Goal: Information Seeking & Learning: Learn about a topic

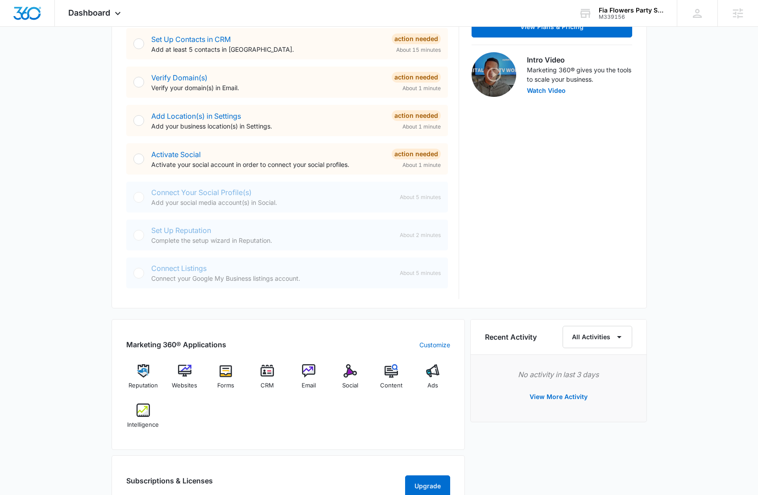
scroll to position [260, 0]
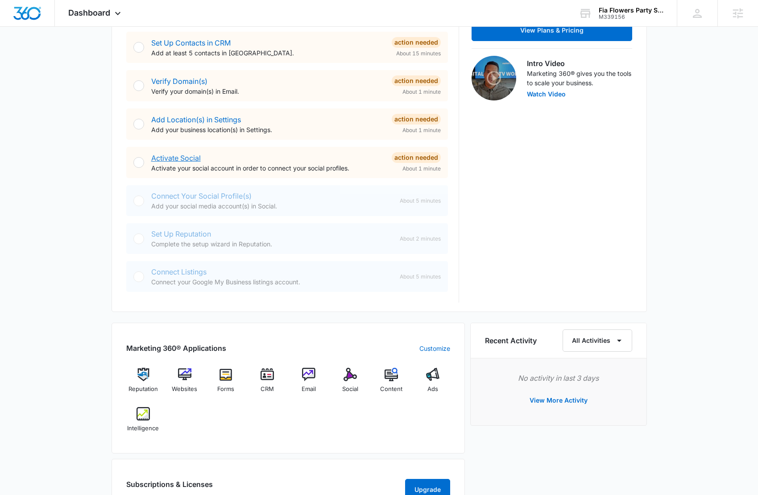
click at [186, 157] on link "Activate Social" at bounding box center [176, 157] width 50 height 9
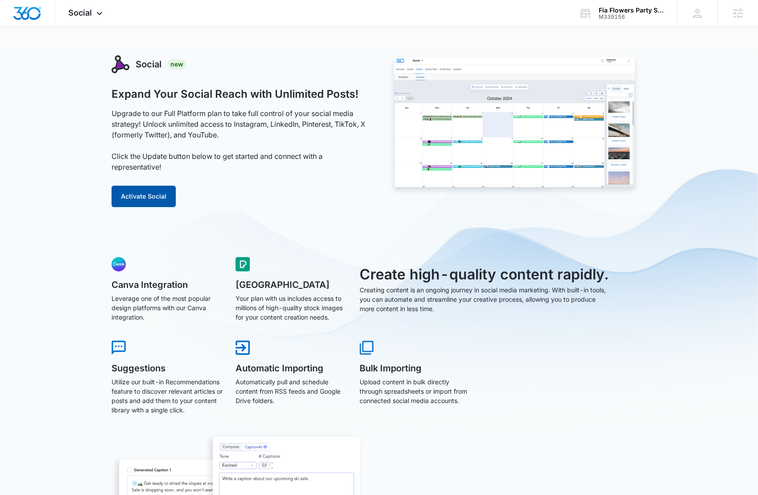
click at [141, 198] on button "Activate Social" at bounding box center [144, 196] width 64 height 21
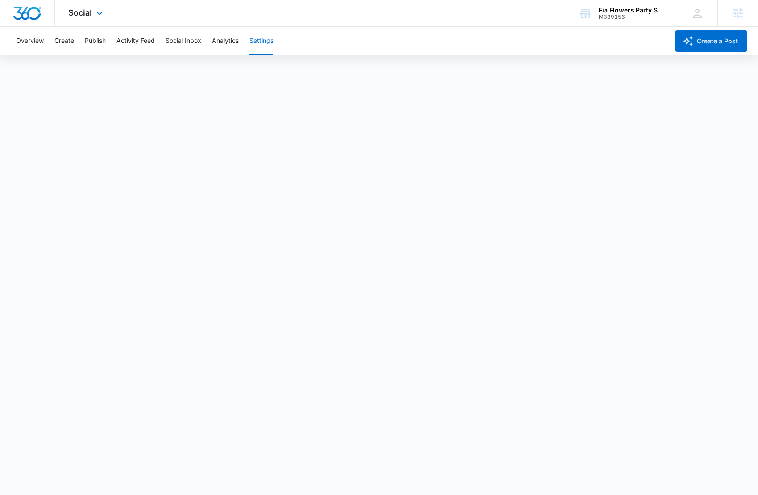
click at [25, 10] on img "Dashboard" at bounding box center [27, 13] width 29 height 13
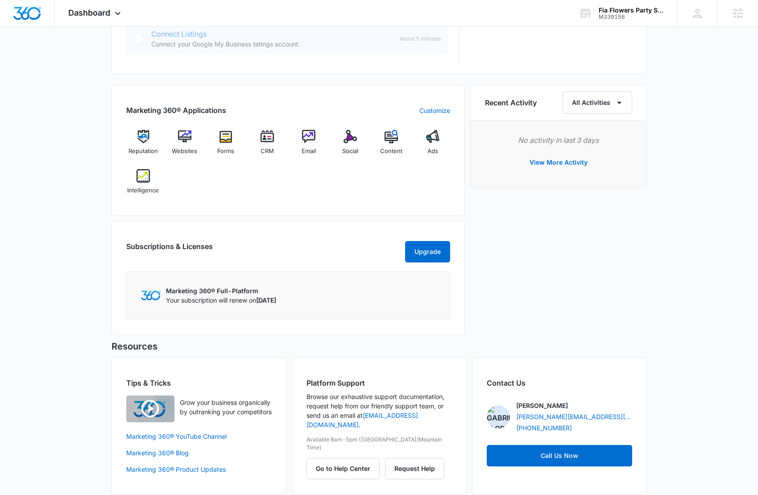
scroll to position [508, 0]
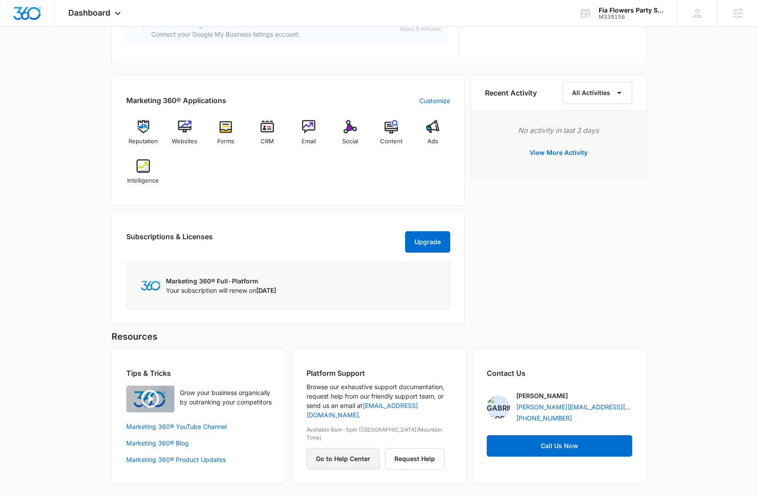
click at [343, 448] on button "Go to Help Center" at bounding box center [342, 458] width 73 height 21
click at [614, 12] on div "Fia Flowers Party Services" at bounding box center [631, 10] width 65 height 7
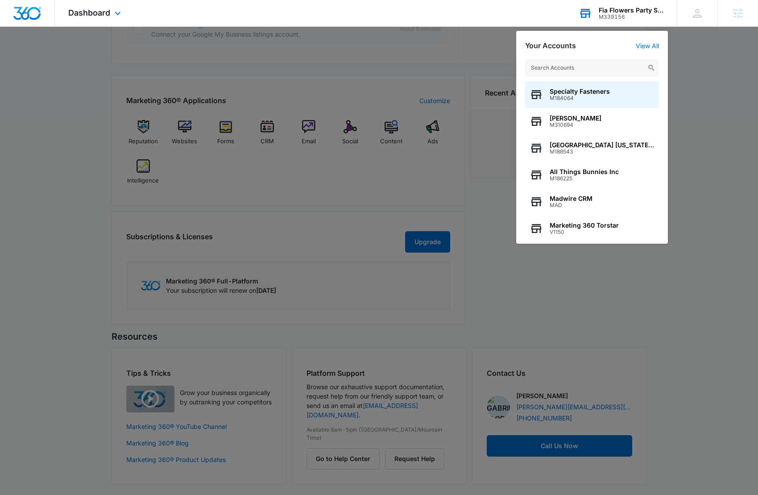
click at [602, 73] on input "text" at bounding box center [592, 68] width 134 height 18
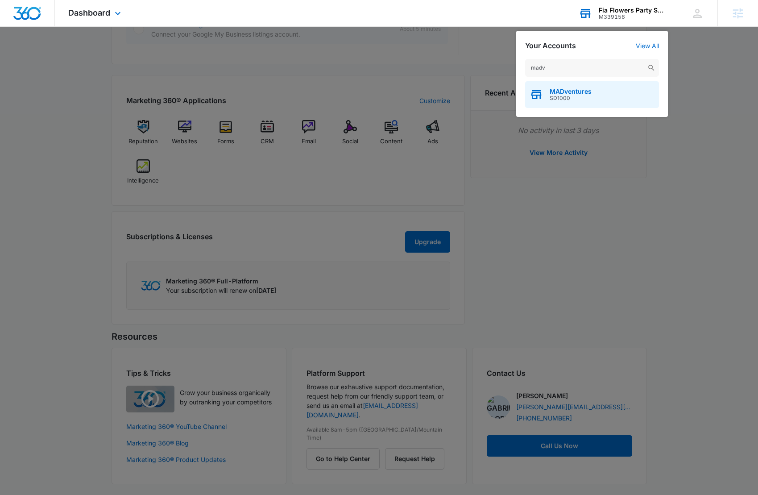
type input "madv"
click at [629, 91] on div "MADventures SD1000" at bounding box center [592, 94] width 134 height 27
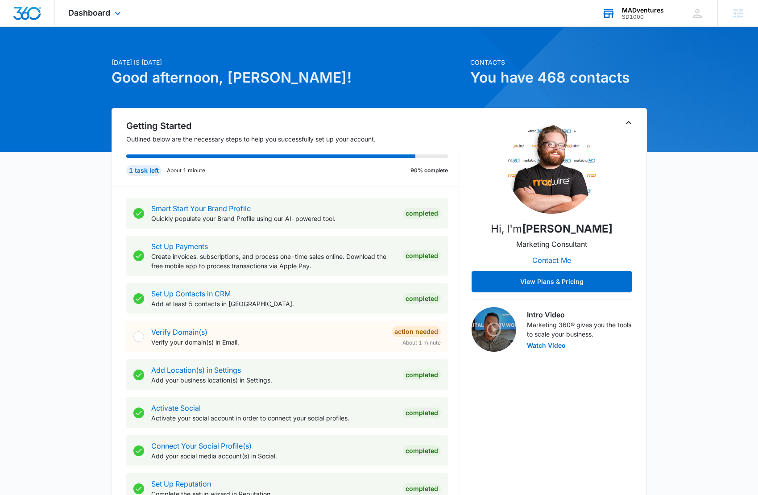
scroll to position [0, 0]
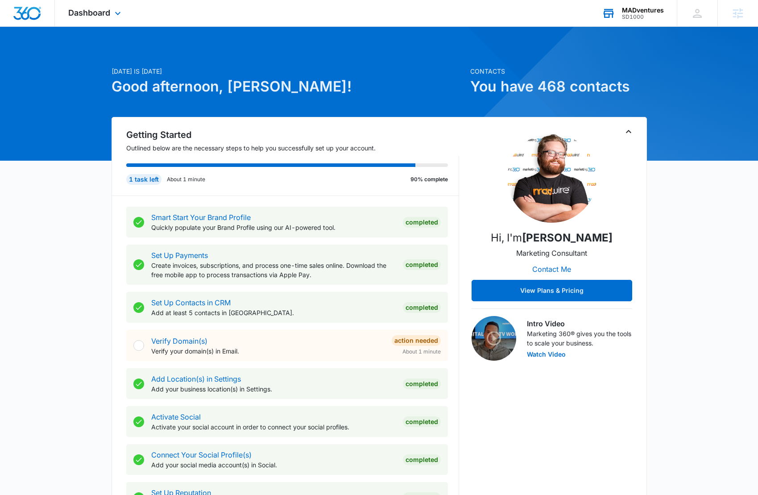
click at [112, 304] on div "Getting Started Outlined below are the necessary steps to help you successfully…" at bounding box center [379, 363] width 535 height 492
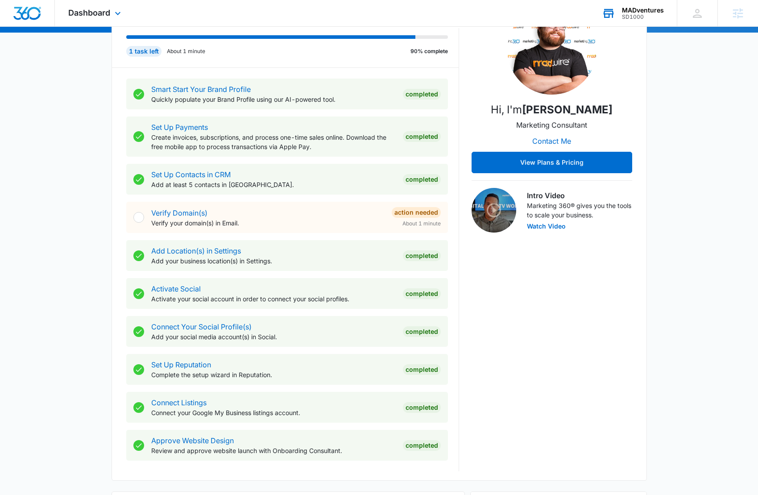
scroll to position [127, 0]
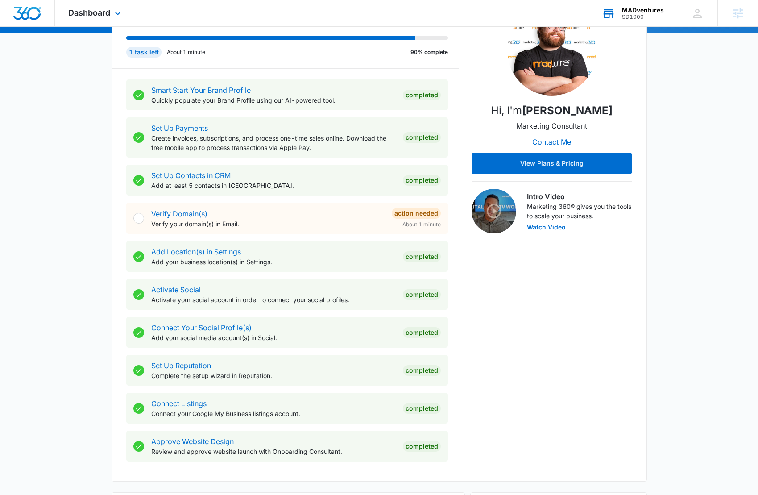
click at [59, 289] on div "[DATE] is [DATE] Good afternoon, [PERSON_NAME]! Contacts You have 468 contacts …" at bounding box center [379, 411] width 758 height 1001
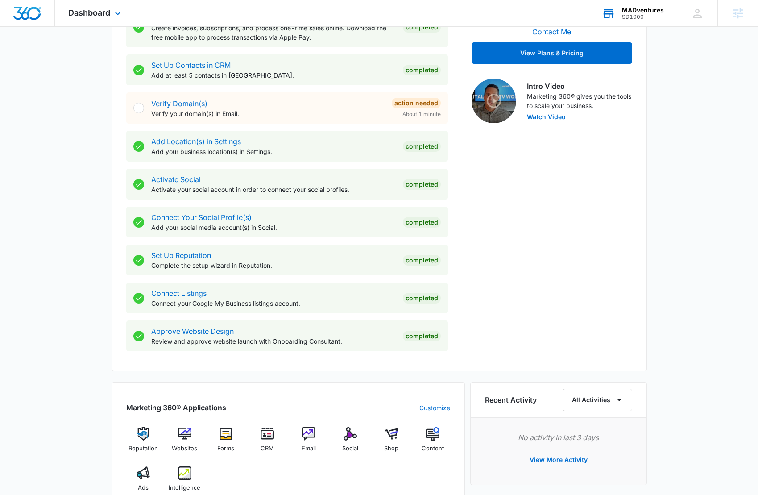
scroll to position [240, 0]
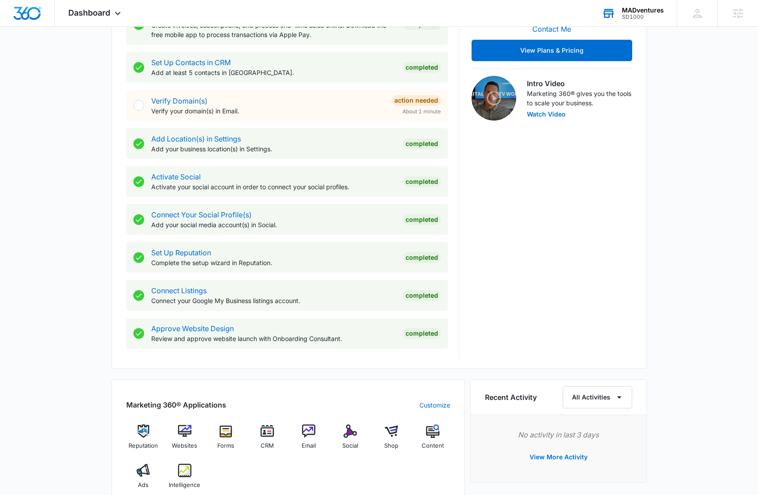
click at [118, 386] on div "Marketing 360® Applications Customize Reputation Websites Forms CRM Email Socia…" at bounding box center [288, 444] width 353 height 131
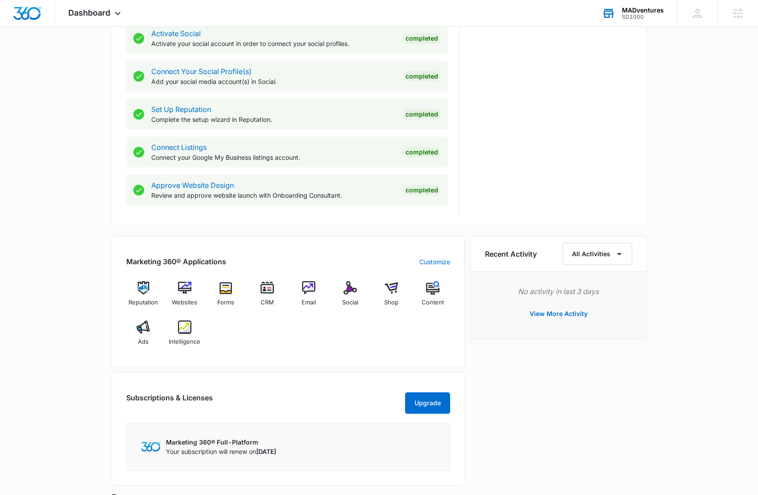
scroll to position [403, 0]
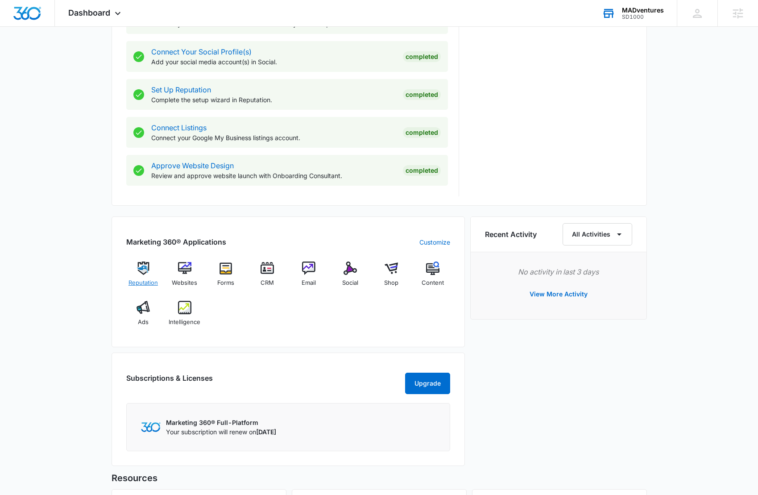
click at [136, 273] on div "Reputation" at bounding box center [143, 277] width 34 height 32
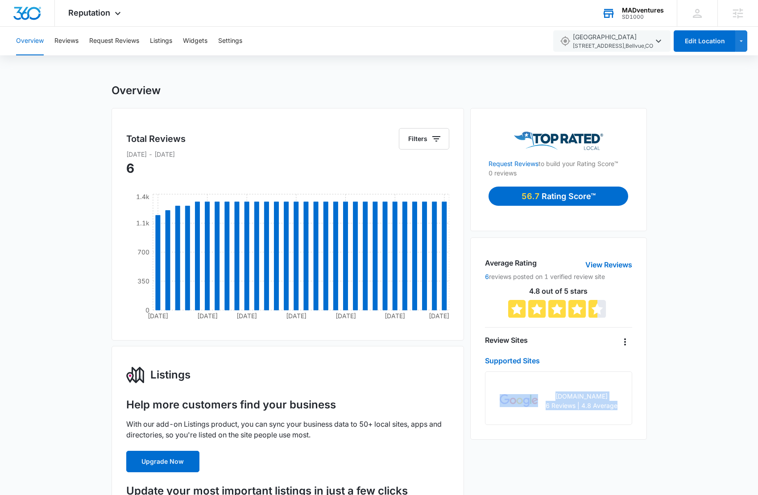
drag, startPoint x: 493, startPoint y: 393, endPoint x: 626, endPoint y: 411, distance: 134.1
click at [626, 411] on div "google.com 6 Reviews | 4.8 Average" at bounding box center [558, 398] width 147 height 54
click at [642, 410] on div "Average Rating View Reviews 6 reviews posted on 1 verified review site 4.8 out …" at bounding box center [558, 338] width 176 height 202
drag, startPoint x: 560, startPoint y: 148, endPoint x: 527, endPoint y: 137, distance: 35.3
click at [522, 135] on div at bounding box center [558, 141] width 140 height 18
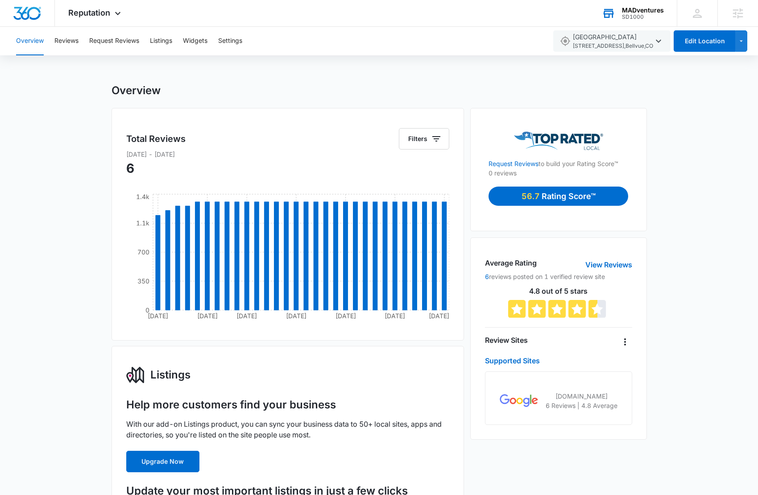
click at [76, 41] on button "Reviews" at bounding box center [66, 41] width 24 height 29
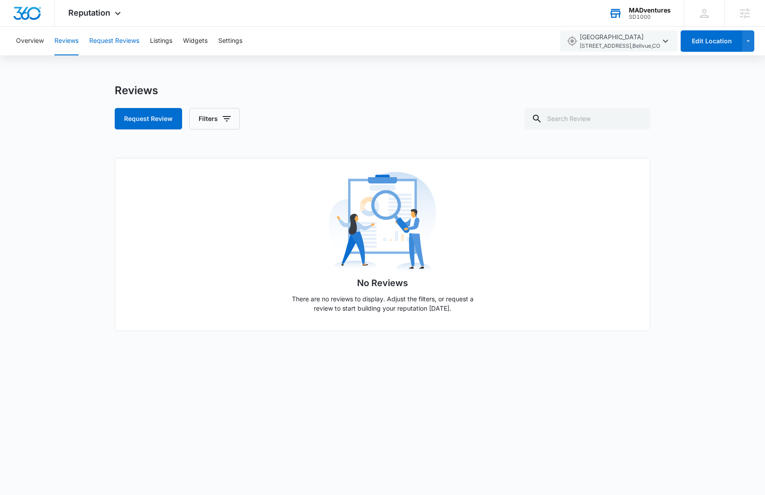
click at [108, 40] on button "Request Reviews" at bounding box center [114, 41] width 50 height 29
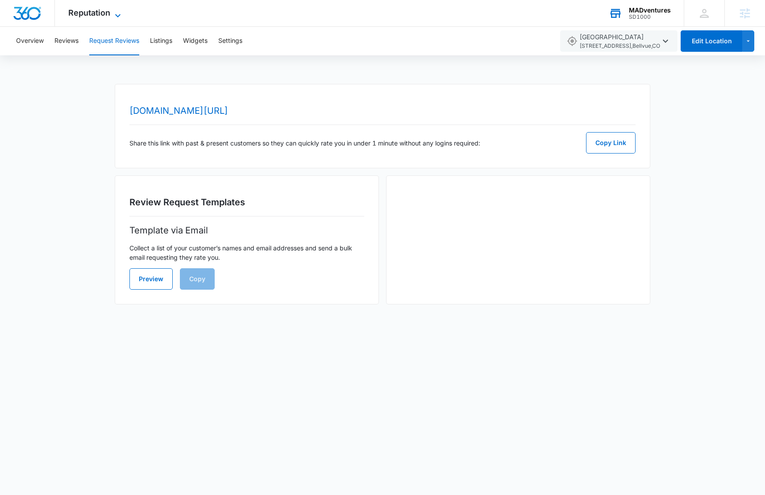
click at [115, 14] on icon at bounding box center [117, 15] width 5 height 3
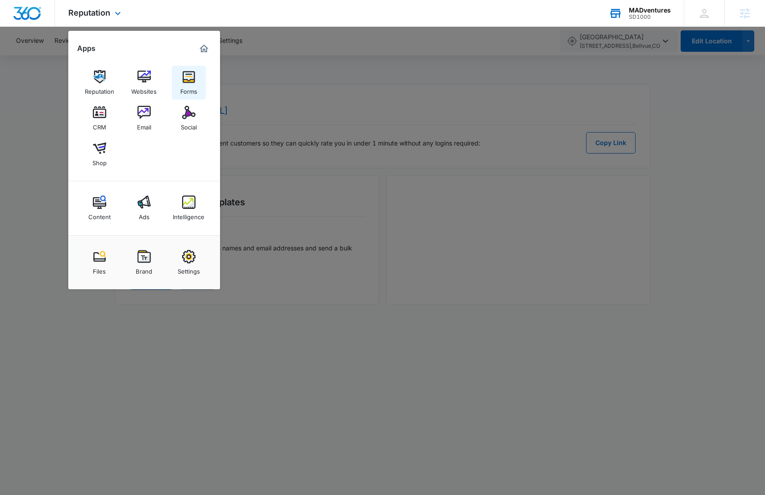
click at [195, 92] on div "Forms" at bounding box center [188, 89] width 17 height 12
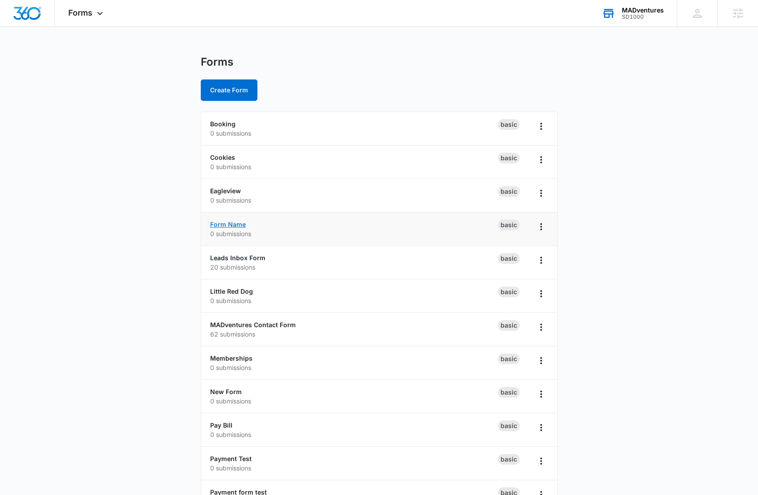
click at [234, 225] on link "Form Name" at bounding box center [228, 224] width 36 height 8
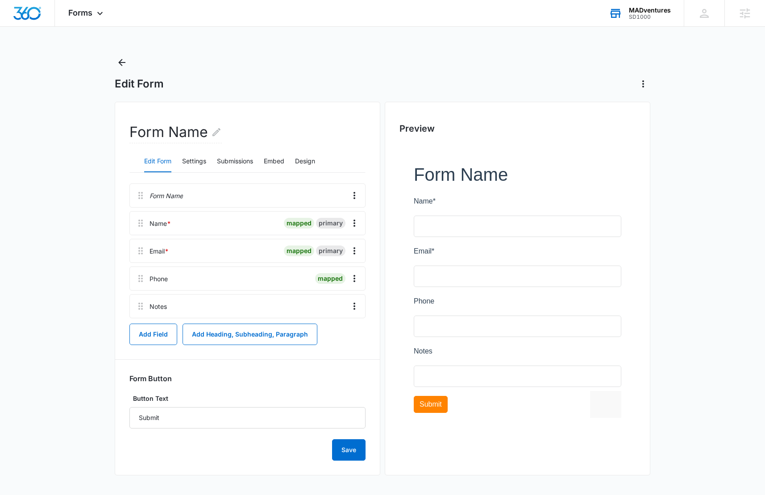
click at [87, 131] on main "Edit Form Form Name Edit Form Settings Submissions Embed Design Form Name Name …" at bounding box center [382, 274] width 765 height 438
click at [79, 13] on span "Forms" at bounding box center [80, 12] width 24 height 9
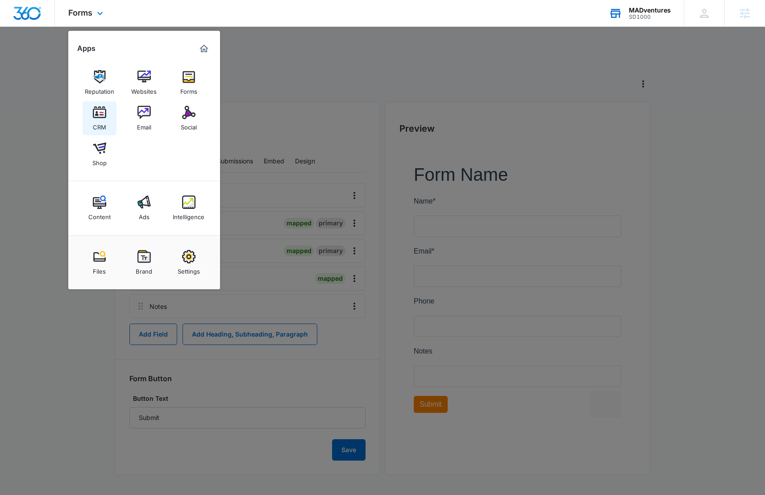
click at [112, 112] on link "CRM" at bounding box center [100, 118] width 34 height 34
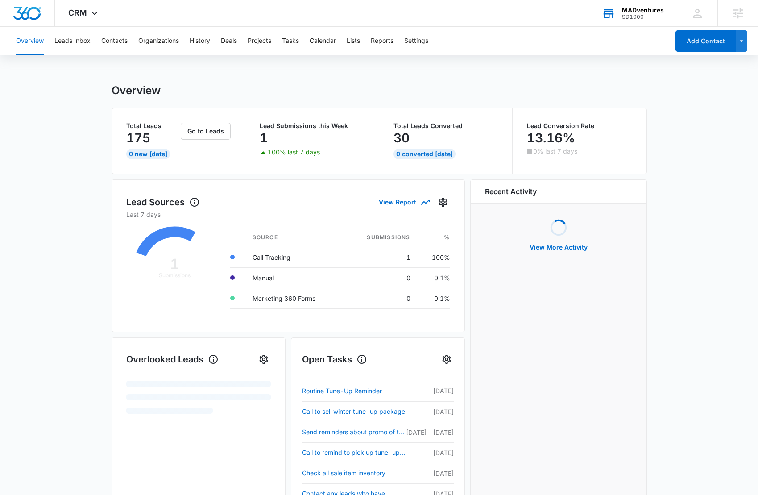
click at [69, 122] on main "Overview Total Leads 175 0 New Today Go to Leads Lead Submissions this Week 1 1…" at bounding box center [379, 427] width 758 height 687
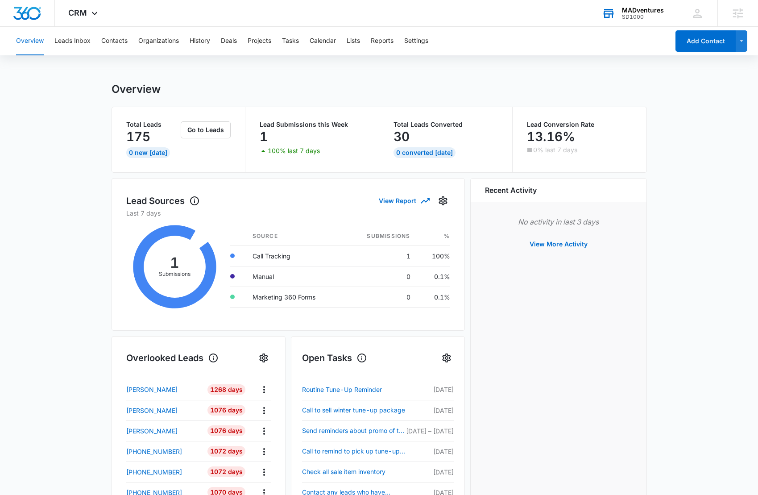
scroll to position [2, 0]
drag, startPoint x: 269, startPoint y: 253, endPoint x: 298, endPoint y: 253, distance: 28.6
click at [298, 253] on td "Call Tracking" at bounding box center [294, 255] width 99 height 21
drag, startPoint x: 276, startPoint y: 273, endPoint x: 249, endPoint y: 272, distance: 26.4
click at [250, 272] on td "Manual" at bounding box center [294, 275] width 99 height 21
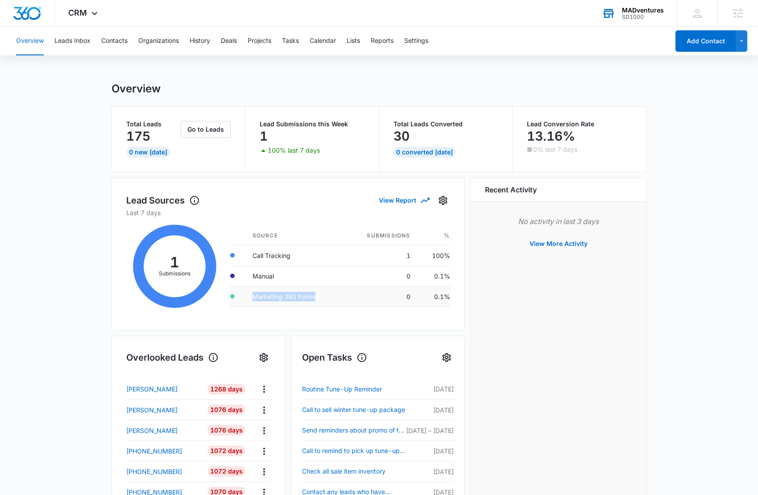
drag, startPoint x: 316, startPoint y: 296, endPoint x: 244, endPoint y: 300, distance: 71.5
click at [244, 300] on tr "Marketing 360 Forms 0 0.1%" at bounding box center [339, 296] width 219 height 21
click at [61, 128] on main "Overview Total Leads 175 0 New Today Go to Leads Lead Submissions this Week 1 1…" at bounding box center [379, 425] width 758 height 687
click at [63, 43] on button "Leads Inbox" at bounding box center [72, 41] width 36 height 29
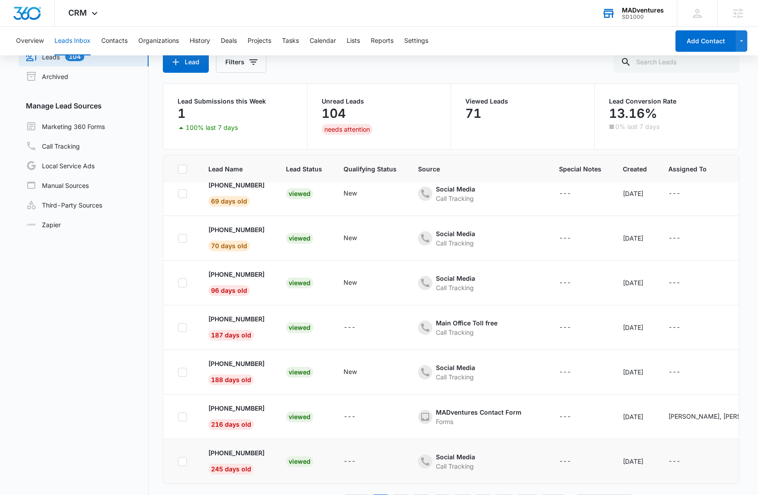
scroll to position [63, 0]
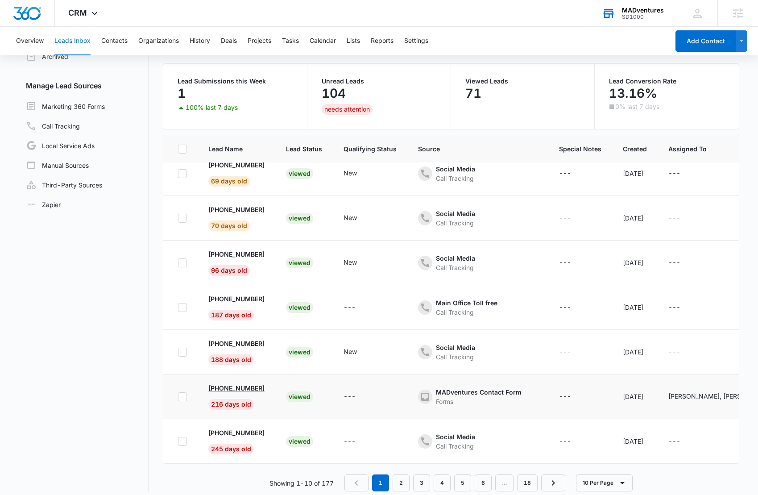
click at [251, 384] on p "(707) 706-0205" at bounding box center [236, 387] width 56 height 9
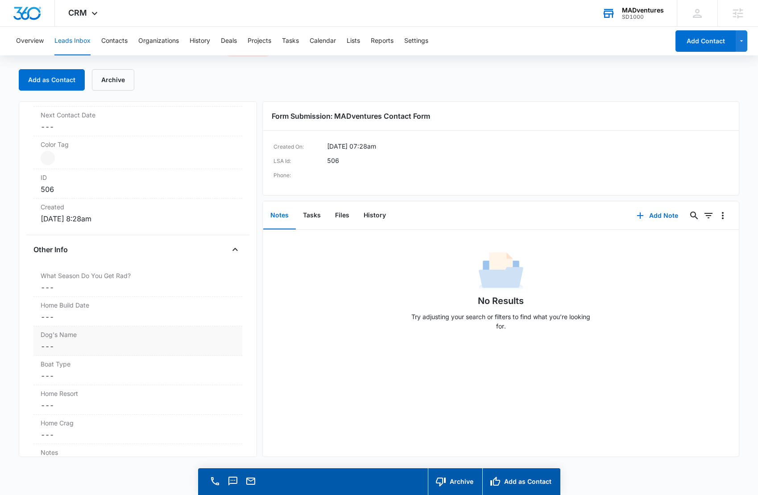
scroll to position [509, 0]
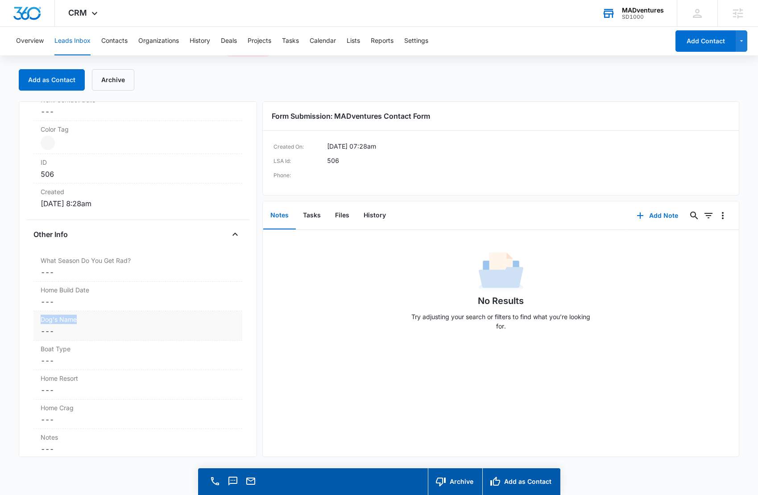
drag, startPoint x: 83, startPoint y: 320, endPoint x: 37, endPoint y: 319, distance: 46.8
click at [37, 319] on div "Dog's Name Cancel Save Changes ---" at bounding box center [137, 325] width 209 height 29
click at [162, 367] on button "Cancel" at bounding box center [163, 364] width 31 height 17
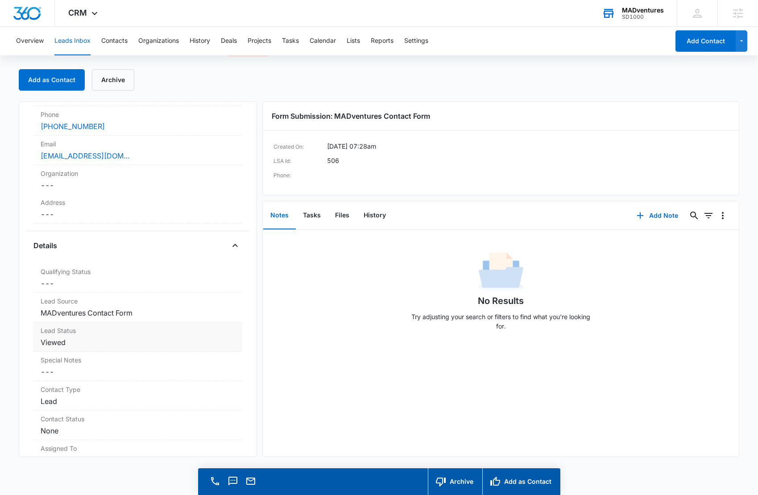
scroll to position [83, 0]
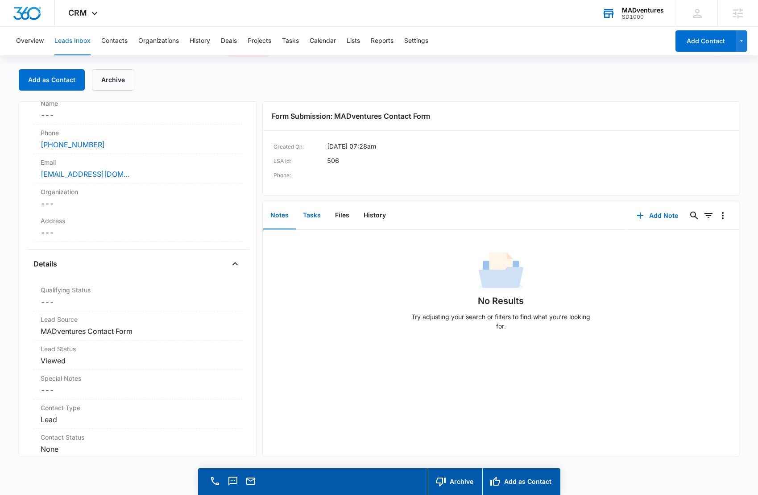
click at [311, 217] on button "Tasks" at bounding box center [312, 216] width 32 height 28
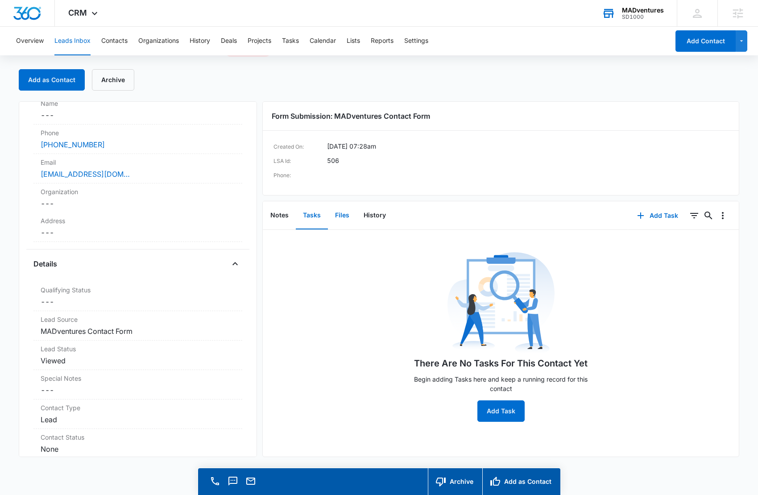
click at [344, 216] on button "Files" at bounding box center [342, 216] width 29 height 28
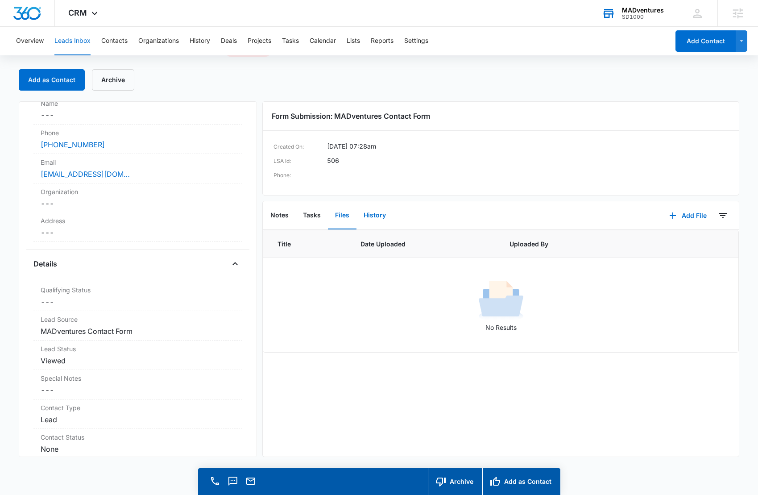
click at [377, 215] on button "History" at bounding box center [374, 216] width 37 height 28
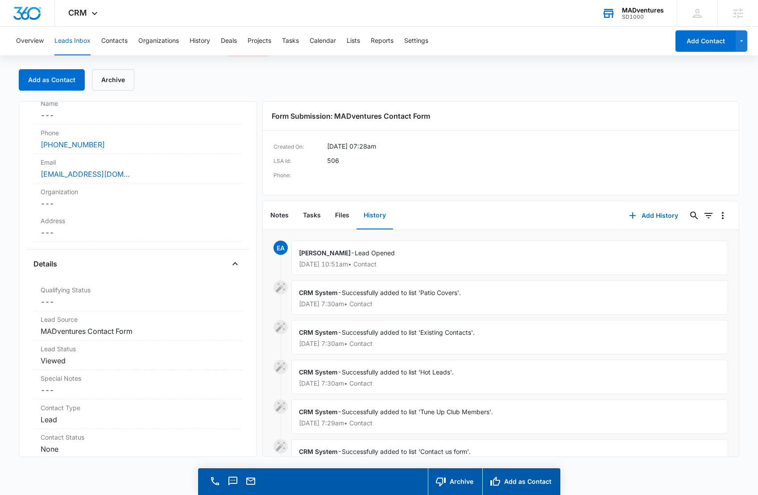
drag, startPoint x: 229, startPoint y: 86, endPoint x: 140, endPoint y: 87, distance: 88.8
click at [225, 87] on div "Add as Contact Archive" at bounding box center [379, 79] width 720 height 21
click at [122, 53] on button "Contacts" at bounding box center [114, 41] width 26 height 29
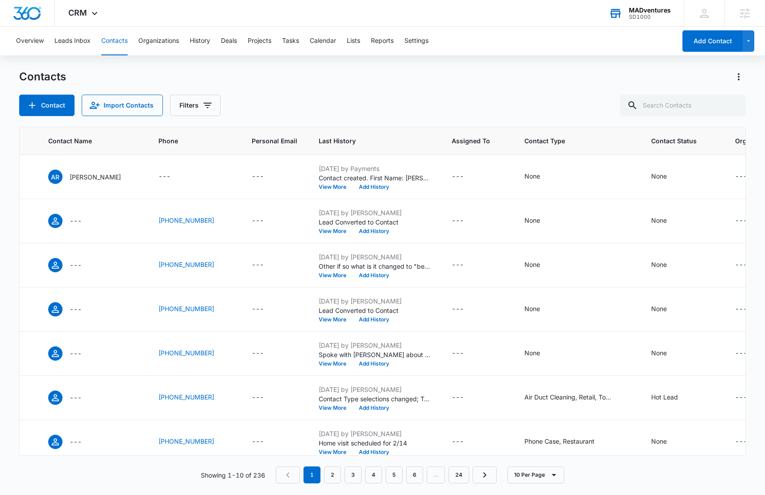
scroll to position [0, 82]
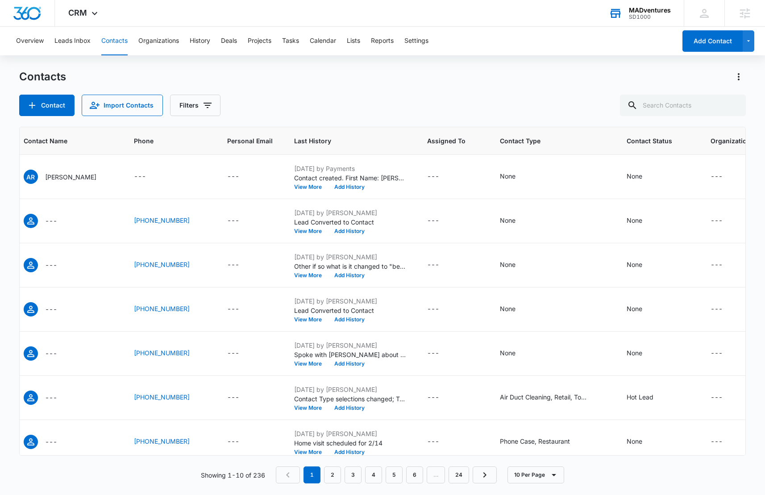
click at [487, 75] on div "Contacts" at bounding box center [382, 77] width 726 height 14
click at [229, 41] on button "Deals" at bounding box center [229, 41] width 16 height 29
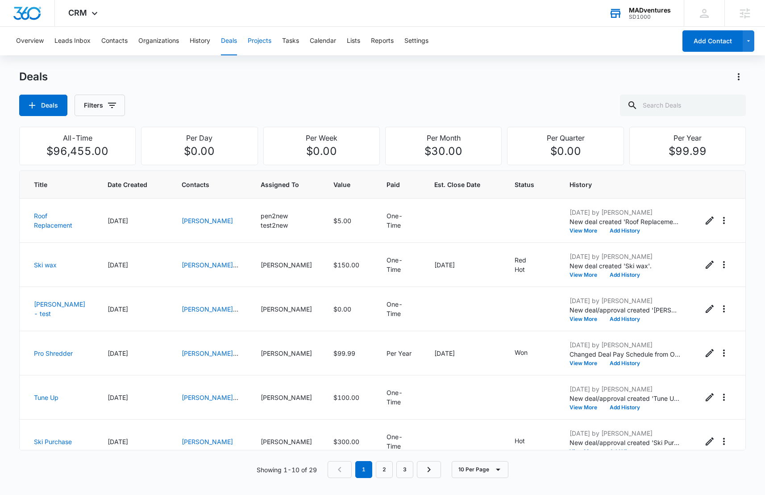
click at [264, 39] on button "Projects" at bounding box center [260, 41] width 24 height 29
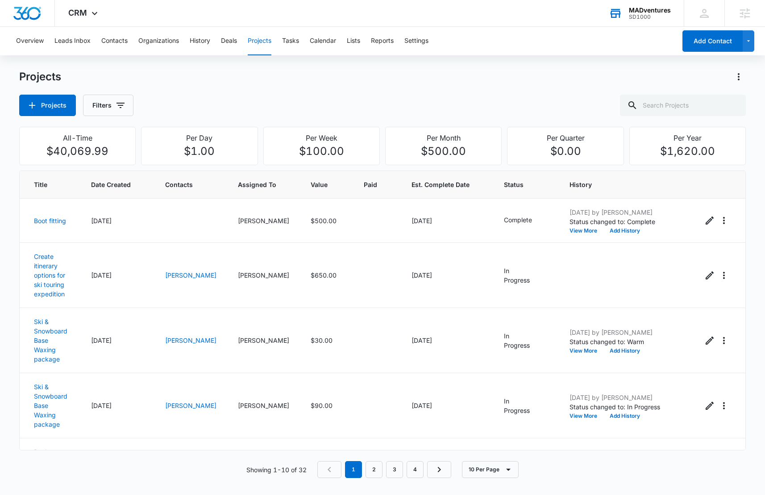
click at [379, 58] on div "Overview Leads Inbox Contacts Organizations History Deals Projects Tasks Calend…" at bounding box center [382, 258] width 765 height 462
click at [298, 41] on button "Tasks" at bounding box center [290, 41] width 17 height 29
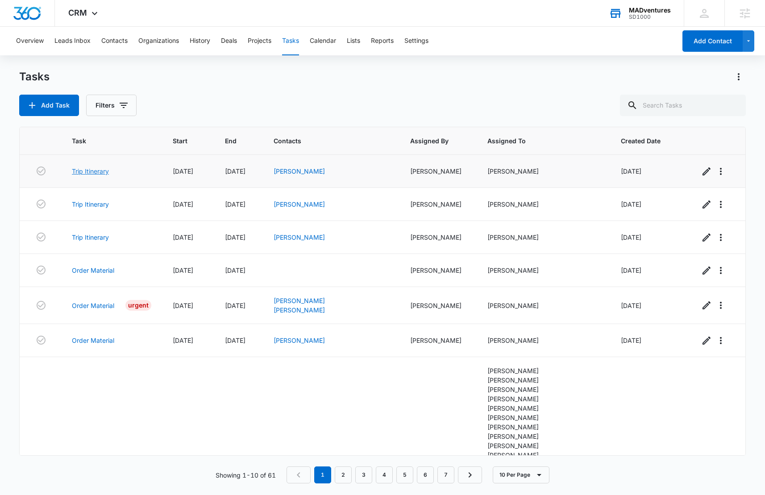
click at [84, 173] on link "Trip Itinerary" at bounding box center [90, 170] width 37 height 9
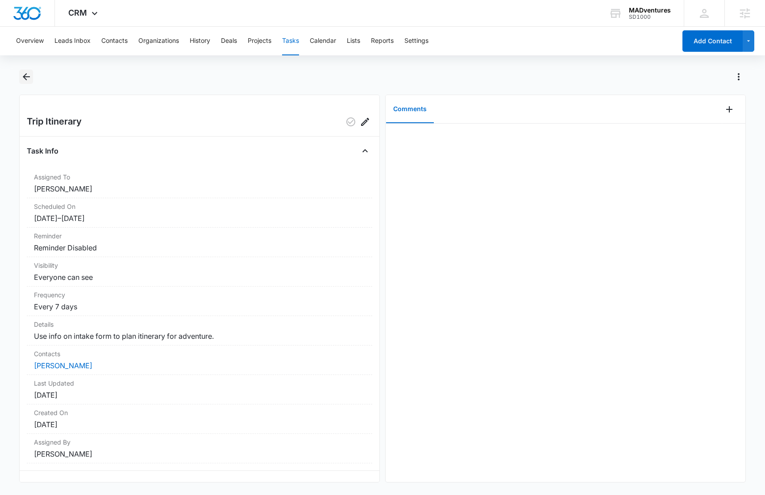
click at [25, 76] on icon "Back" at bounding box center [26, 76] width 11 height 11
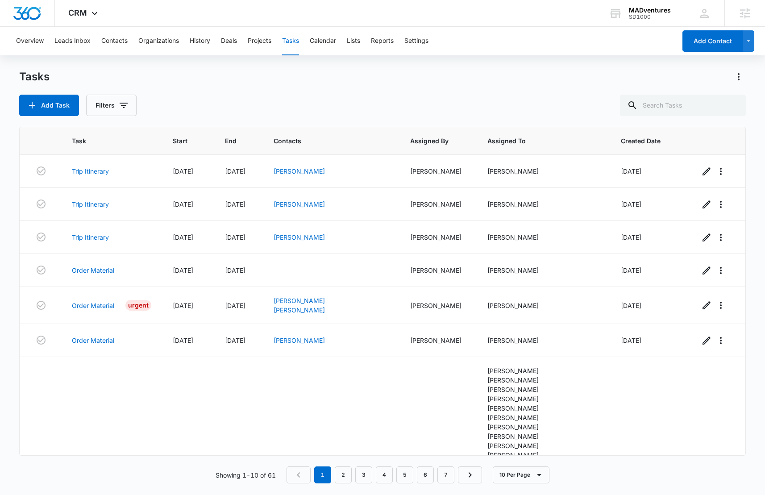
click at [352, 79] on div "Tasks" at bounding box center [382, 77] width 726 height 14
click at [356, 43] on button "Lists" at bounding box center [353, 41] width 13 height 29
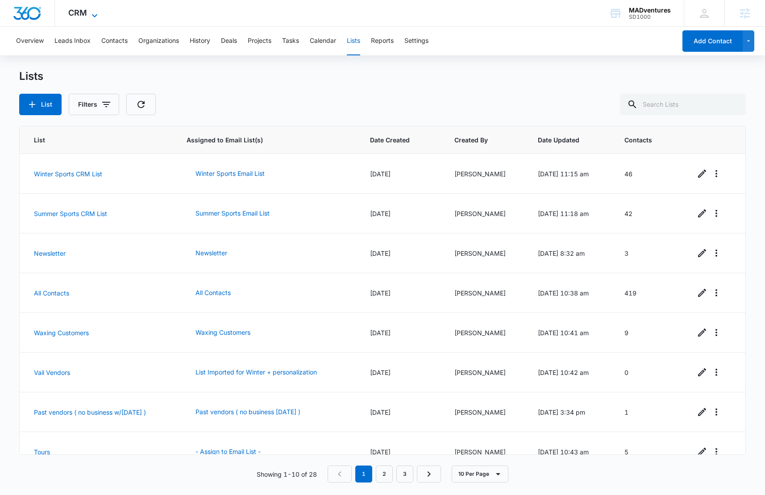
click at [86, 15] on span "CRM" at bounding box center [77, 12] width 19 height 9
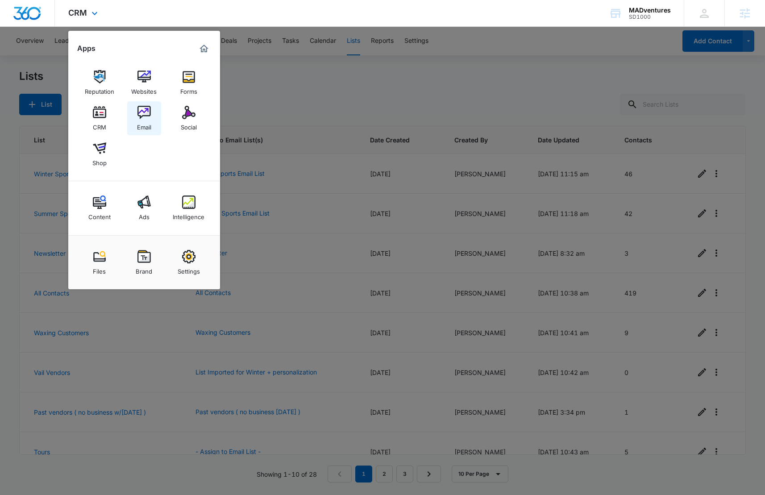
click at [152, 120] on link "Email" at bounding box center [144, 118] width 34 height 34
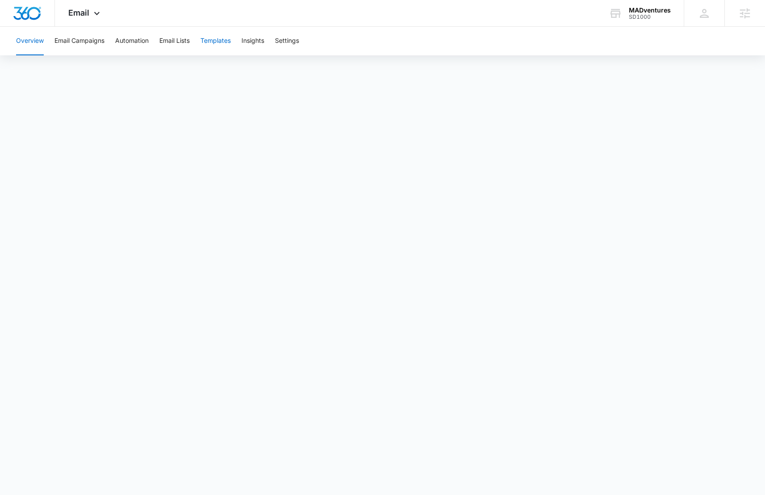
click at [219, 42] on button "Templates" at bounding box center [215, 41] width 30 height 29
click at [134, 38] on button "Automation" at bounding box center [131, 41] width 33 height 29
click at [84, 16] on span "Email" at bounding box center [78, 12] width 21 height 9
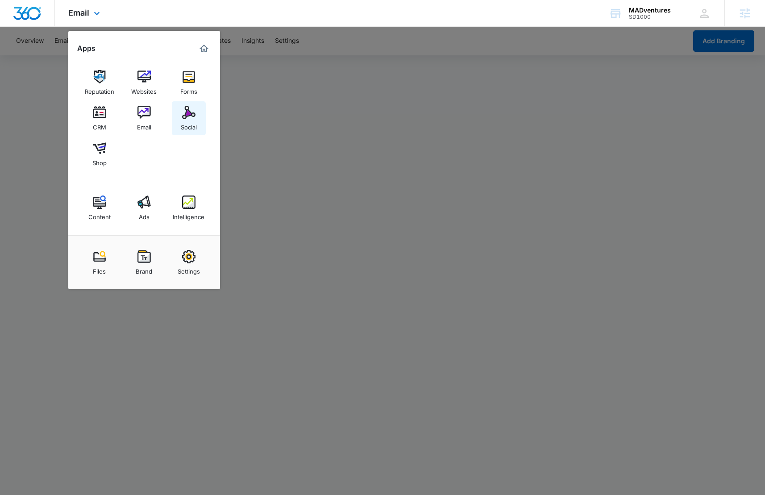
click at [183, 117] on img at bounding box center [188, 112] width 13 height 13
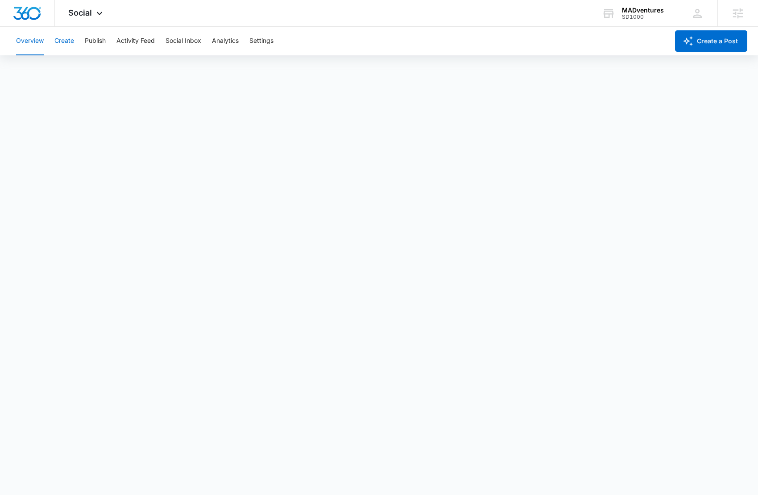
click at [66, 39] on button "Create" at bounding box center [64, 41] width 20 height 29
click at [298, 69] on div "Content Library Approvals Recommendations Auto Import" at bounding box center [379, 68] width 737 height 25
click at [99, 38] on button "Publish" at bounding box center [95, 41] width 21 height 29
click at [157, 38] on div "Overview Create Publish Activity Feed Social Inbox Analytics Settings" at bounding box center [340, 41] width 658 height 29
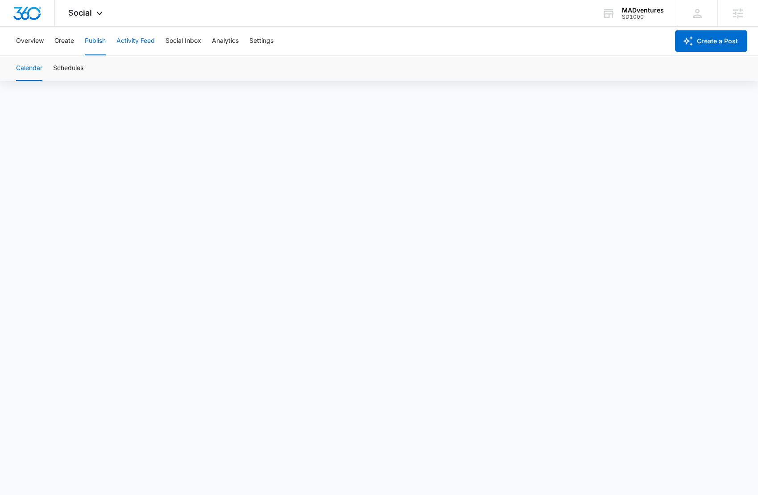
click at [145, 40] on button "Activity Feed" at bounding box center [135, 41] width 38 height 29
click at [89, 69] on button "Direct Messages" at bounding box center [89, 68] width 49 height 25
click at [188, 42] on button "Social Inbox" at bounding box center [184, 41] width 36 height 29
click at [223, 41] on button "Analytics" at bounding box center [225, 41] width 27 height 29
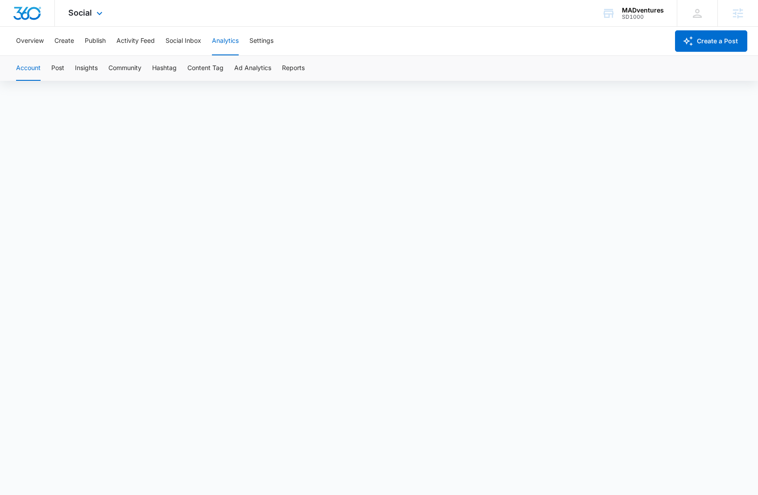
click at [92, 17] on div "Social Apps Reputation Websites Forms CRM Email Social Shop Content Ads Intelli…" at bounding box center [86, 13] width 63 height 26
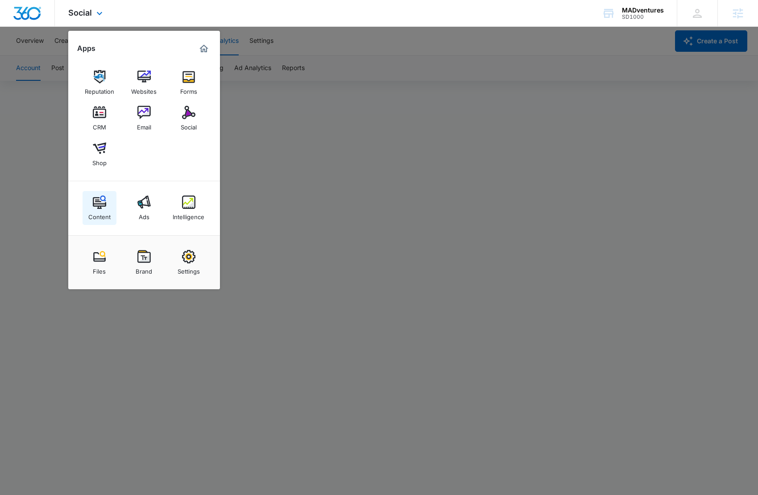
click at [103, 200] on img at bounding box center [99, 201] width 13 height 13
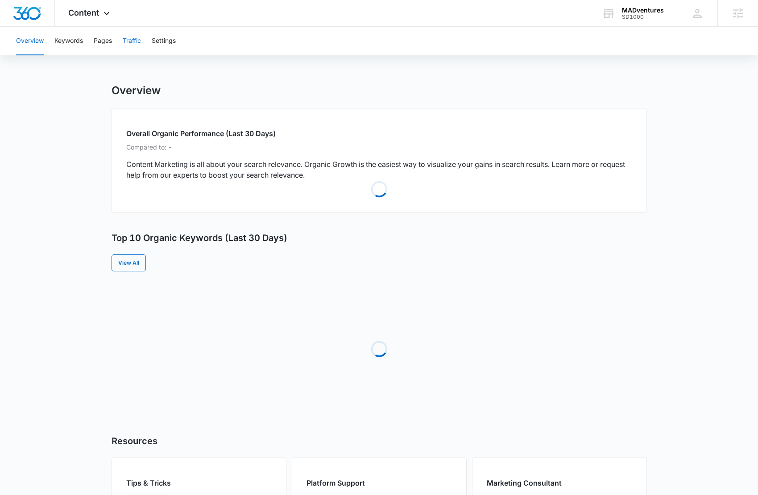
click at [133, 38] on button "Traffic" at bounding box center [132, 41] width 18 height 29
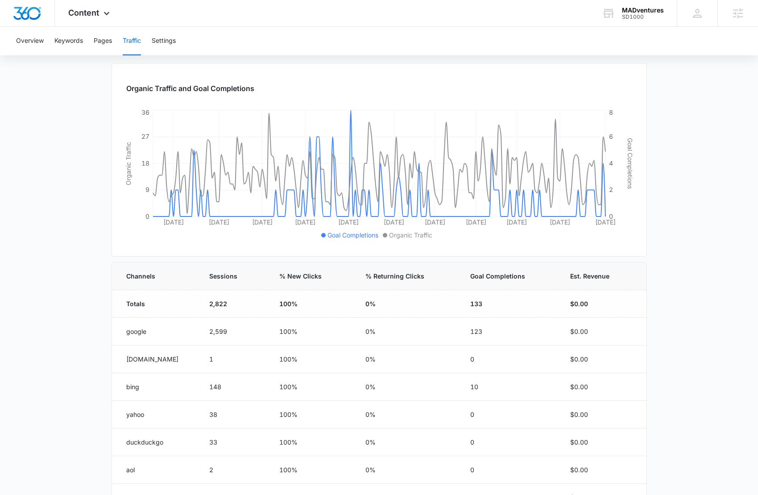
scroll to position [158, 0]
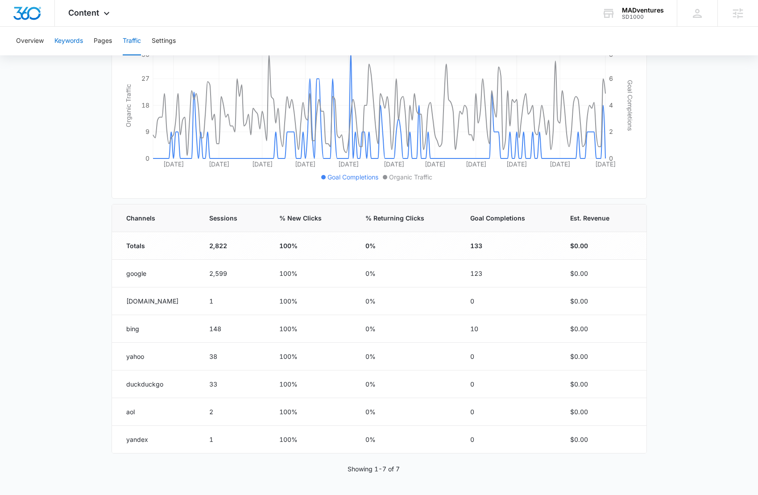
click at [77, 37] on button "Keywords" at bounding box center [68, 41] width 29 height 29
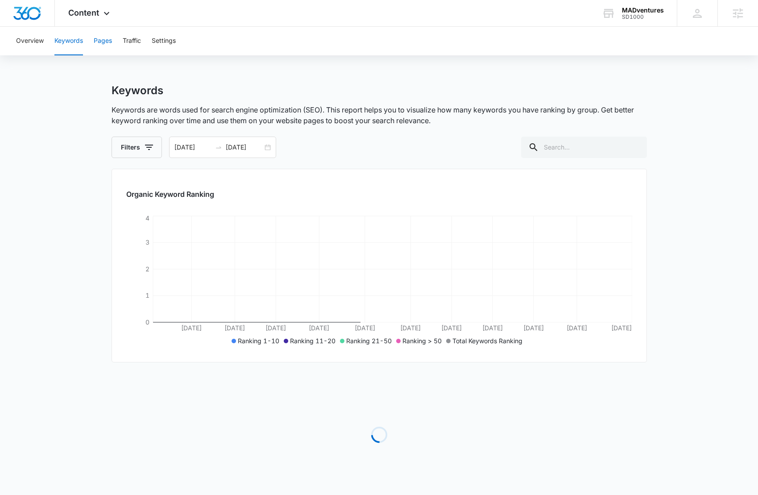
click at [110, 46] on button "Pages" at bounding box center [103, 41] width 18 height 29
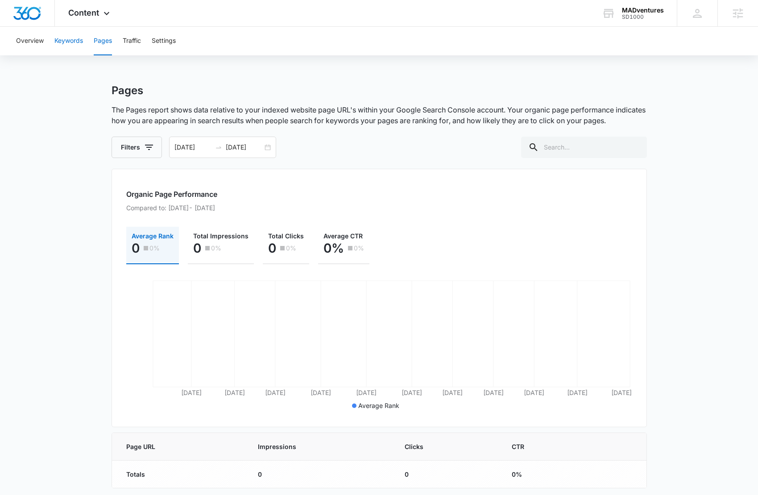
click at [64, 45] on button "Keywords" at bounding box center [68, 41] width 29 height 29
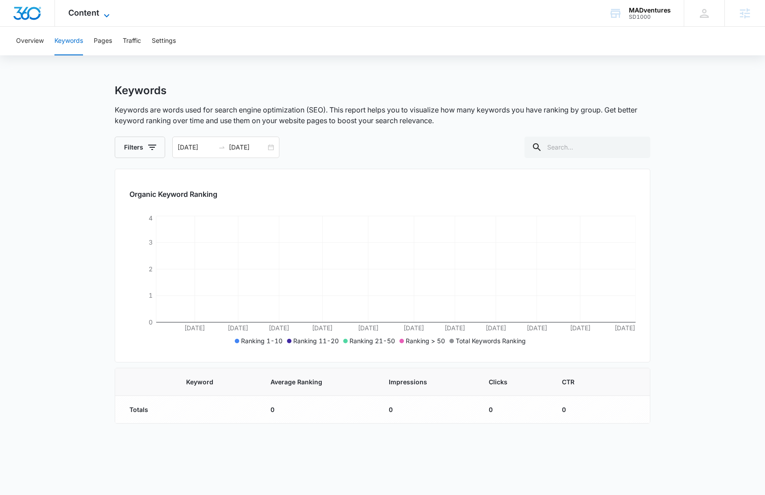
click at [96, 17] on span "Content" at bounding box center [83, 12] width 31 height 9
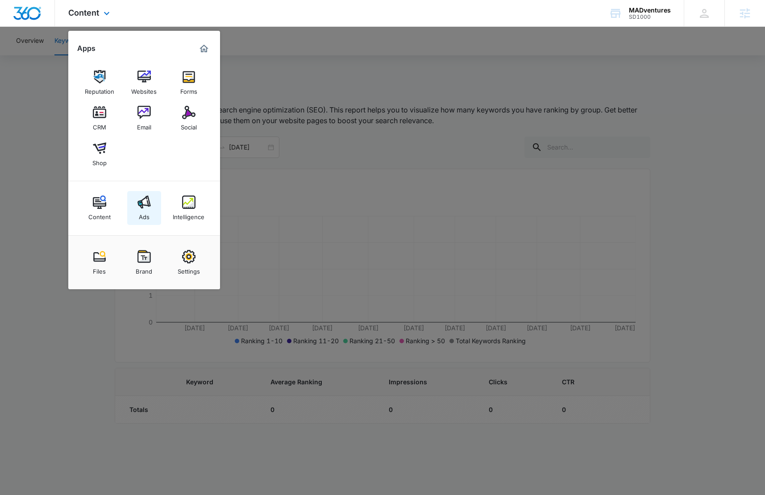
click at [151, 215] on link "Ads" at bounding box center [144, 208] width 34 height 34
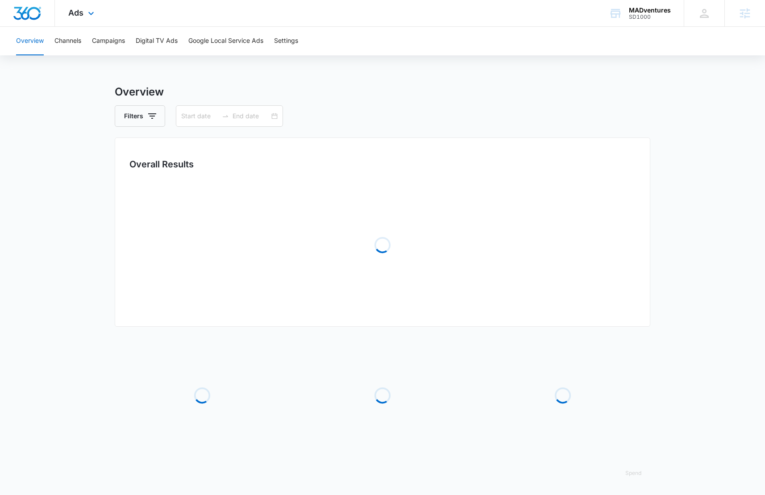
type input "[DATE]"
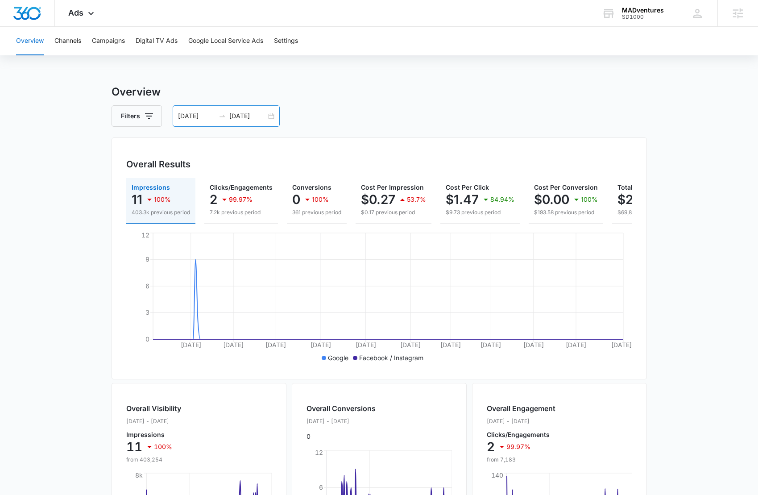
click at [223, 112] on div "03/01/2025 09/16/2025" at bounding box center [226, 115] width 107 height 21
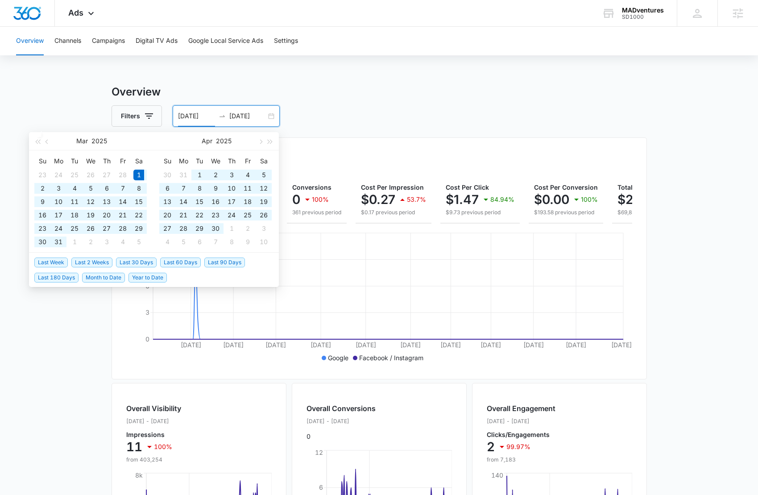
click at [433, 95] on h3 "Overview" at bounding box center [379, 92] width 535 height 16
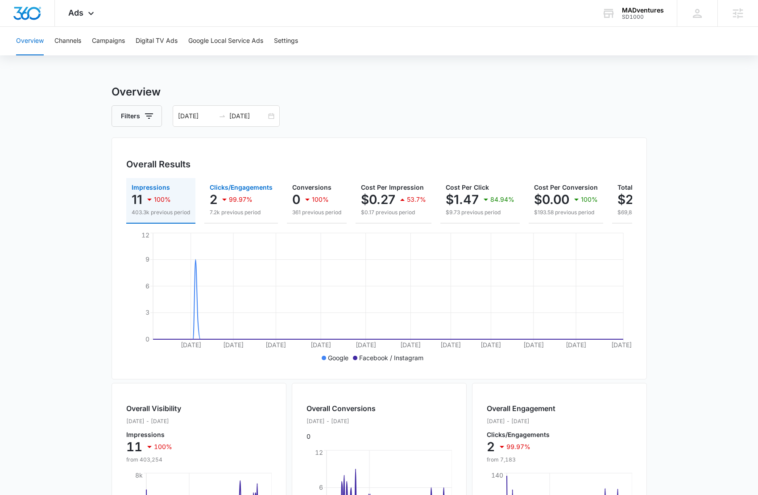
click at [240, 205] on div "99.97%" at bounding box center [235, 199] width 33 height 18
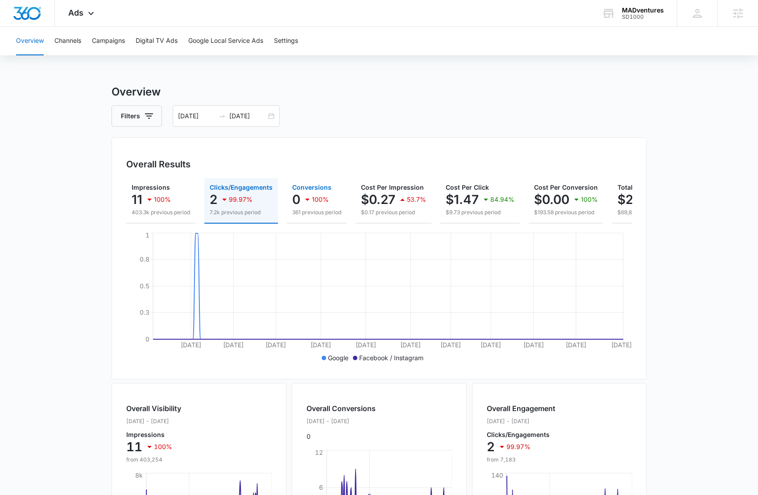
click at [313, 204] on div "100%" at bounding box center [315, 199] width 27 height 18
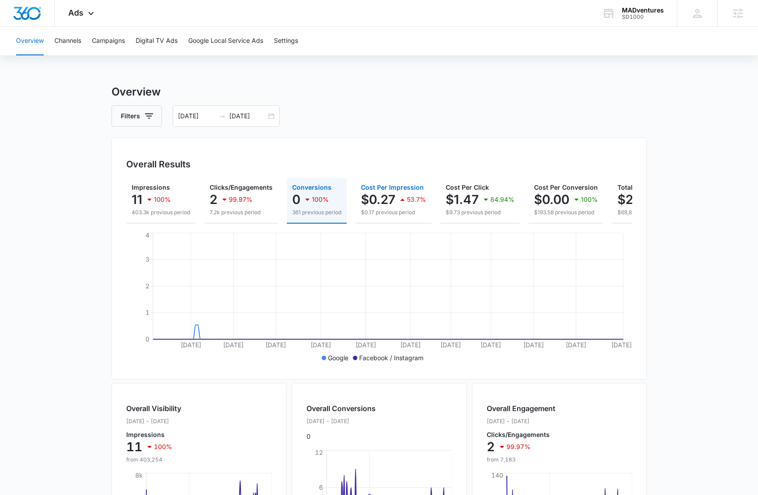
click at [377, 203] on p "$0.27" at bounding box center [378, 199] width 34 height 14
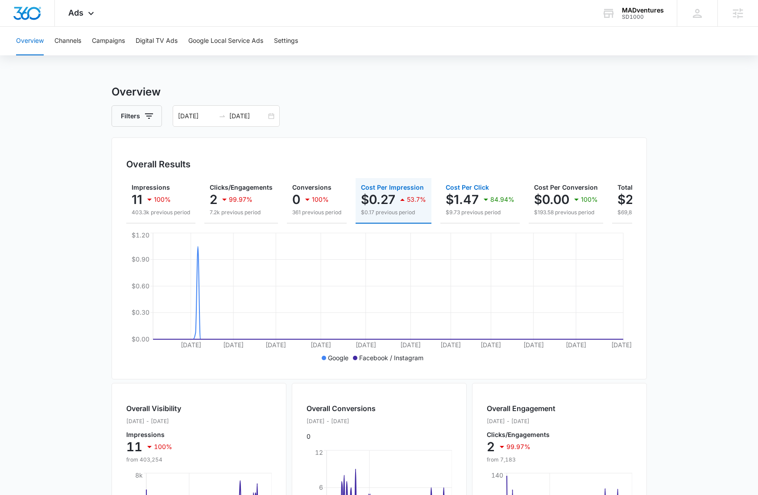
click at [451, 201] on p "$1.47" at bounding box center [462, 199] width 33 height 14
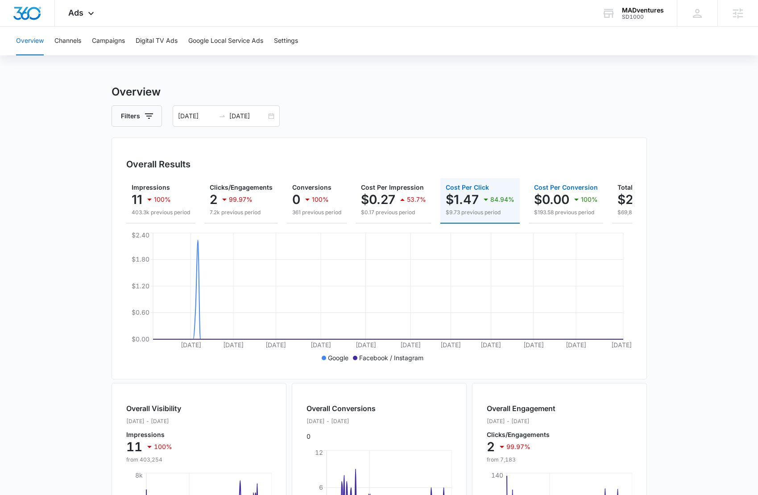
click at [549, 200] on p "$0.00" at bounding box center [551, 199] width 35 height 14
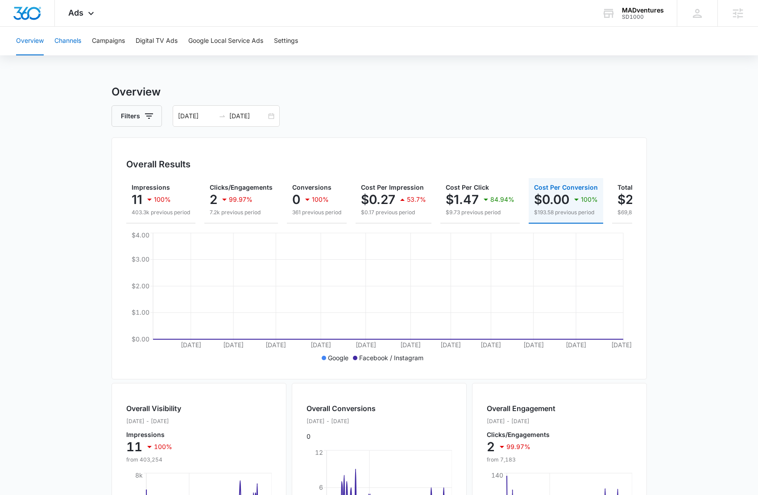
click at [70, 46] on button "Channels" at bounding box center [67, 41] width 27 height 29
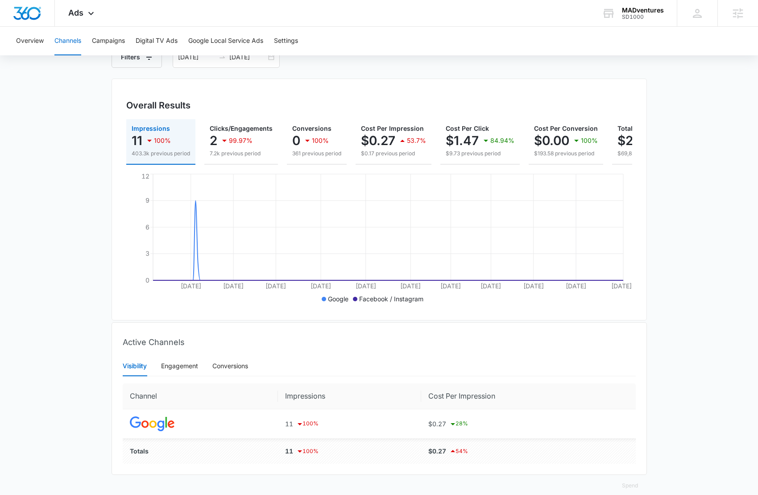
scroll to position [78, 0]
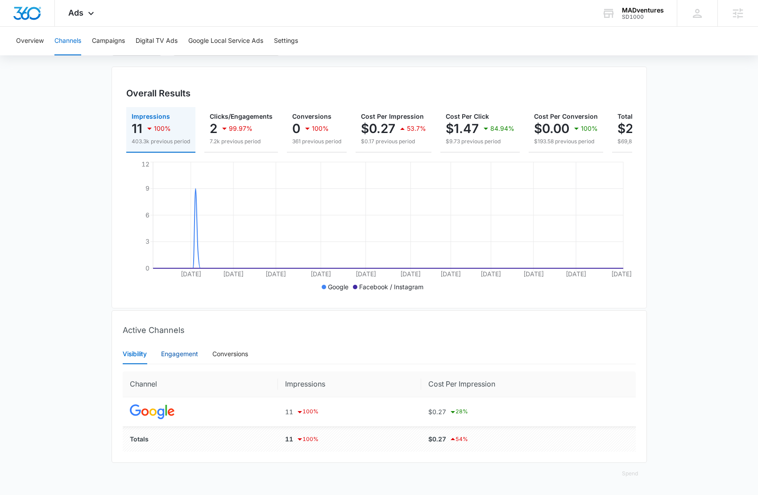
click at [178, 355] on div "Engagement" at bounding box center [179, 354] width 37 height 10
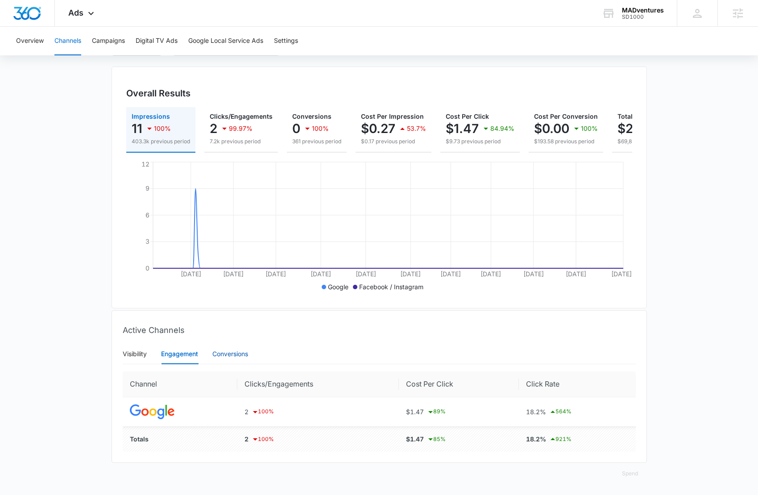
click at [239, 355] on div "Conversions" at bounding box center [230, 354] width 36 height 10
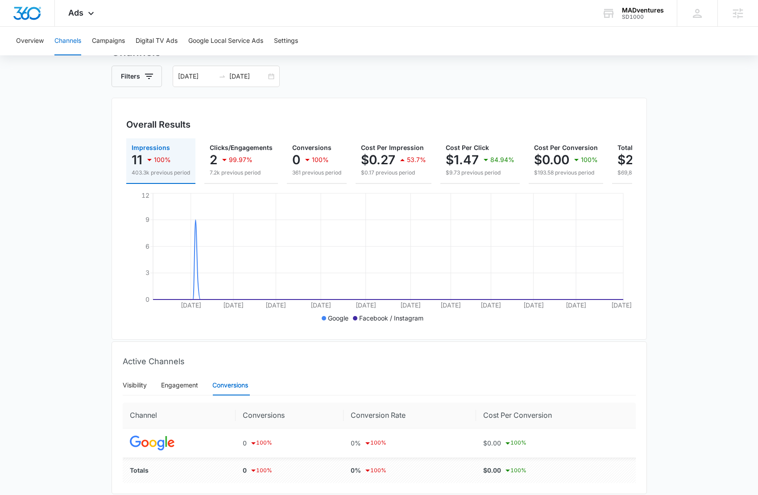
scroll to position [0, 0]
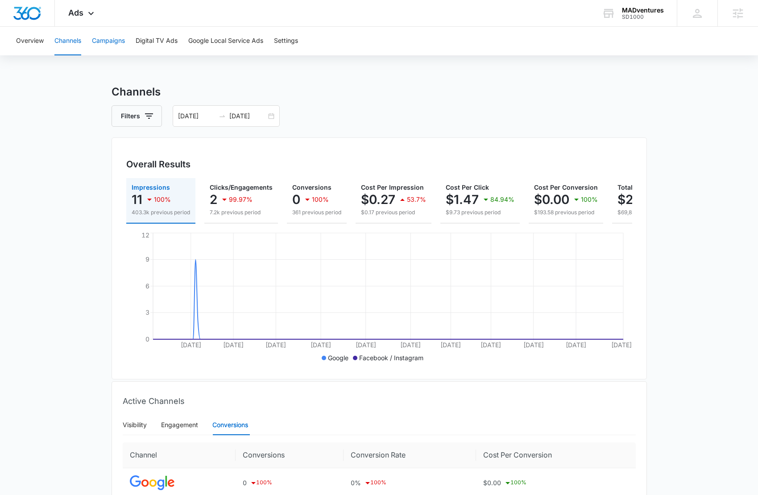
click at [116, 45] on button "Campaigns" at bounding box center [108, 41] width 33 height 29
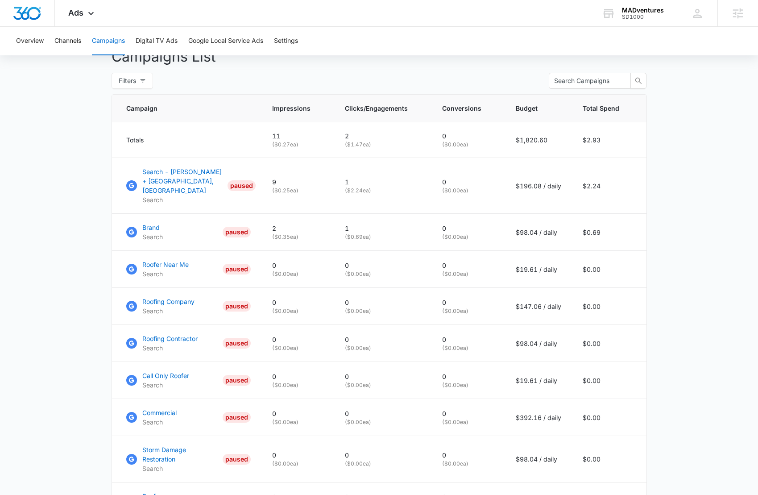
scroll to position [420, 0]
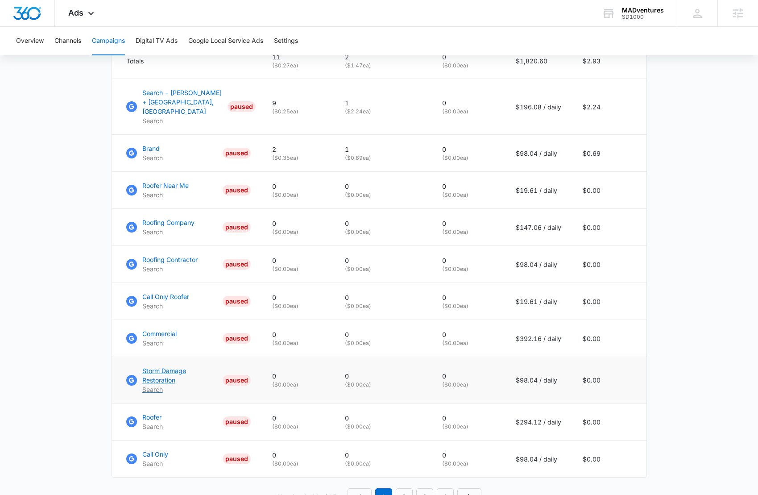
click at [178, 368] on p "Storm Damage Restoration" at bounding box center [180, 375] width 77 height 19
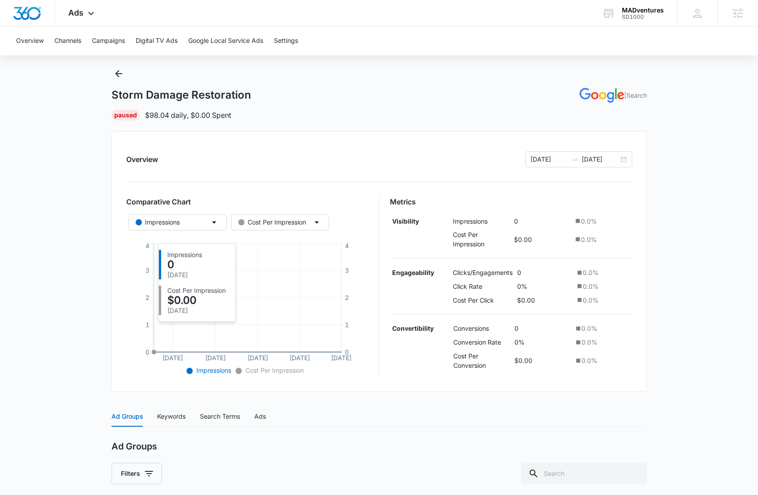
scroll to position [124, 0]
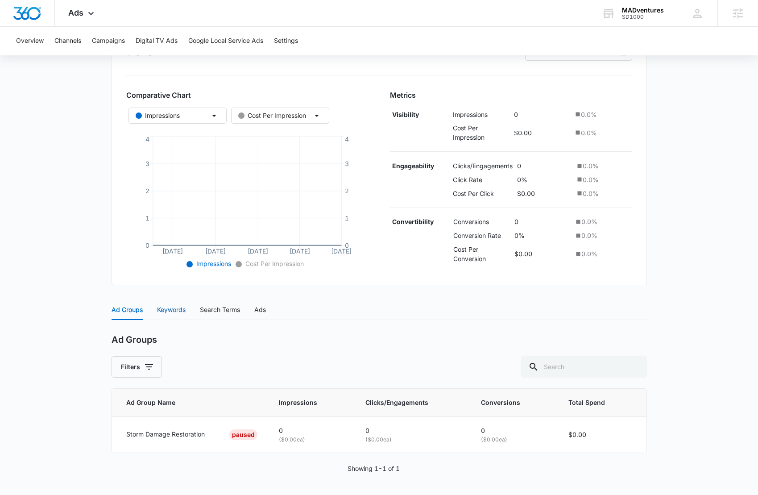
click at [168, 310] on div "Keywords" at bounding box center [171, 310] width 29 height 10
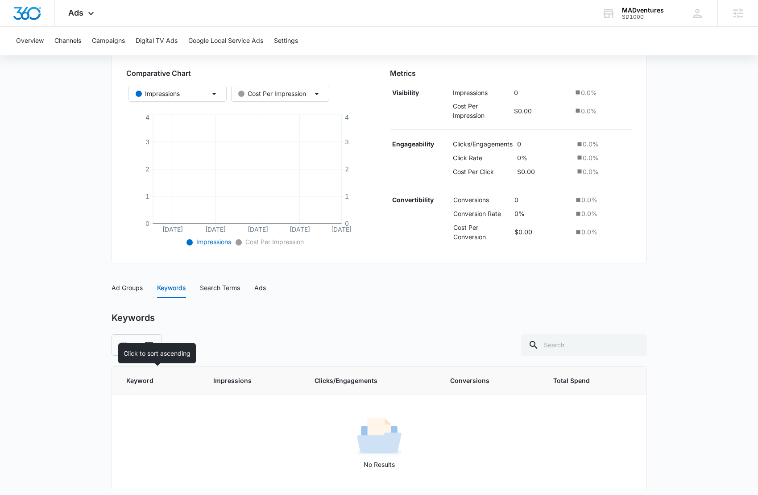
scroll to position [152, 0]
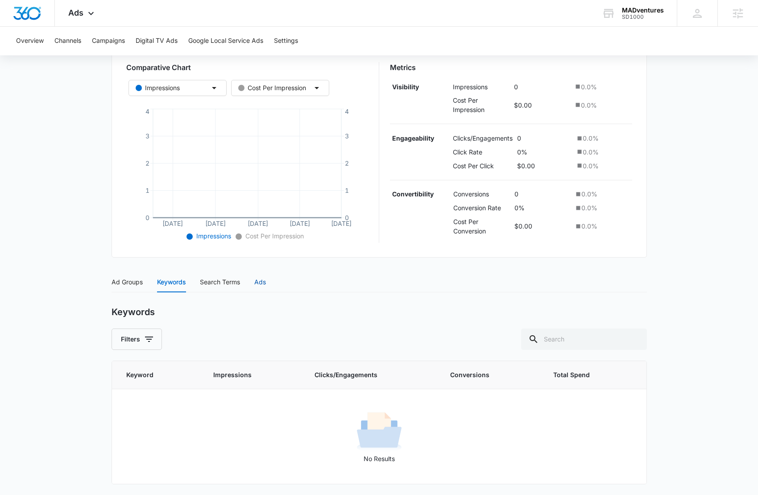
click at [256, 283] on div "Ads" at bounding box center [260, 282] width 12 height 10
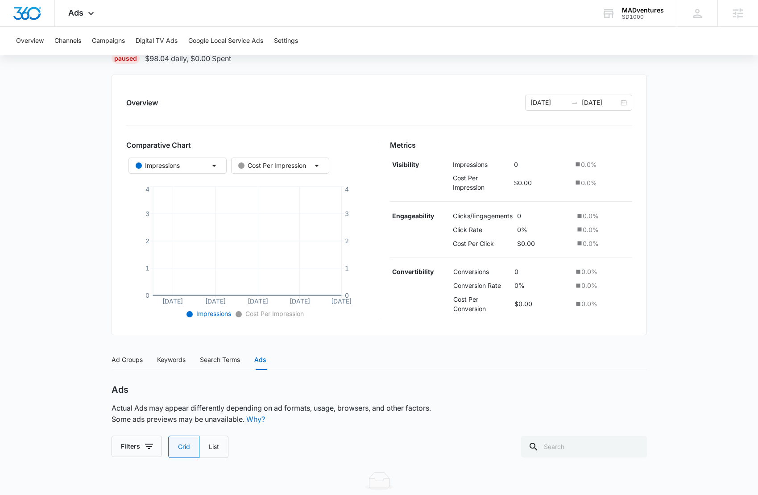
scroll to position [0, 0]
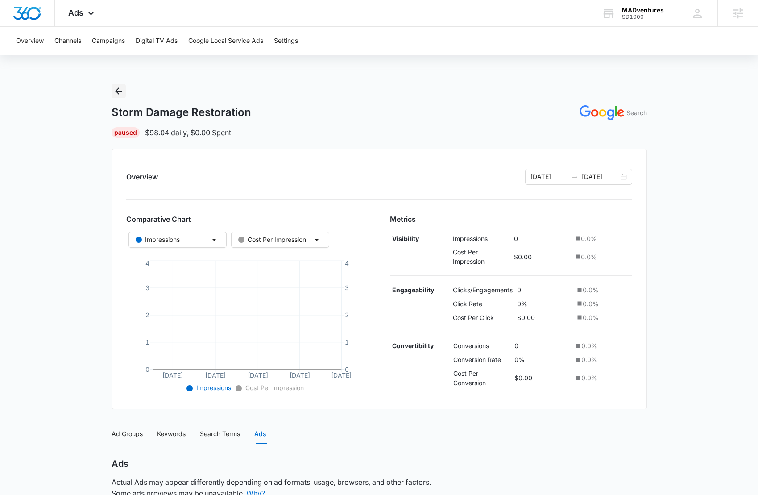
click at [113, 92] on icon "Back" at bounding box center [118, 91] width 11 height 11
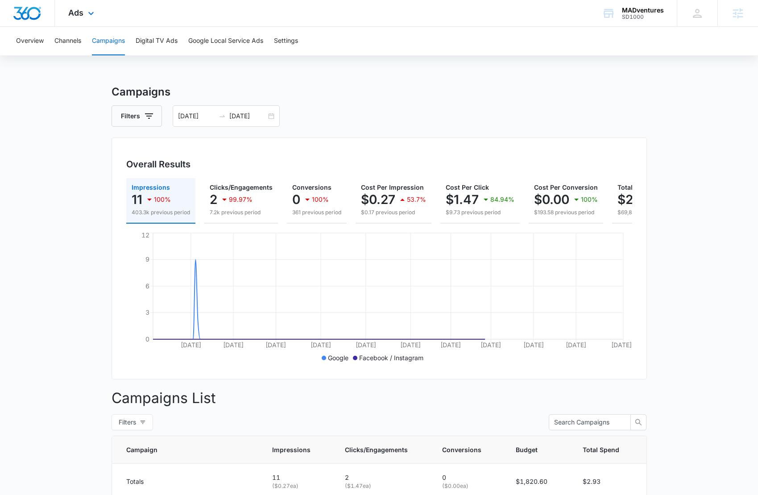
click at [82, 17] on div "Ads Apps Reputation Websites Forms CRM Email Social Shop Content Ads Intelligen…" at bounding box center [82, 13] width 55 height 26
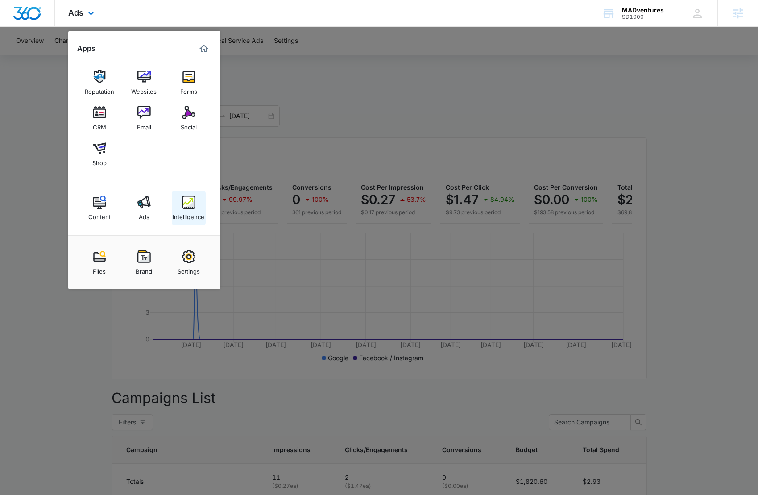
click at [186, 211] on div "Intelligence" at bounding box center [189, 215] width 32 height 12
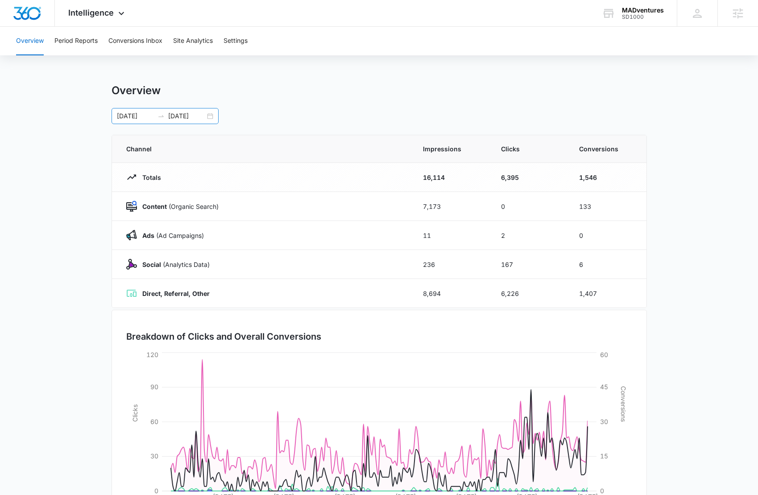
click at [171, 117] on input "[DATE]" at bounding box center [186, 116] width 37 height 10
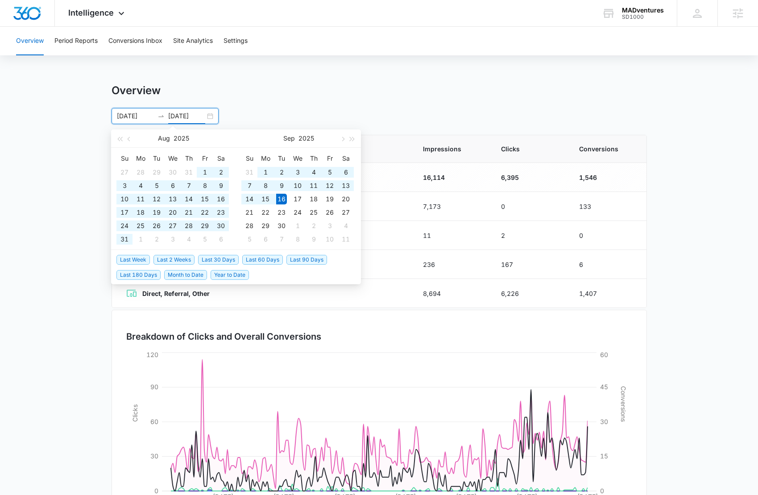
click at [316, 101] on div "Overview [DATE] [DATE] [DATE] Su Mo Tu We Th Fr Sa 27 28 29 30 31 1 2 3 4 5 6 7…" at bounding box center [379, 104] width 535 height 40
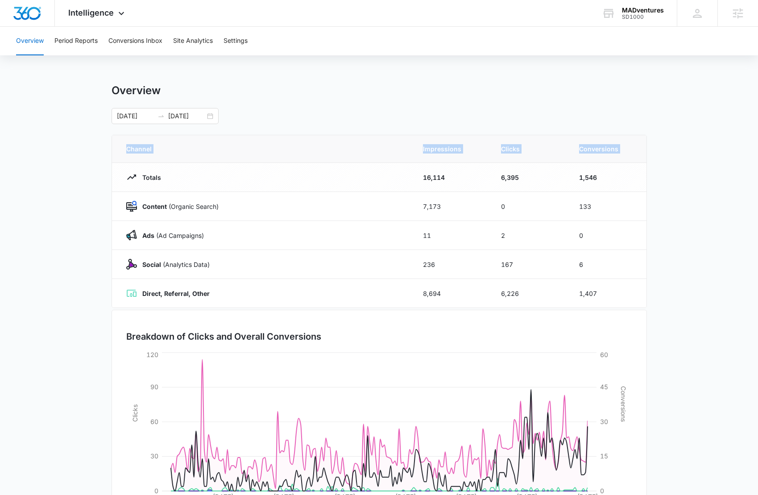
drag, startPoint x: 124, startPoint y: 149, endPoint x: 157, endPoint y: 170, distance: 40.0
click at [156, 169] on table "Channel Impressions Clicks Conversions Totals 16,114 6,395 1,546 Content (Organ…" at bounding box center [379, 221] width 534 height 172
drag, startPoint x: 162, startPoint y: 210, endPoint x: 189, endPoint y: 214, distance: 27.1
click at [189, 214] on td "Content (Organic Search)" at bounding box center [262, 206] width 300 height 29
click at [154, 212] on td "Content (Organic Search)" at bounding box center [262, 206] width 300 height 29
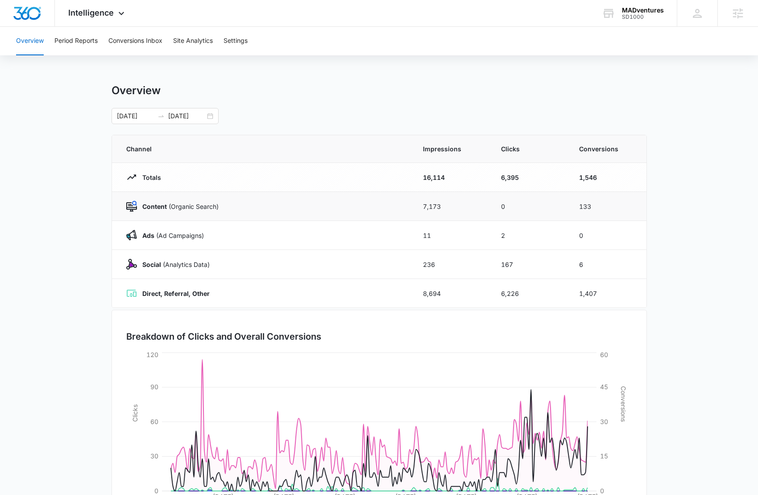
click at [157, 207] on strong "Content" at bounding box center [154, 207] width 25 height 8
click at [153, 232] on strong "Ads" at bounding box center [148, 236] width 12 height 8
drag, startPoint x: 214, startPoint y: 298, endPoint x: 123, endPoint y: 295, distance: 91.0
click at [123, 295] on td "Direct, Referral, Other" at bounding box center [262, 293] width 300 height 29
click at [74, 263] on main "Overview 03/01/2025 09/16/2025 Aug 2025 Su Mo Tu We Th Fr Sa 27 28 29 30 31 1 2…" at bounding box center [379, 318] width 758 height 468
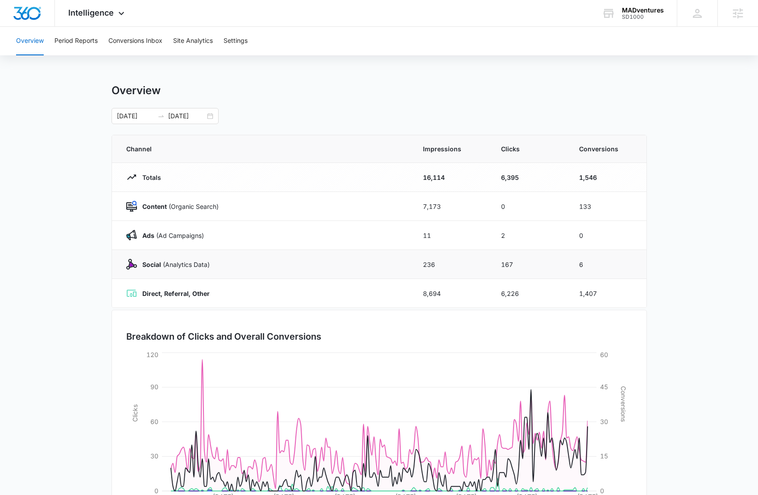
click at [150, 276] on td "Social (Analytics Data)" at bounding box center [262, 264] width 300 height 29
drag, startPoint x: 458, startPoint y: 148, endPoint x: 491, endPoint y: 151, distance: 33.6
click at [478, 150] on span "Impressions" at bounding box center [451, 148] width 57 height 9
drag, startPoint x: 506, startPoint y: 151, endPoint x: 529, endPoint y: 147, distance: 23.5
click at [528, 147] on span "Clicks" at bounding box center [529, 148] width 57 height 9
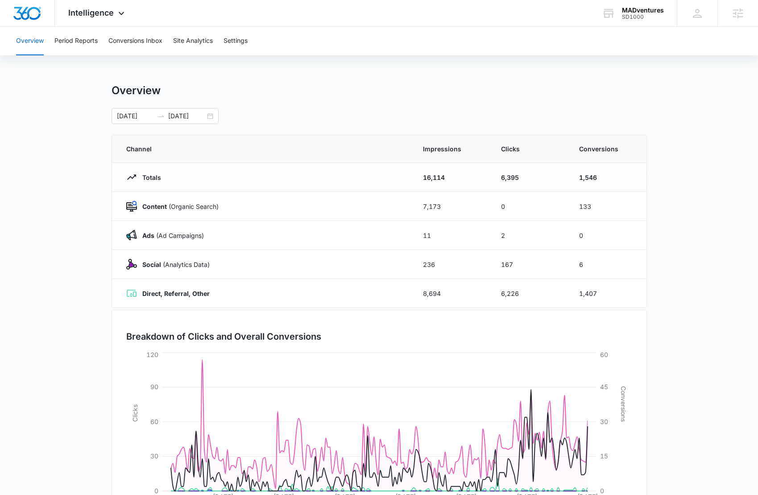
drag, startPoint x: 593, startPoint y: 142, endPoint x: 584, endPoint y: 140, distance: 9.7
click at [597, 143] on th "Conversions" at bounding box center [607, 149] width 78 height 28
click at [87, 41] on button "Period Reports" at bounding box center [75, 41] width 43 height 29
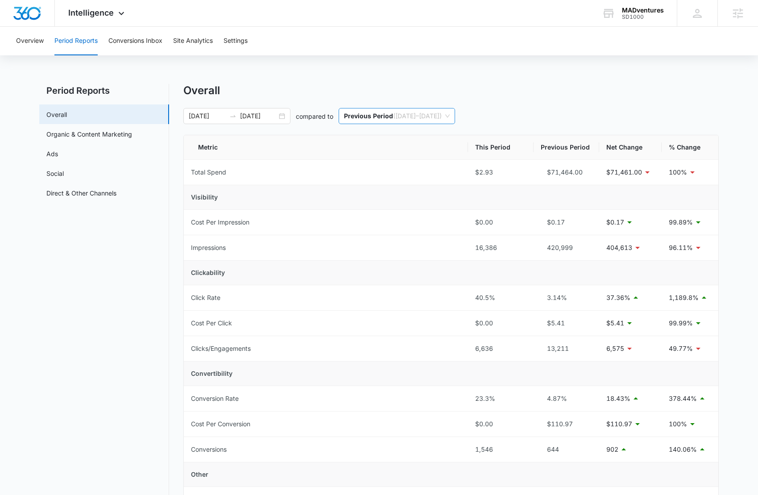
click at [382, 118] on p "Previous Period" at bounding box center [368, 116] width 49 height 8
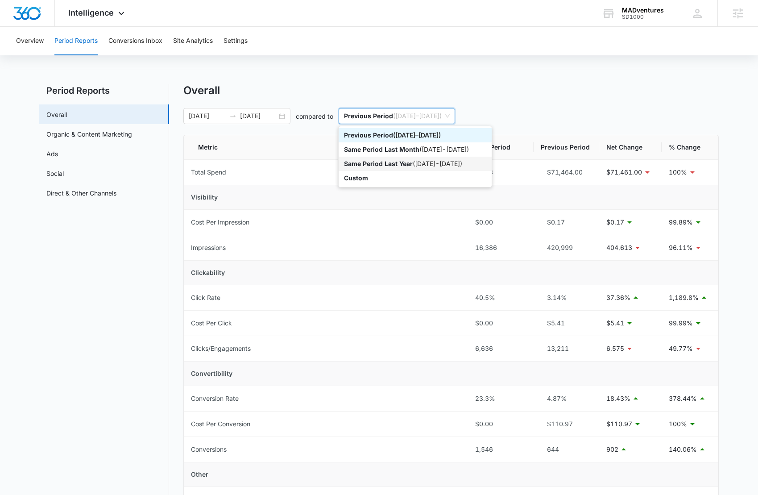
click at [140, 265] on nav "Period Reports Overall Organic & Content Marketing Ads Social Direct & Other Ch…" at bounding box center [104, 428] width 130 height 689
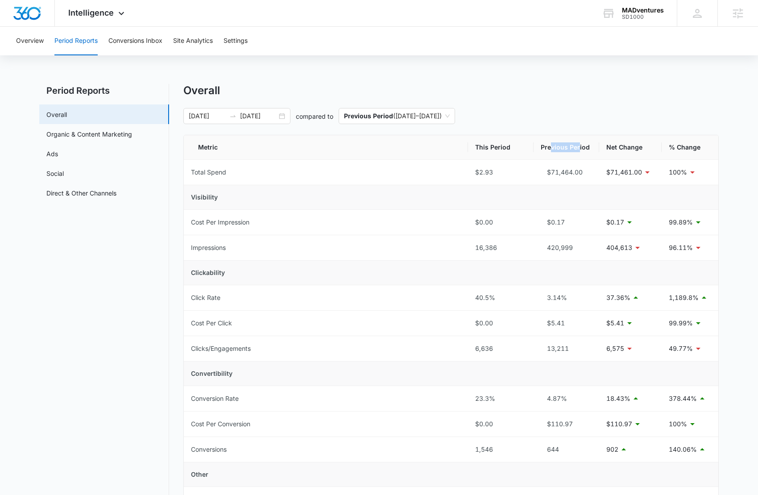
drag, startPoint x: 550, startPoint y: 147, endPoint x: 581, endPoint y: 149, distance: 31.3
click at [580, 149] on th "Previous Period" at bounding box center [567, 147] width 66 height 25
click at [585, 149] on th "Previous Period" at bounding box center [567, 147] width 66 height 25
click at [144, 40] on button "Conversions Inbox" at bounding box center [135, 41] width 54 height 29
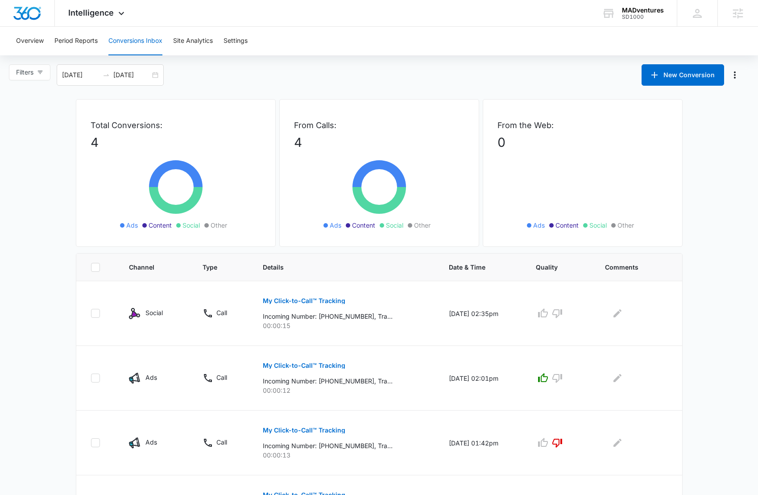
click at [705, 215] on main "Filters 09/07/2025 10/07/2025 New Conversion Total Conversions: 4 Ads Content S…" at bounding box center [379, 312] width 758 height 496
click at [186, 41] on button "Site Analytics" at bounding box center [193, 41] width 40 height 29
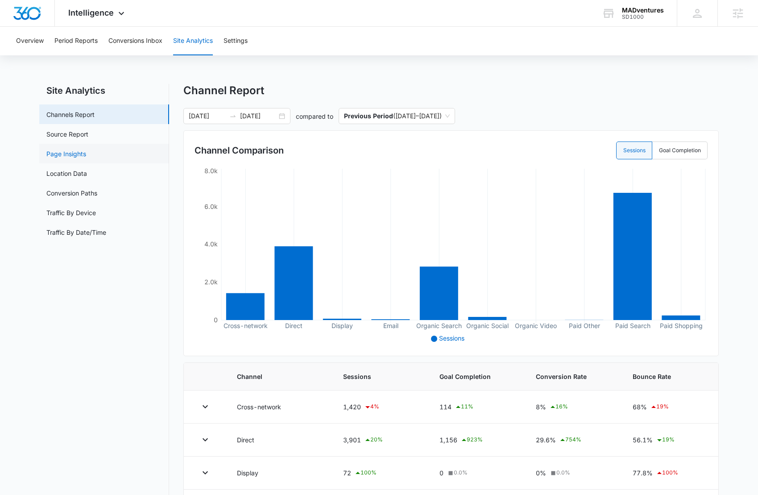
click at [86, 154] on link "Page Insights" at bounding box center [66, 153] width 40 height 9
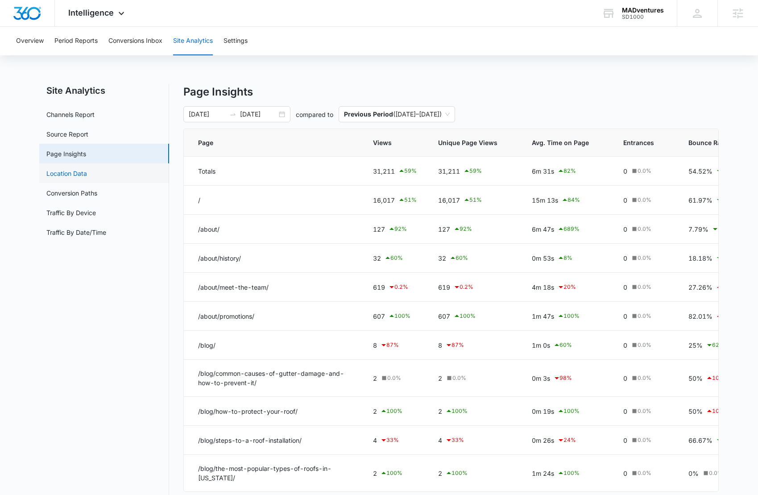
click at [87, 178] on link "Location Data" at bounding box center [66, 173] width 41 height 9
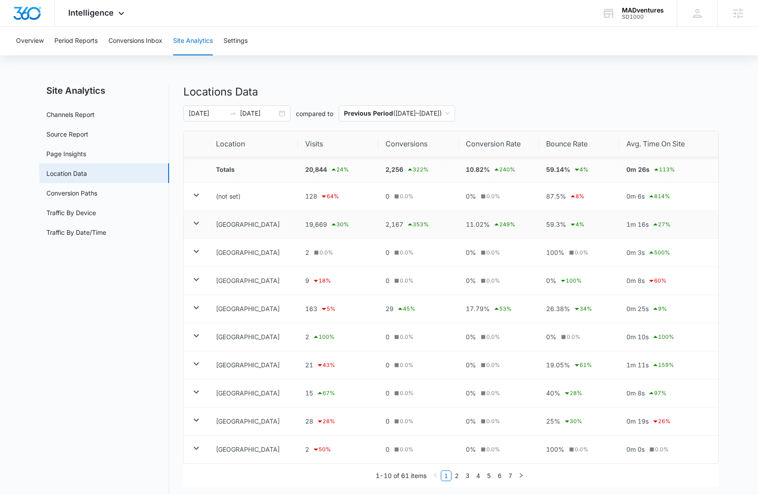
click at [198, 222] on icon at bounding box center [196, 223] width 5 height 3
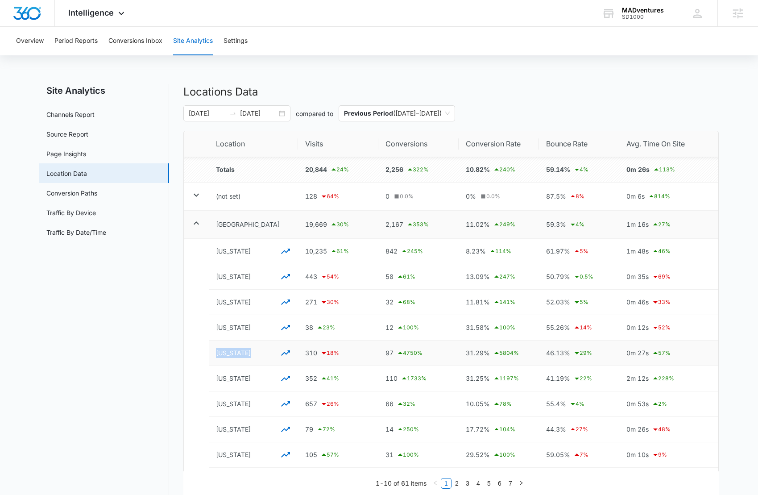
drag, startPoint x: 252, startPoint y: 360, endPoint x: 217, endPoint y: 356, distance: 35.5
click at [217, 356] on td "California" at bounding box center [253, 352] width 89 height 25
click at [286, 353] on icon "button" at bounding box center [285, 352] width 9 height 5
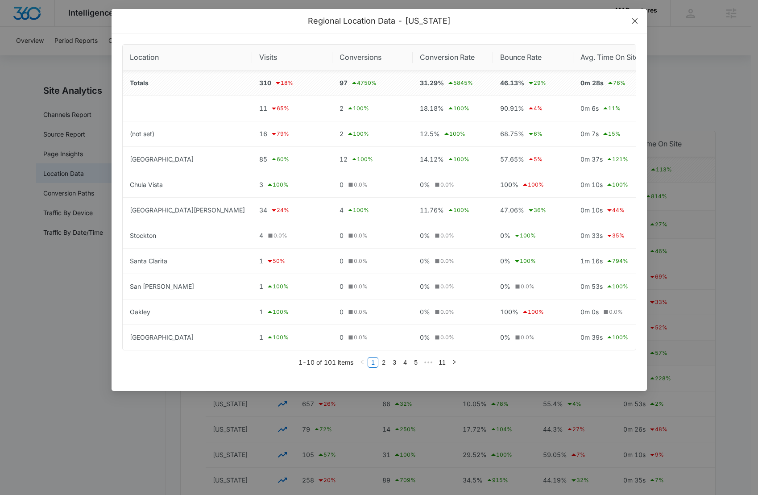
click at [633, 20] on icon "close" at bounding box center [634, 20] width 7 height 7
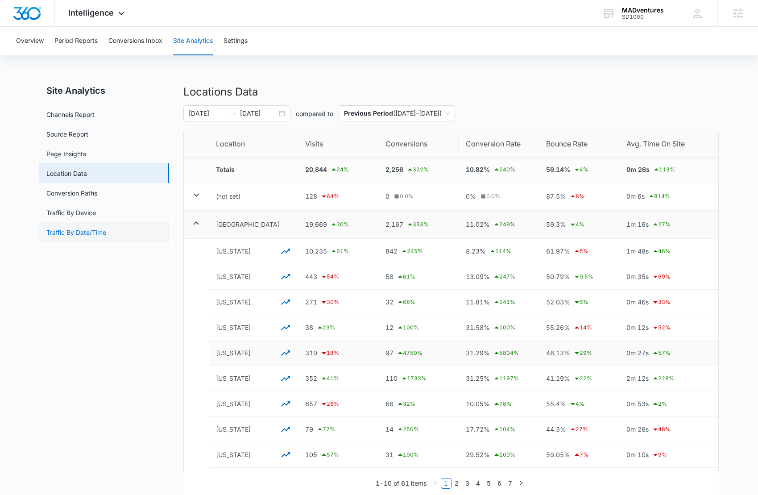
click at [106, 233] on link "Traffic By Date/Time" at bounding box center [76, 232] width 60 height 9
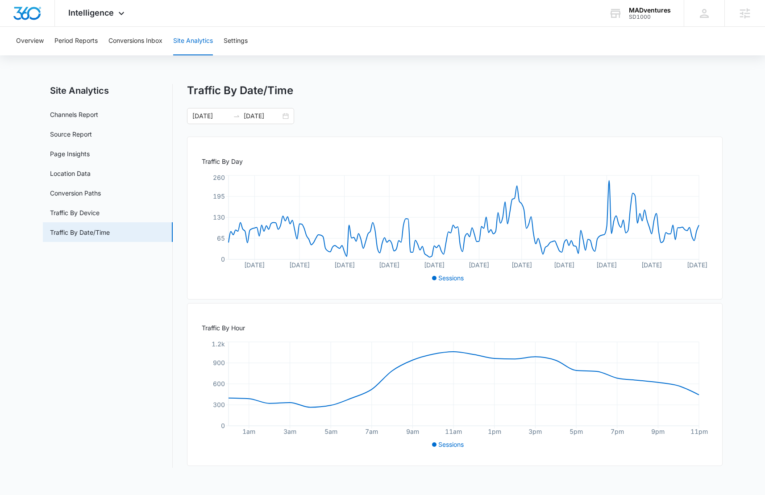
click at [347, 99] on div "Traffic By Date/Time 03/01/2025 09/16/2025" at bounding box center [454, 104] width 535 height 40
click at [29, 15] on img "Dashboard" at bounding box center [27, 13] width 29 height 13
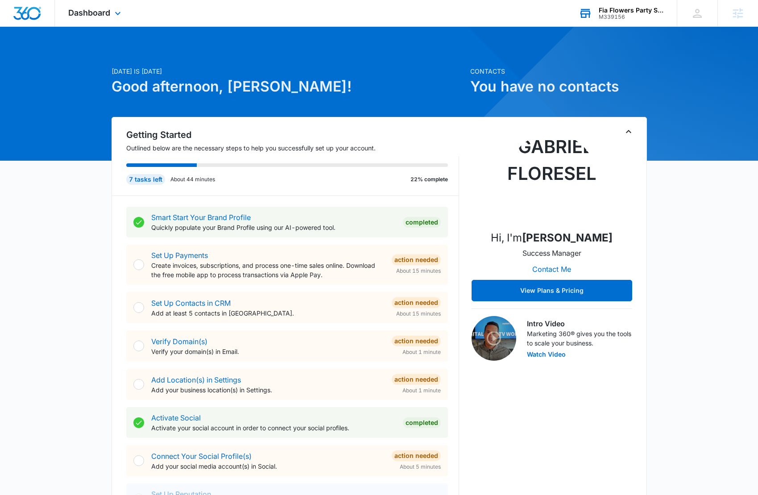
click at [631, 14] on div "M339156" at bounding box center [631, 17] width 65 height 6
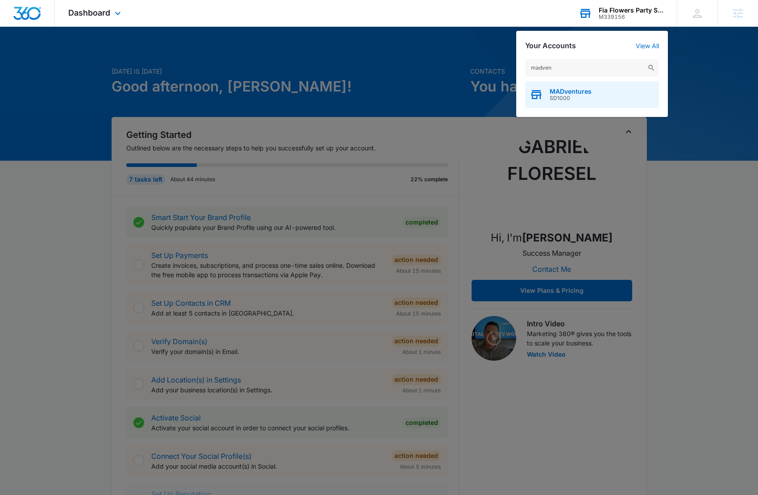
type input "madven"
click at [617, 97] on div "MADventures SD1000" at bounding box center [592, 94] width 134 height 27
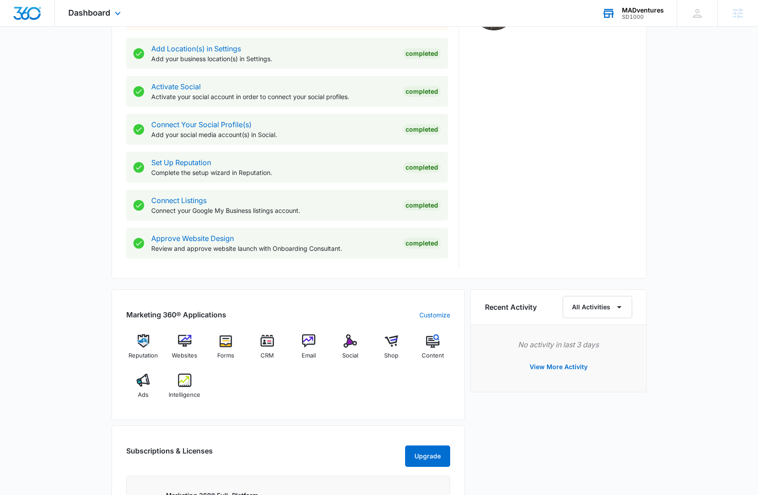
scroll to position [310, 0]
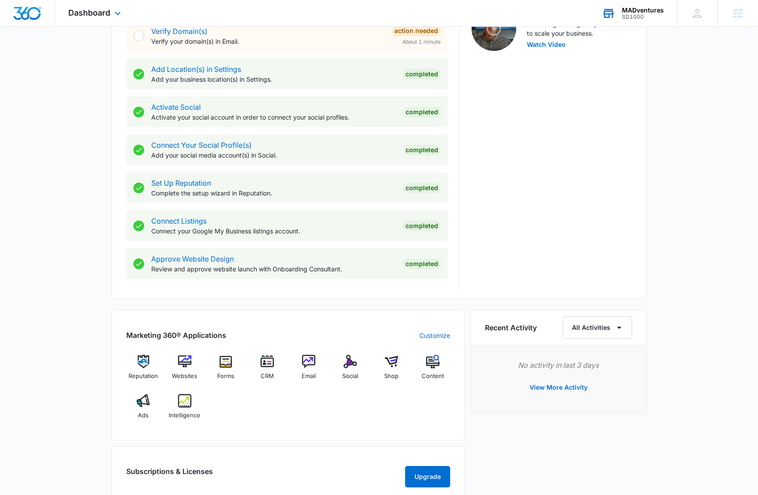
click at [114, 288] on div "Getting Started Outlined below are the necessary steps to help you successfully…" at bounding box center [379, 53] width 535 height 492
click at [94, 284] on div "[DATE] is [DATE] Good afternoon, [PERSON_NAME]! Contacts You have 468 contacts …" at bounding box center [379, 228] width 758 height 1001
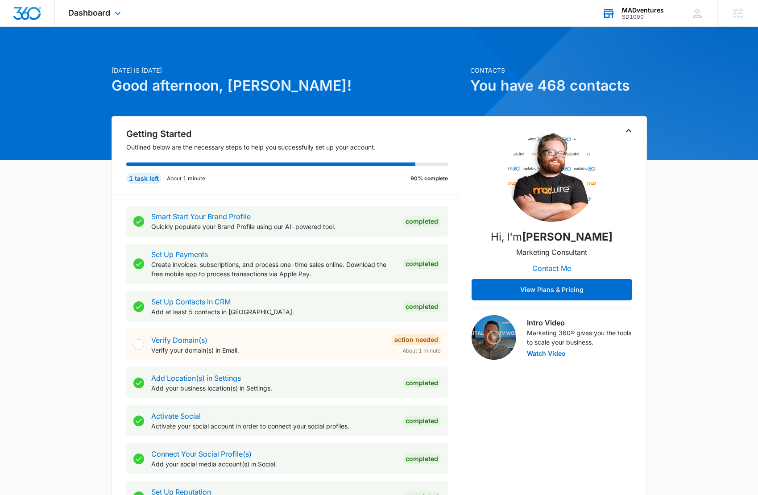
scroll to position [0, 0]
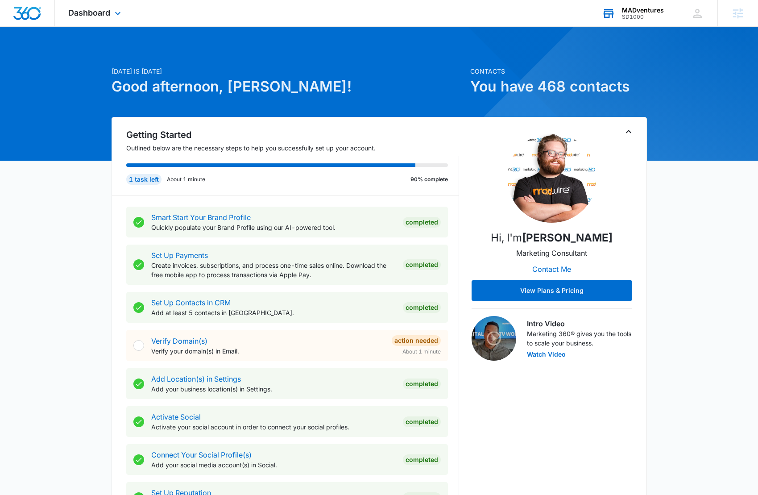
drag, startPoint x: 619, startPoint y: 243, endPoint x: 516, endPoint y: 150, distance: 139.0
click at [516, 150] on div "Hi, I'm [PERSON_NAME] Marketing Consultant Contact Me View Plans & Pricing" at bounding box center [552, 217] width 161 height 168
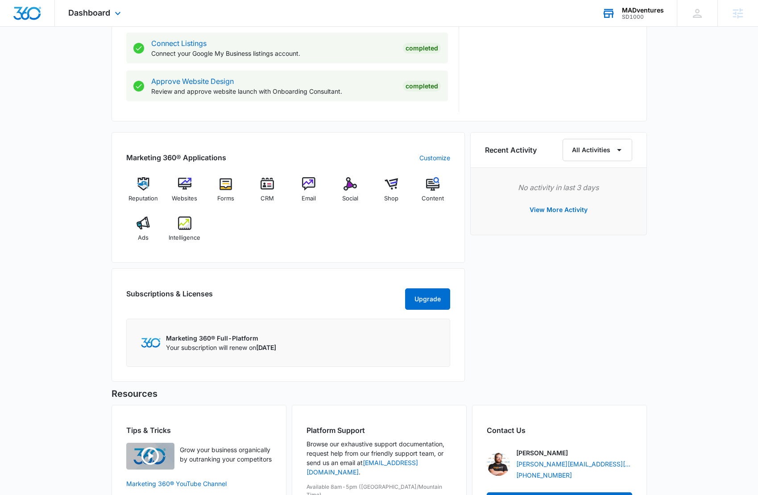
scroll to position [486, 0]
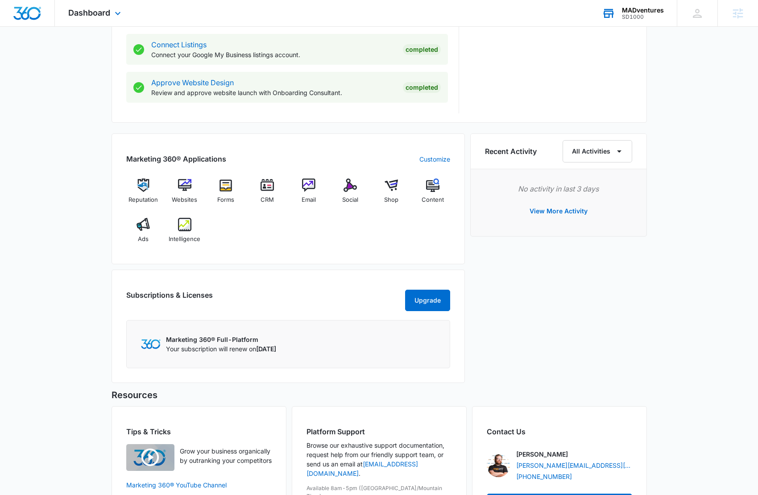
click at [89, 160] on div "[DATE] is [DATE] Good afternoon, [PERSON_NAME]! Contacts You have 468 contacts …" at bounding box center [379, 52] width 758 height 1001
click at [148, 189] on img at bounding box center [143, 184] width 13 height 13
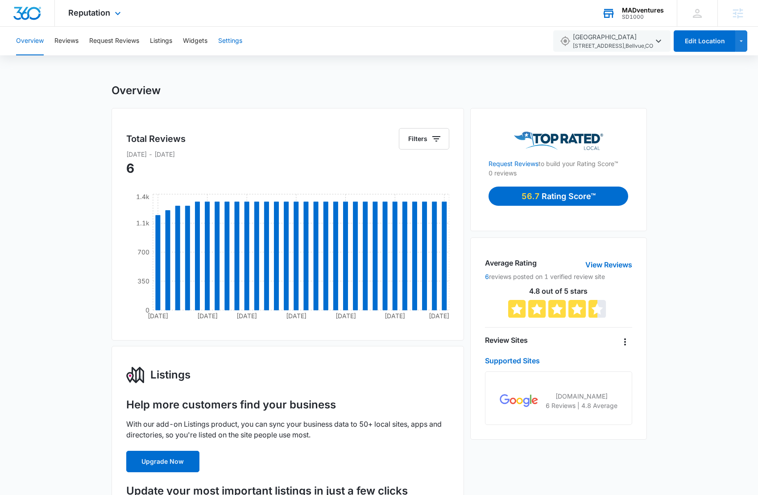
click at [221, 43] on button "Settings" at bounding box center [230, 41] width 24 height 29
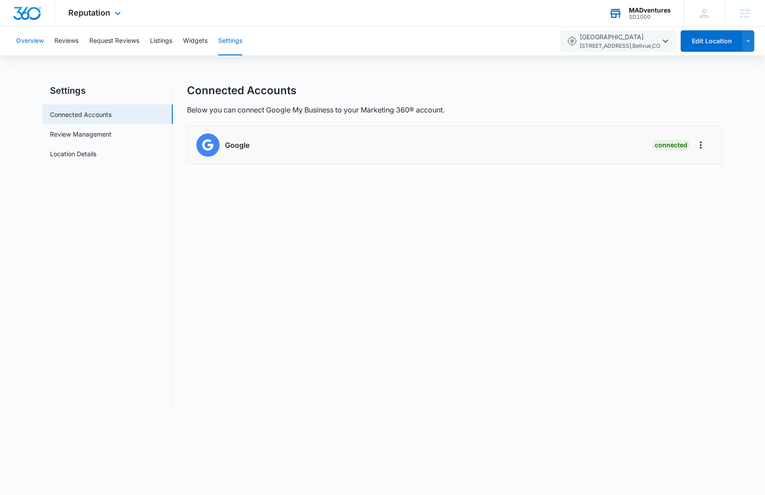
click at [37, 43] on button "Overview" at bounding box center [30, 41] width 28 height 29
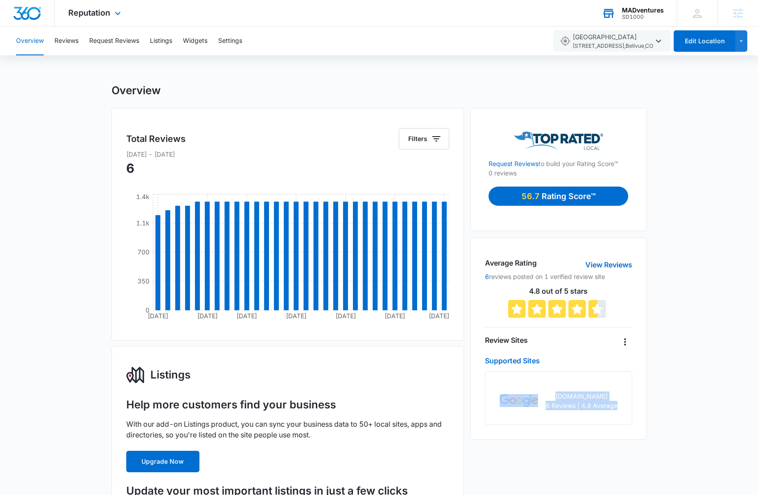
drag, startPoint x: 509, startPoint y: 388, endPoint x: 635, endPoint y: 430, distance: 133.7
click at [635, 430] on div "Average Rating View Reviews 6 reviews posted on 1 verified review site 4.8 out …" at bounding box center [558, 338] width 176 height 202
click at [634, 409] on div "Average Rating View Reviews 6 reviews posted on 1 verified review site 4.8 out …" at bounding box center [558, 338] width 176 height 202
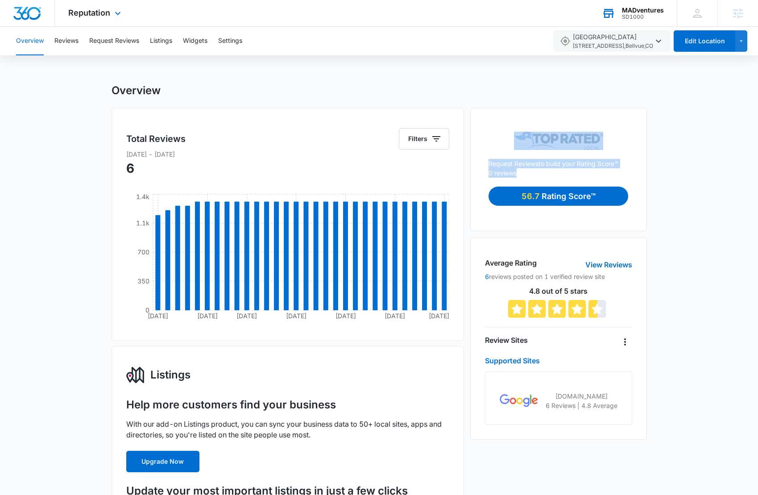
drag, startPoint x: 526, startPoint y: 137, endPoint x: 633, endPoint y: 174, distance: 113.7
click at [632, 174] on div "Request Reviews to build your Rating Score™ 0 reviews 56.7 Rating Score™" at bounding box center [558, 169] width 176 height 123
click at [597, 149] on img at bounding box center [558, 141] width 89 height 18
click at [559, 141] on img at bounding box center [558, 141] width 89 height 18
click at [489, 112] on div "Request Reviews to build your Rating Score™ 0 reviews 56.7 Rating Score™" at bounding box center [558, 169] width 176 height 123
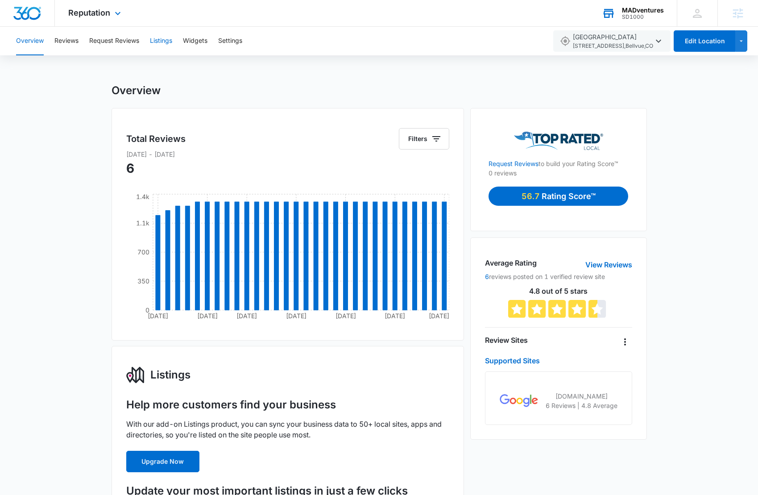
click at [154, 37] on button "Listings" at bounding box center [161, 41] width 22 height 29
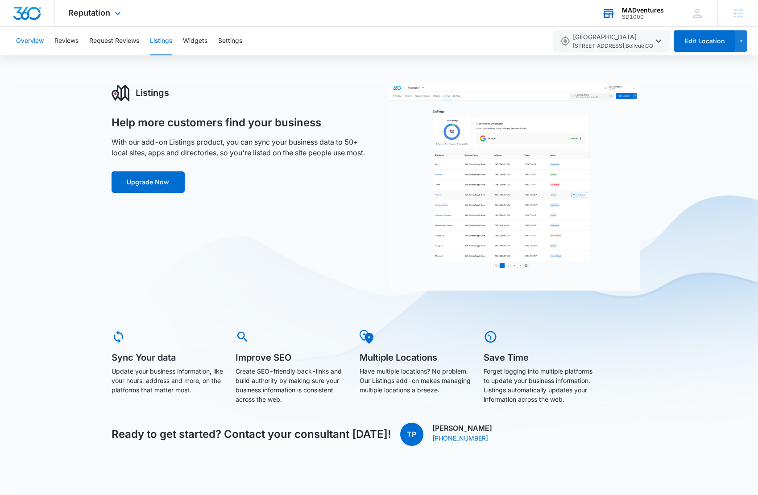
click at [39, 41] on button "Overview" at bounding box center [30, 41] width 28 height 29
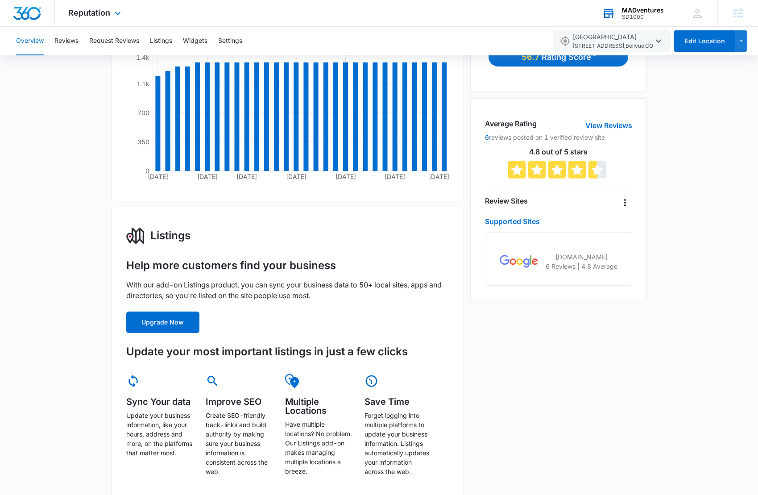
scroll to position [233, 0]
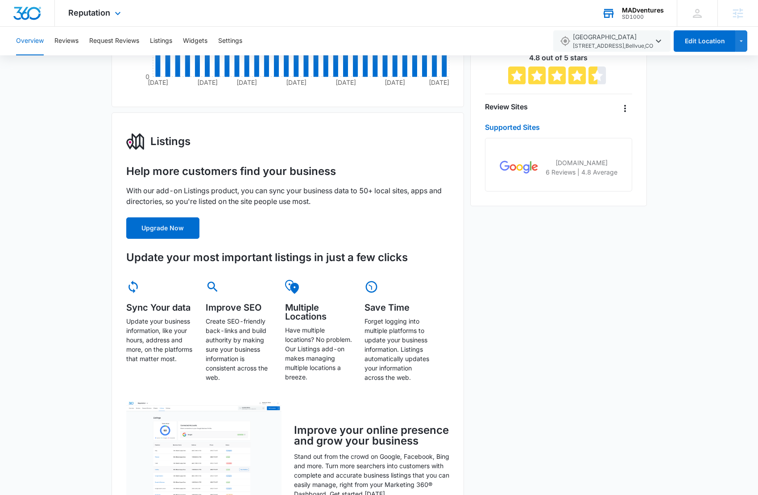
click at [100, 19] on div "Reputation Apps Reputation Websites Forms CRM Email Social Shop Content Ads Int…" at bounding box center [96, 13] width 82 height 26
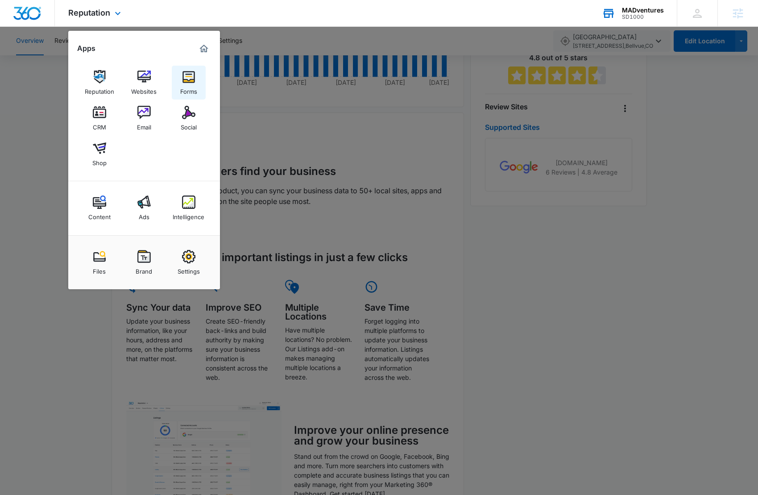
click at [175, 79] on link "Forms" at bounding box center [189, 83] width 34 height 34
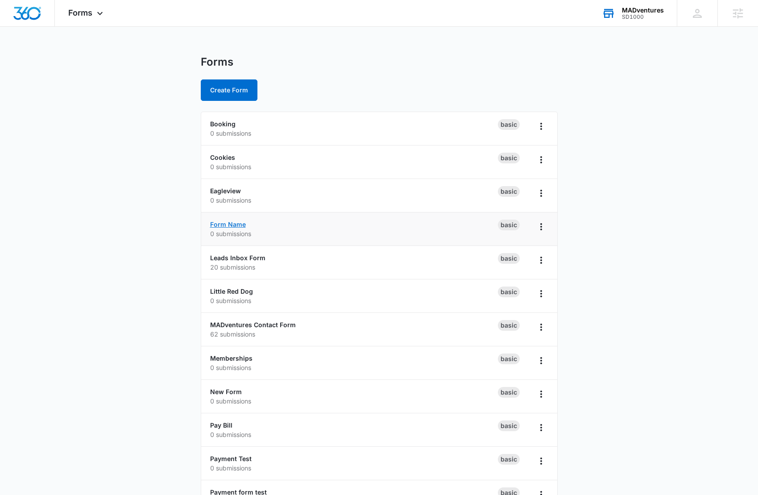
click at [239, 224] on link "Form Name" at bounding box center [228, 224] width 36 height 8
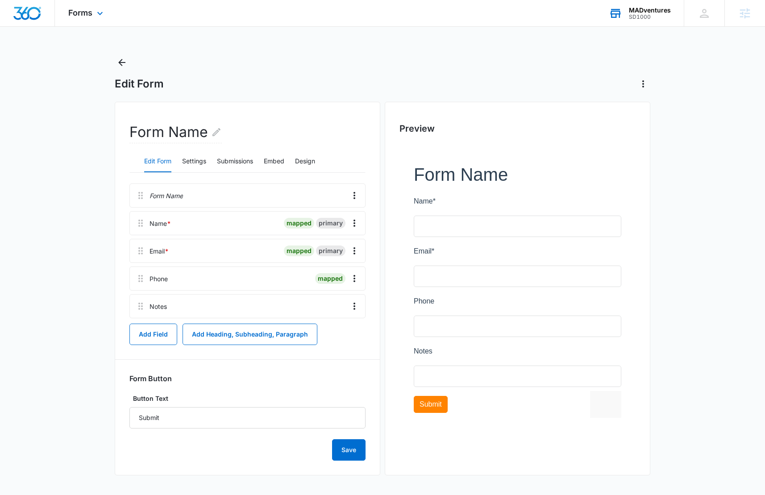
click at [91, 20] on div "Forms Apps Reputation Websites Forms CRM Email Social Shop Content Ads Intellig…" at bounding box center [87, 13] width 64 height 26
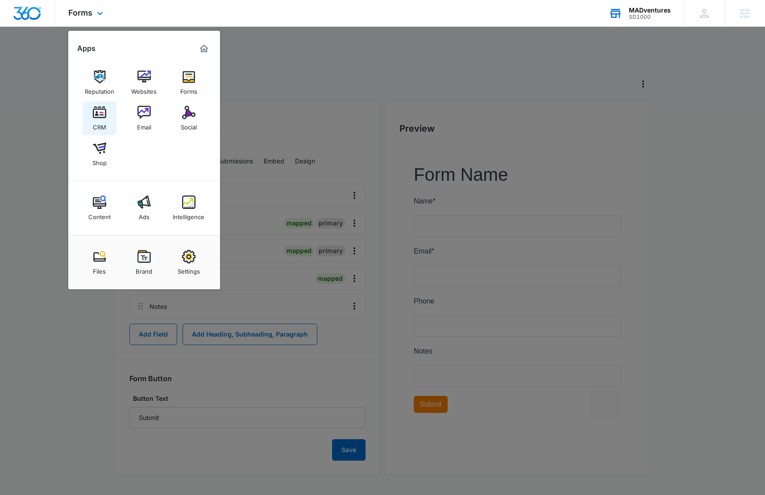
click at [107, 122] on link "CRM" at bounding box center [100, 118] width 34 height 34
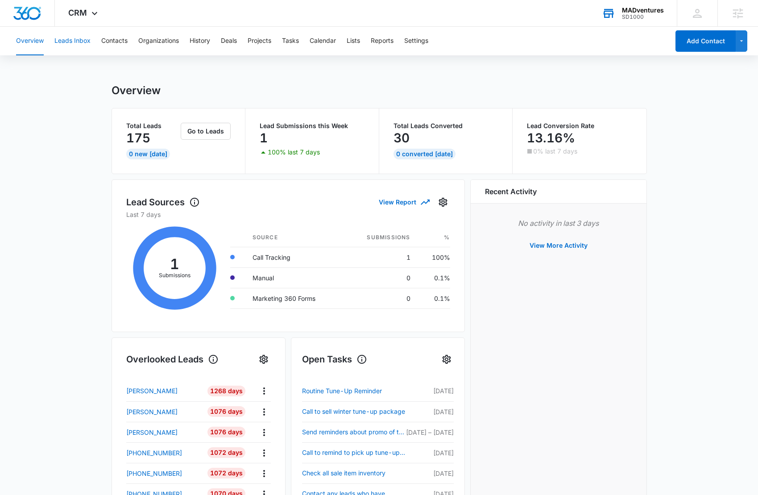
click at [81, 42] on button "Leads Inbox" at bounding box center [72, 41] width 36 height 29
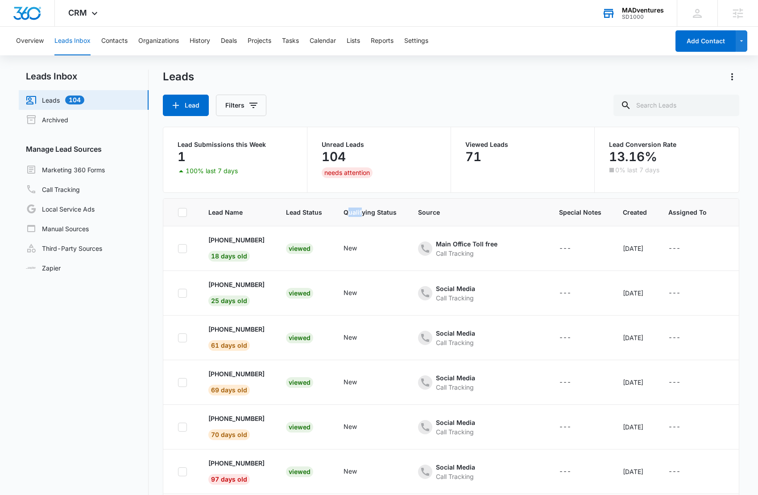
drag, startPoint x: 352, startPoint y: 211, endPoint x: 368, endPoint y: 211, distance: 15.6
click at [368, 211] on span "Qualifying Status" at bounding box center [369, 211] width 53 height 9
drag, startPoint x: 438, startPoint y: 212, endPoint x: 426, endPoint y: 212, distance: 11.6
click at [426, 212] on span "Source" at bounding box center [478, 211] width 120 height 9
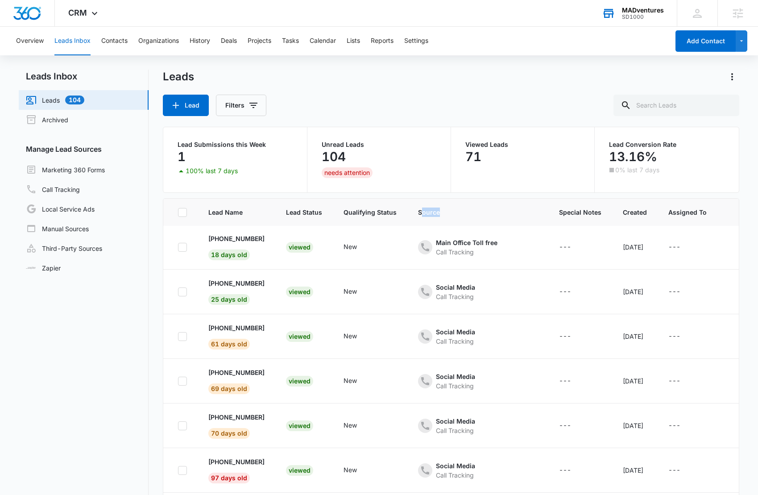
scroll to position [2, 0]
click at [453, 217] on th "Source" at bounding box center [477, 213] width 141 height 28
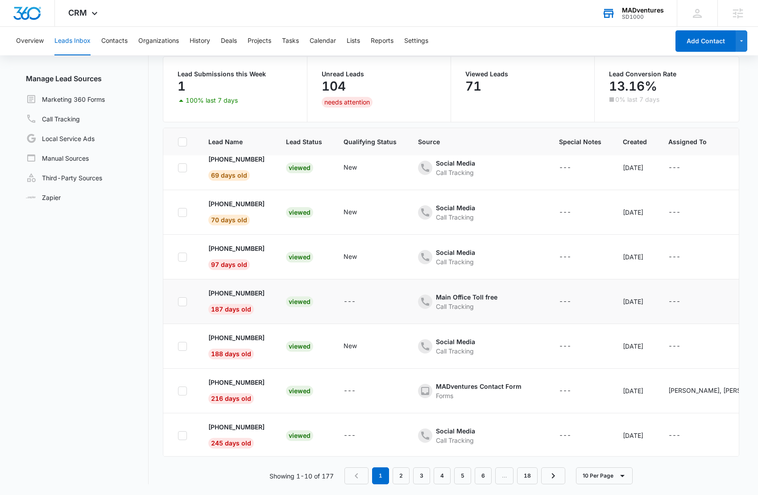
scroll to position [152, 0]
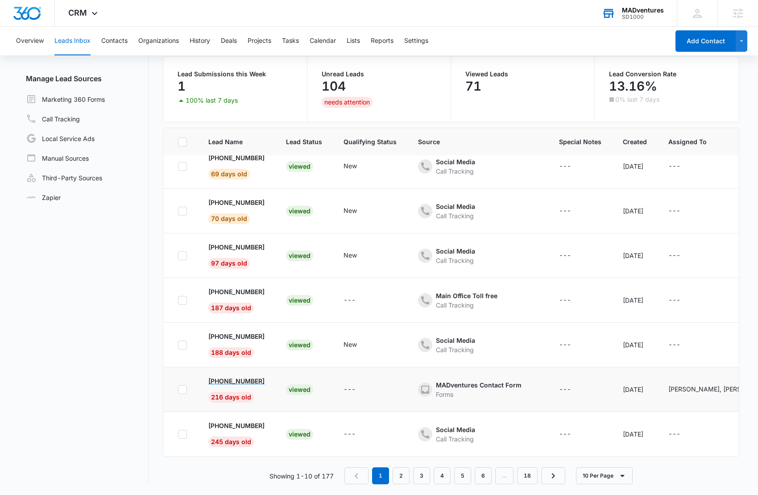
click at [238, 376] on p "(707) 706-0205" at bounding box center [236, 380] width 56 height 9
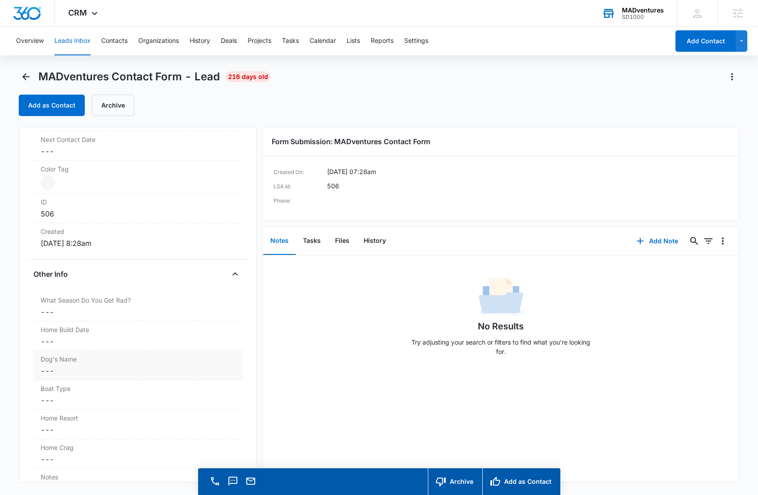
scroll to position [570, 0]
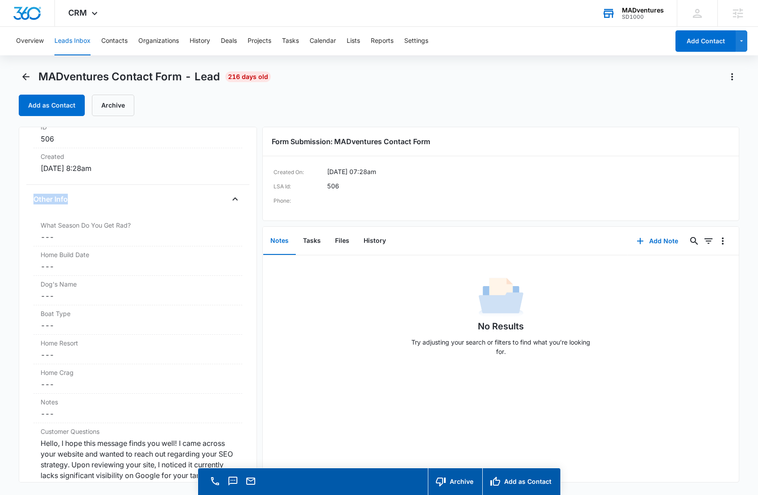
drag, startPoint x: 33, startPoint y: 201, endPoint x: 85, endPoint y: 202, distance: 51.3
click at [85, 202] on div "Other Info" at bounding box center [137, 199] width 209 height 14
drag, startPoint x: 78, startPoint y: 286, endPoint x: 18, endPoint y: 281, distance: 60.4
click at [18, 281] on main "MADventures Contact Form - Lead 216 days old Add as Contact Archive MADventures…" at bounding box center [379, 295] width 758 height 451
click at [17, 276] on main "MADventures Contact Form - Lead 216 days old Add as Contact Archive MADventures…" at bounding box center [379, 295] width 758 height 451
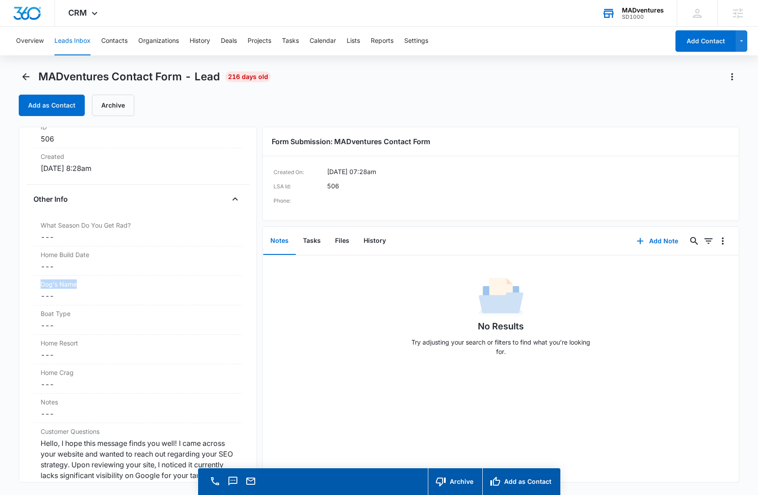
drag, startPoint x: 59, startPoint y: 280, endPoint x: 28, endPoint y: 279, distance: 30.8
click at [28, 279] on div "MADventures Contact Form Contact Info Name Cancel Save Changes --- Phone Cancel…" at bounding box center [138, 305] width 238 height 356
click at [26, 280] on div "MADventures Contact Form Contact Info Name Cancel Save Changes --- Phone Cancel…" at bounding box center [138, 305] width 238 height 356
click at [311, 247] on button "Tasks" at bounding box center [312, 241] width 32 height 28
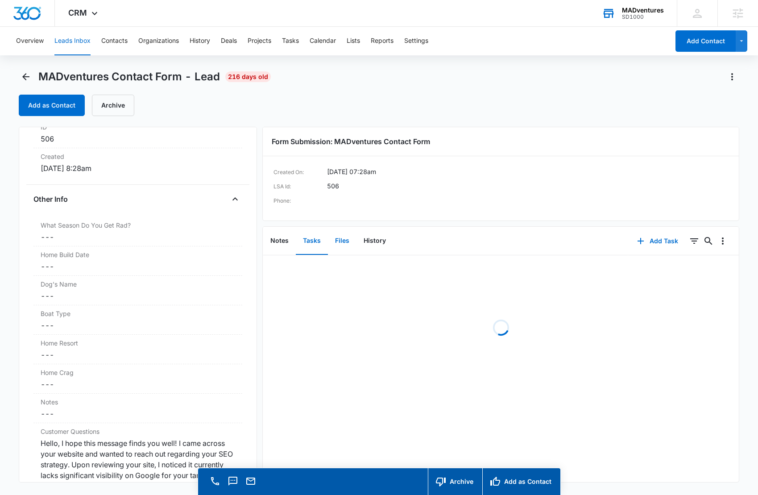
click at [342, 242] on button "Files" at bounding box center [342, 241] width 29 height 28
click at [375, 243] on button "History" at bounding box center [374, 241] width 37 height 28
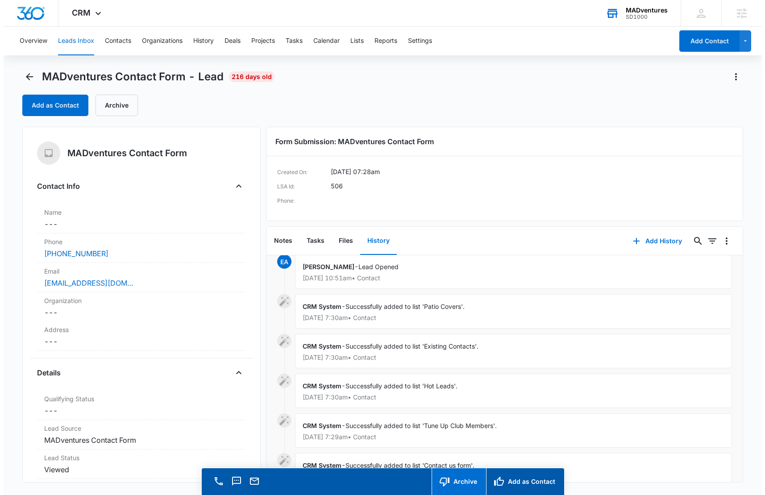
scroll to position [12, 0]
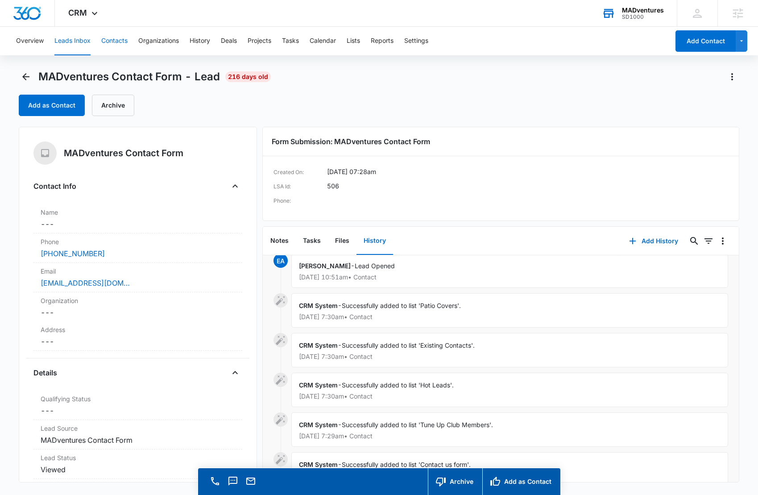
click at [121, 40] on button "Contacts" at bounding box center [114, 41] width 26 height 29
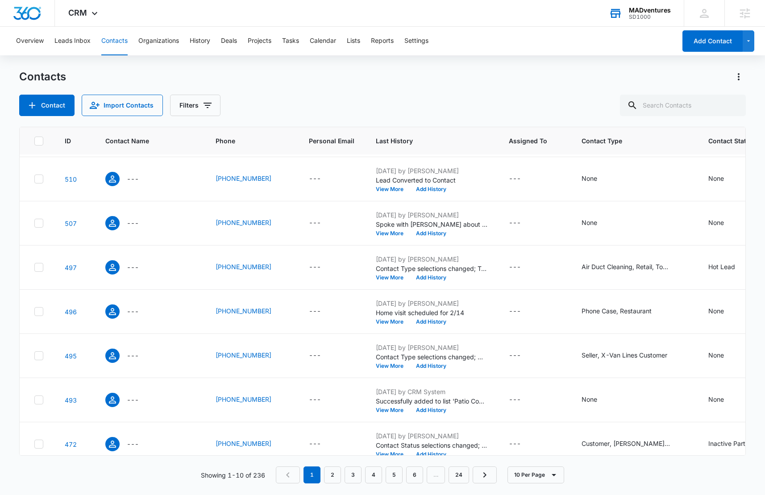
scroll to position [130, 109]
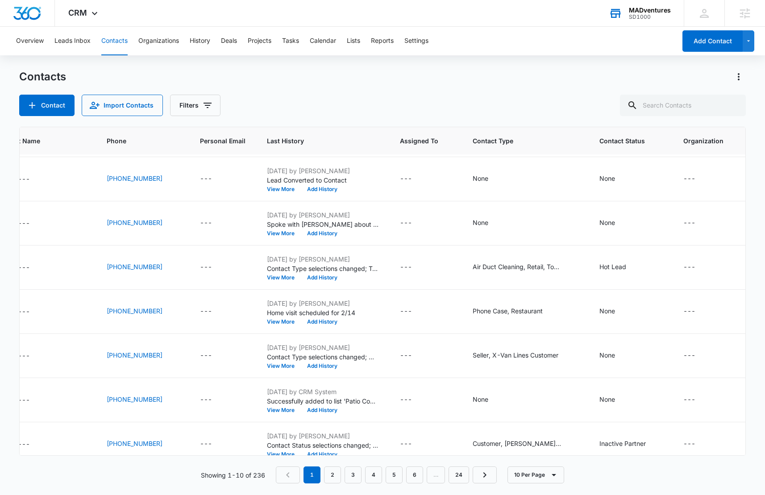
click at [534, 91] on div "Contacts Contact Import Contacts Filters" at bounding box center [382, 93] width 726 height 46
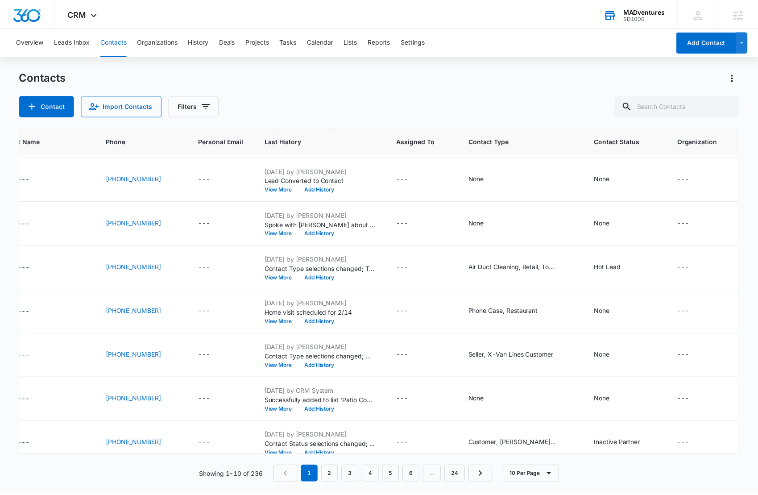
scroll to position [130, 0]
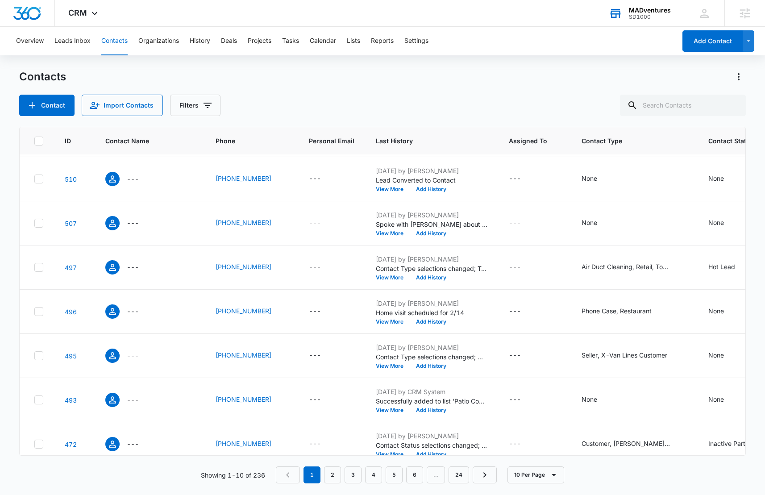
drag, startPoint x: 315, startPoint y: 94, endPoint x: 269, endPoint y: 65, distance: 54.0
click at [314, 91] on div "Contacts Contact Import Contacts Filters" at bounding box center [382, 93] width 726 height 46
click at [224, 39] on button "Deals" at bounding box center [229, 41] width 16 height 29
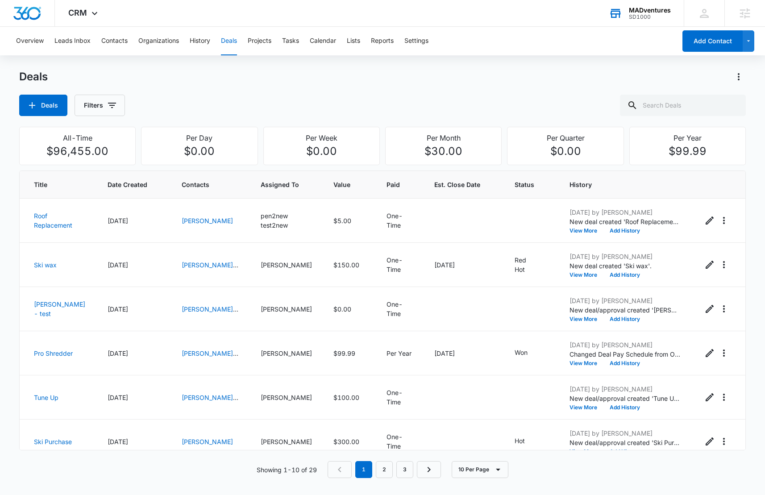
click at [212, 100] on div "Deals Filters" at bounding box center [382, 105] width 726 height 21
click at [268, 40] on button "Projects" at bounding box center [260, 41] width 24 height 29
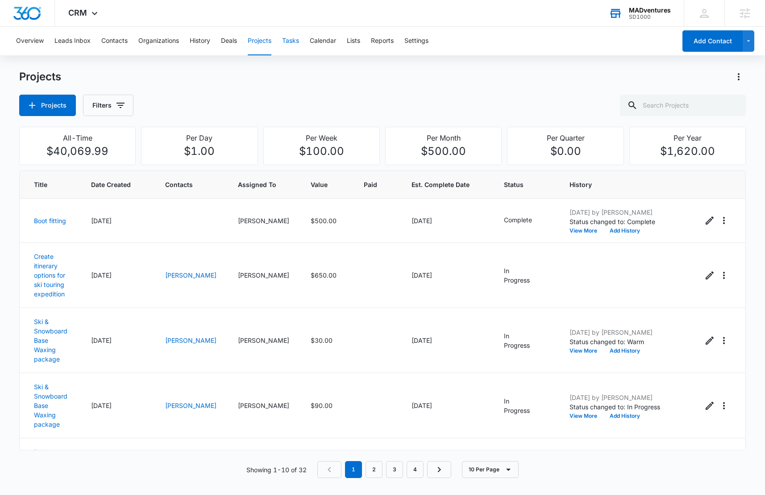
click at [291, 38] on button "Tasks" at bounding box center [290, 41] width 17 height 29
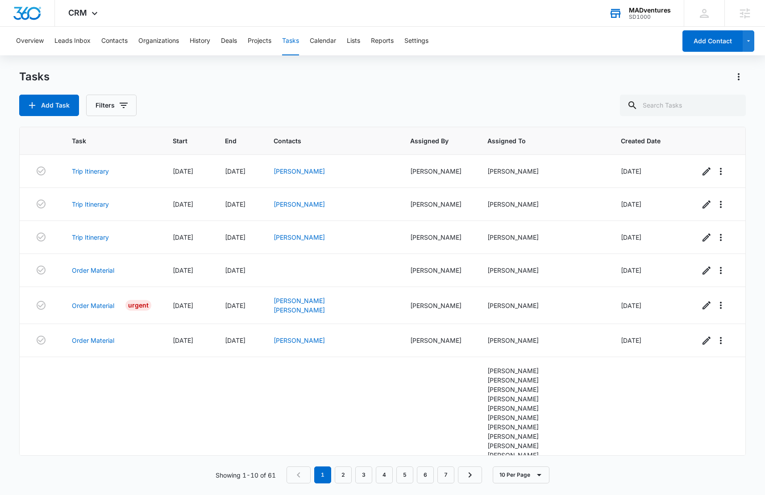
click at [366, 85] on div "Tasks Add Task Filters" at bounding box center [382, 93] width 726 height 46
click at [355, 42] on button "Lists" at bounding box center [353, 41] width 13 height 29
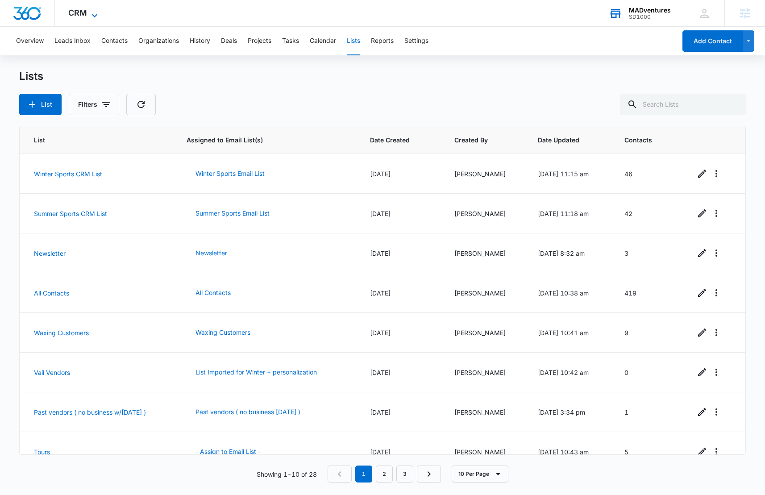
click at [88, 8] on div "CRM Apps Reputation Websites Forms CRM Email Social Shop Content Ads Intelligen…" at bounding box center [84, 13] width 58 height 26
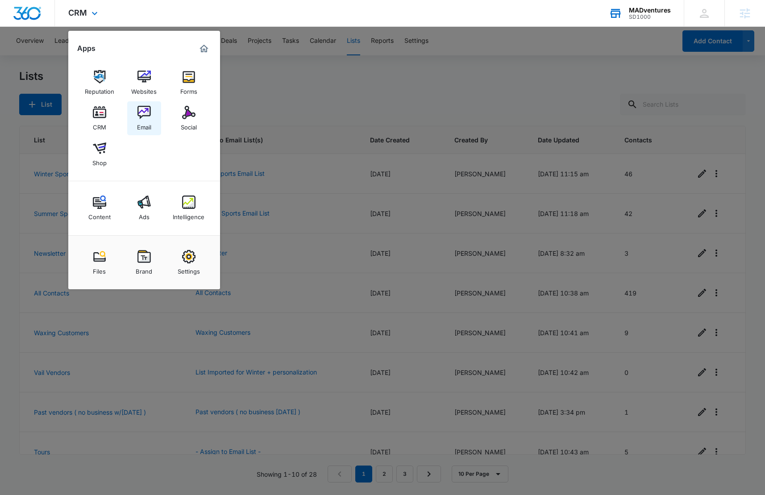
click at [142, 121] on div "Email" at bounding box center [144, 125] width 14 height 12
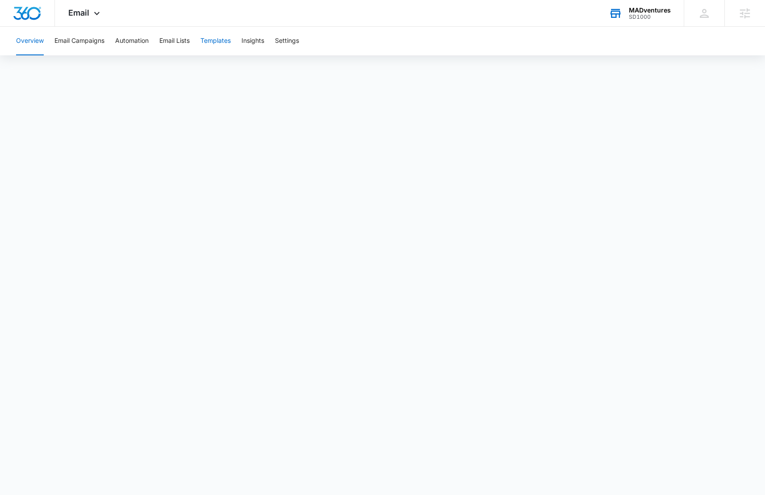
click at [219, 45] on button "Templates" at bounding box center [215, 41] width 30 height 29
click at [216, 46] on button "Templates" at bounding box center [215, 41] width 30 height 29
click at [219, 44] on button "Templates" at bounding box center [215, 41] width 30 height 29
click at [130, 45] on button "Automation" at bounding box center [131, 41] width 33 height 29
click at [74, 12] on span "Email" at bounding box center [78, 12] width 21 height 9
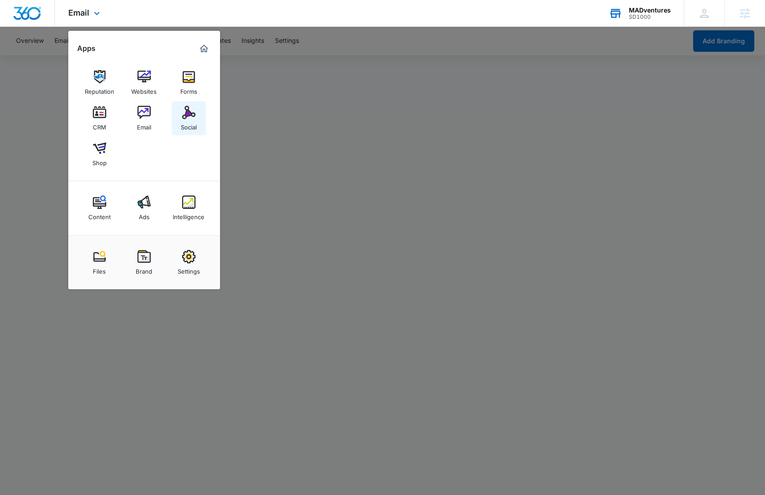
click at [189, 118] on img at bounding box center [188, 112] width 13 height 13
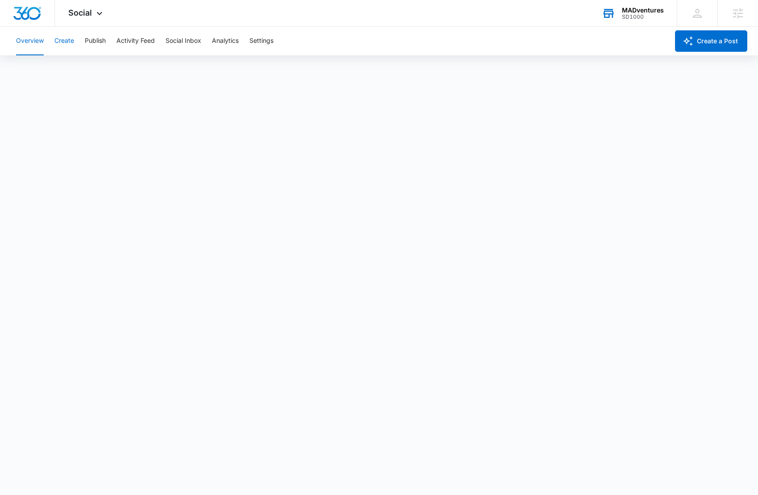
click at [64, 40] on button "Create" at bounding box center [64, 41] width 20 height 29
click at [87, 41] on button "Publish" at bounding box center [95, 41] width 21 height 29
click at [124, 40] on button "Activity Feed" at bounding box center [135, 41] width 38 height 29
click at [83, 69] on button "Direct Messages" at bounding box center [89, 68] width 49 height 25
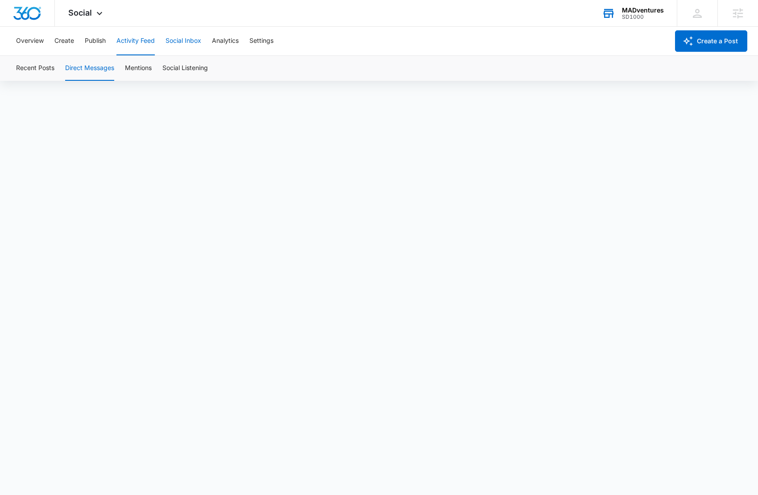
click at [179, 44] on button "Social Inbox" at bounding box center [184, 41] width 36 height 29
click at [234, 47] on button "Analytics" at bounding box center [225, 41] width 27 height 29
click at [91, 15] on span "Social" at bounding box center [80, 12] width 24 height 9
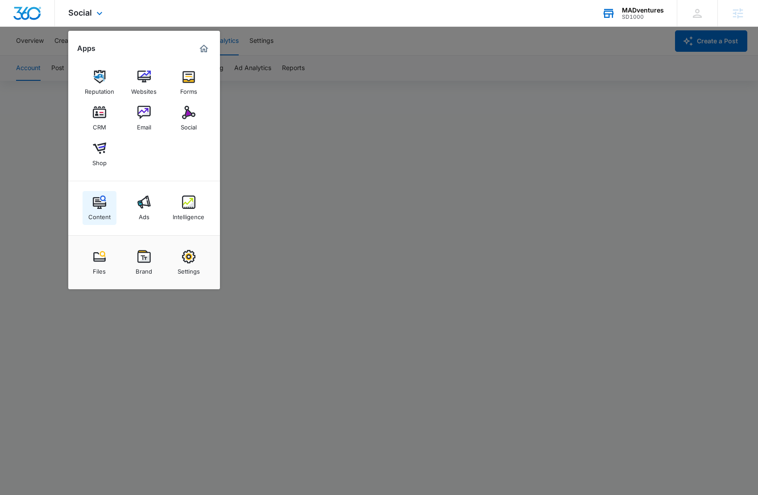
click at [95, 205] on img at bounding box center [99, 201] width 13 height 13
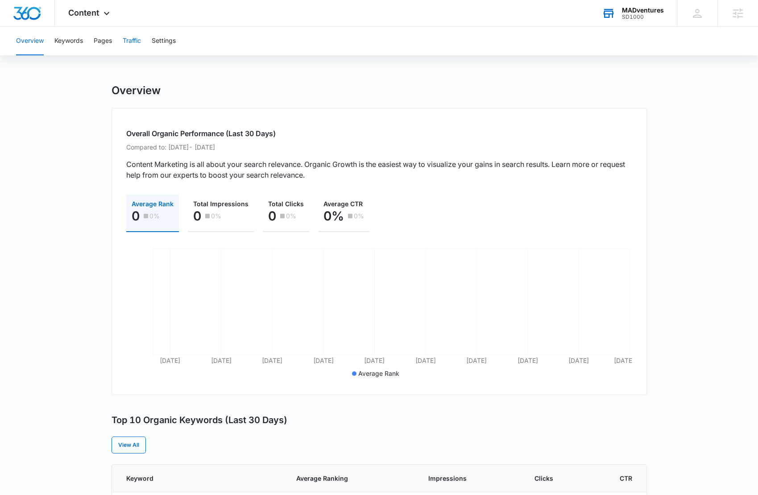
click at [129, 47] on button "Traffic" at bounding box center [132, 41] width 18 height 29
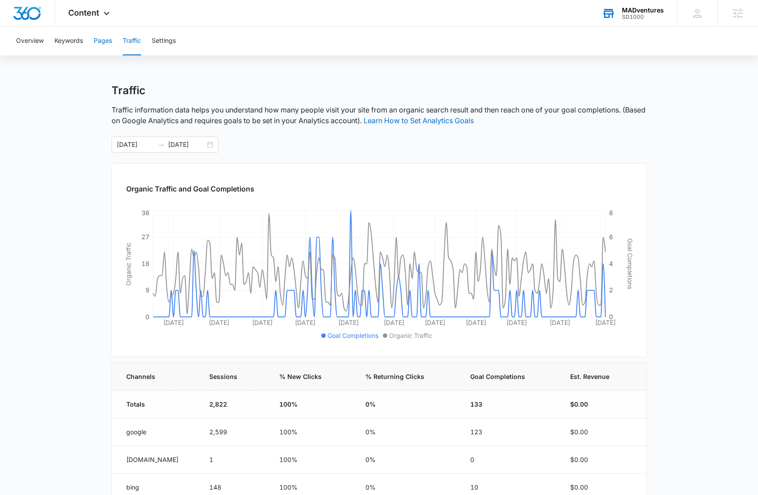
click at [110, 46] on button "Pages" at bounding box center [103, 41] width 18 height 29
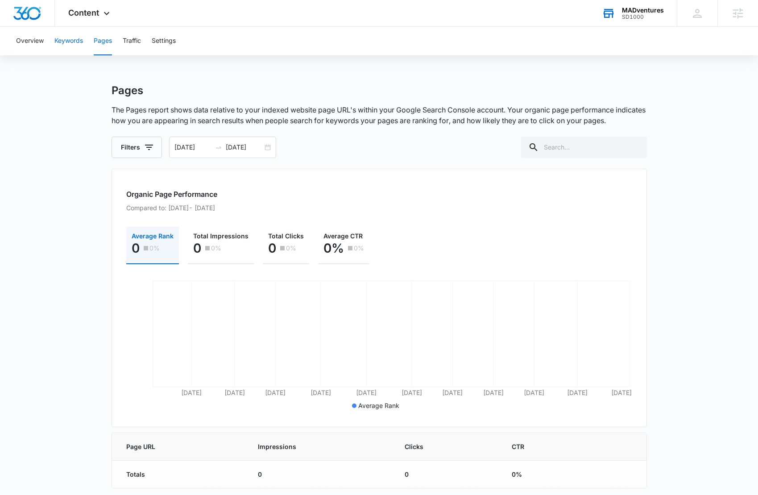
click at [66, 38] on button "Keywords" at bounding box center [68, 41] width 29 height 29
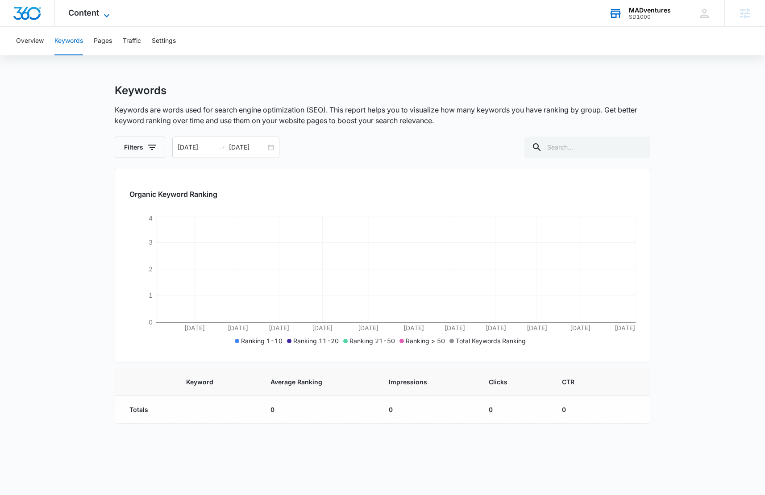
click at [87, 17] on span "Content" at bounding box center [83, 12] width 31 height 9
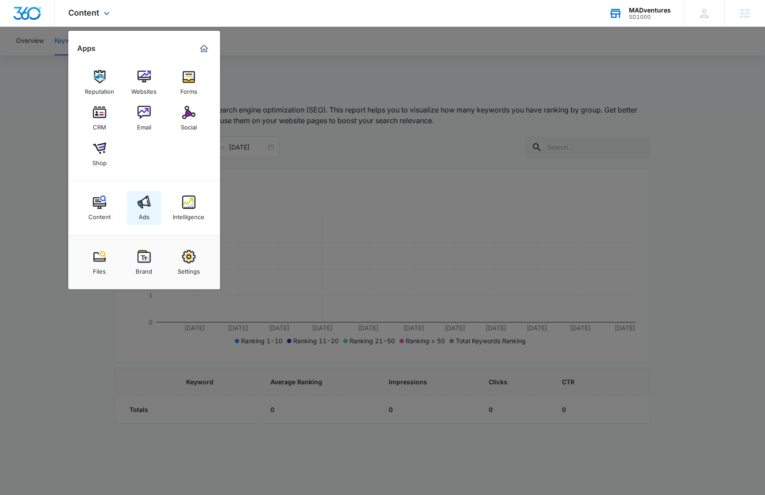
click at [154, 204] on link "Ads" at bounding box center [144, 208] width 34 height 34
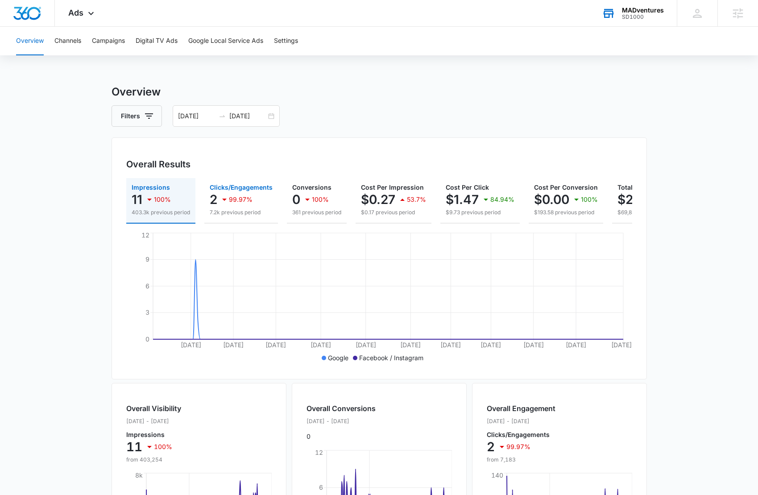
click at [243, 200] on p "99.97%" at bounding box center [241, 199] width 24 height 6
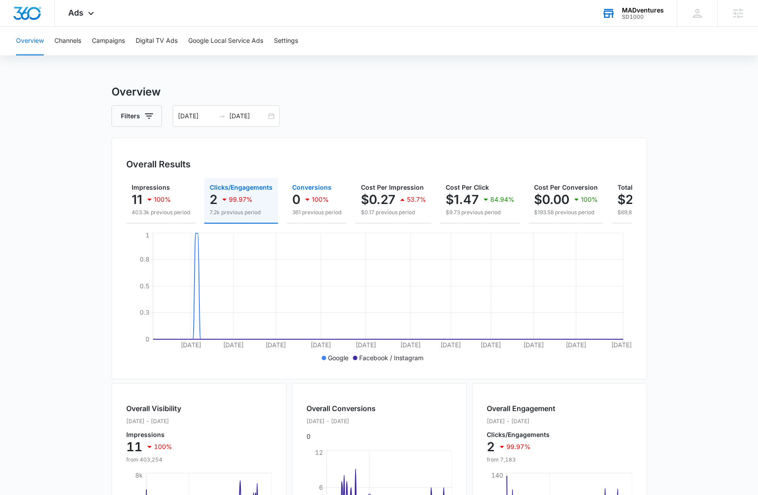
click at [315, 195] on div "100%" at bounding box center [315, 199] width 27 height 18
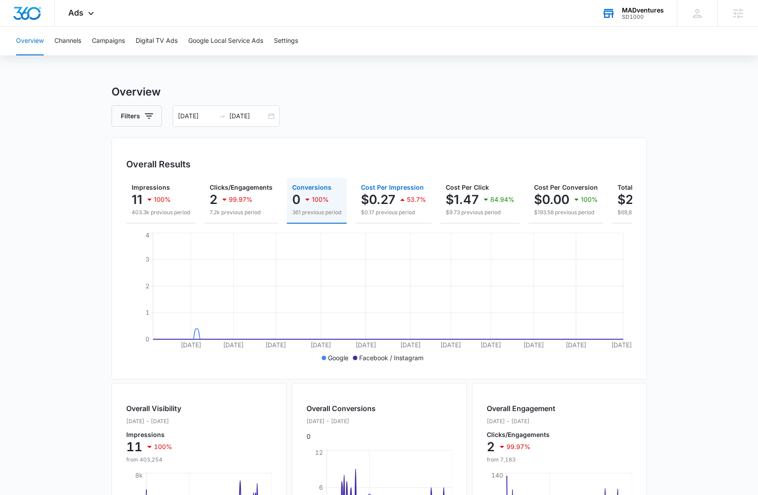
click at [397, 199] on div "$0.27 53.7%" at bounding box center [393, 199] width 65 height 18
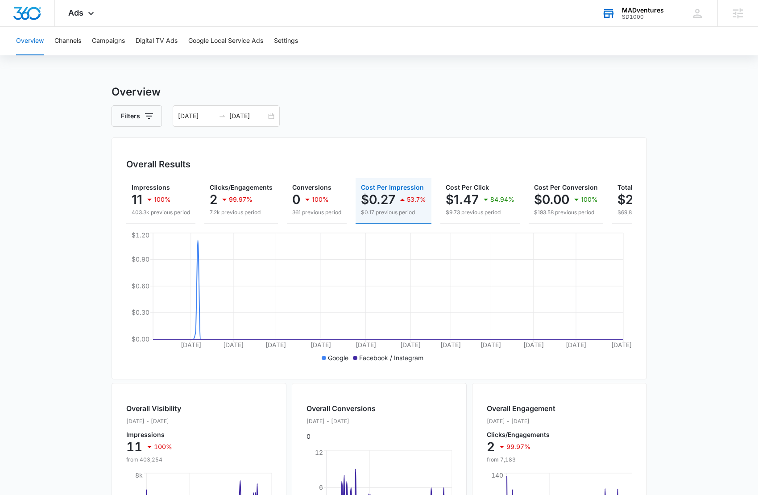
click at [54, 135] on main "Overview Filters 03/01/2025 09/16/2025 Overall Results Impressions 11 100% 403.…" at bounding box center [379, 404] width 758 height 641
click at [64, 39] on button "Channels" at bounding box center [67, 41] width 27 height 29
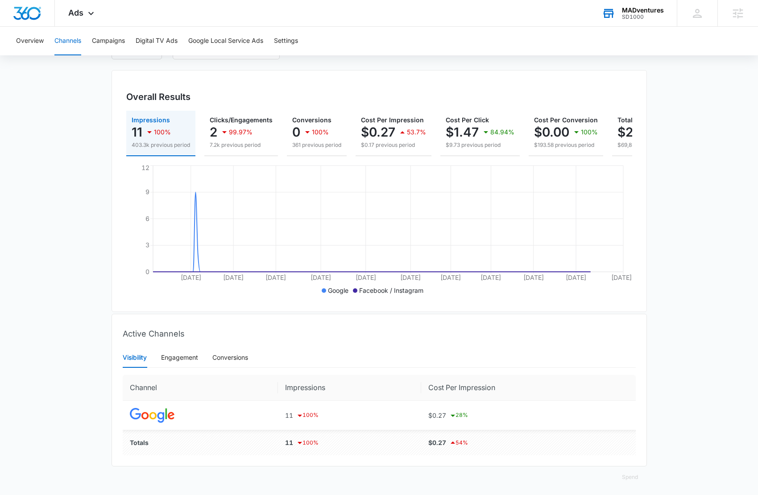
scroll to position [78, 0]
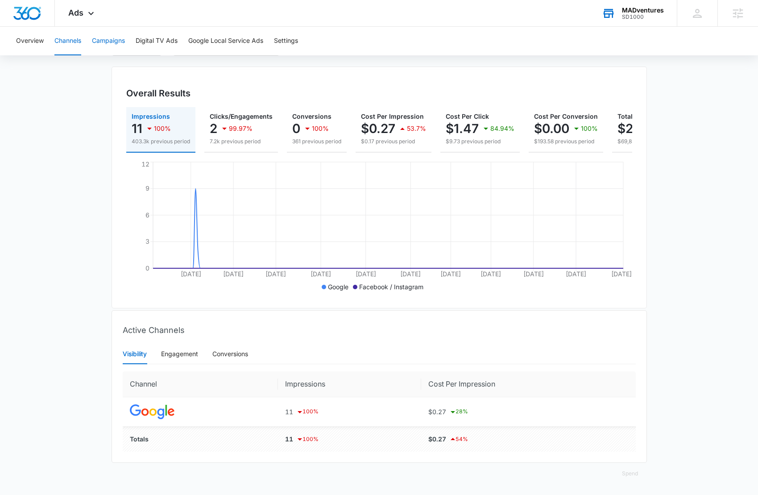
click at [118, 42] on button "Campaigns" at bounding box center [108, 41] width 33 height 29
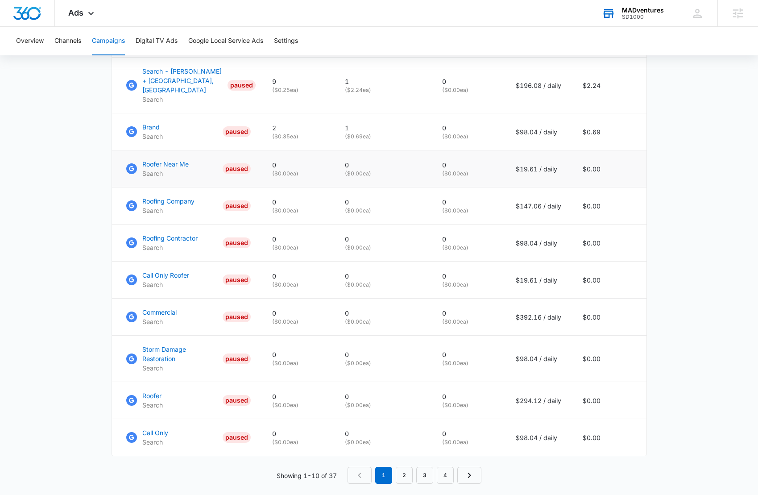
scroll to position [439, 0]
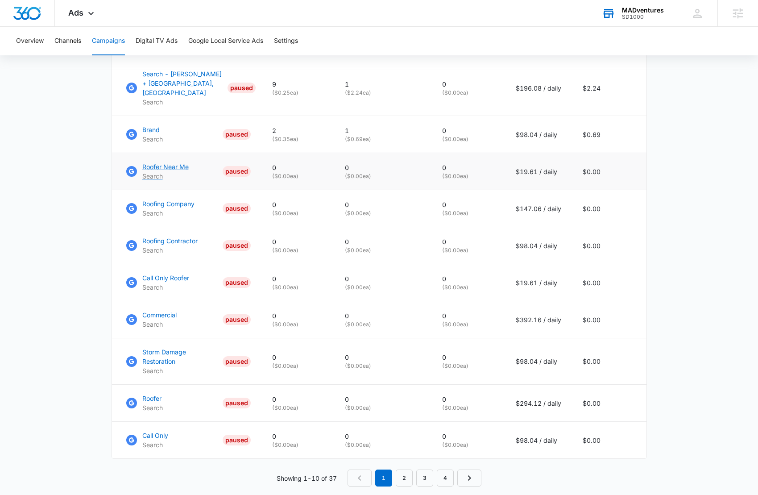
click at [161, 164] on p "Roofer Near Me" at bounding box center [165, 166] width 46 height 9
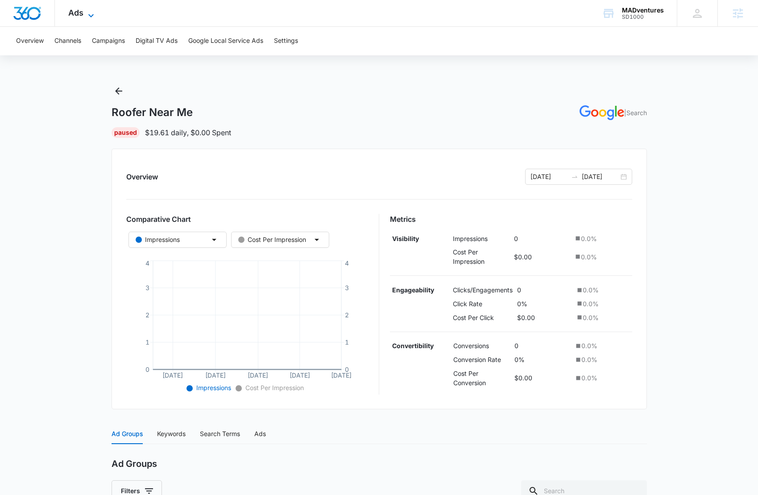
click at [74, 12] on span "Ads" at bounding box center [75, 12] width 15 height 9
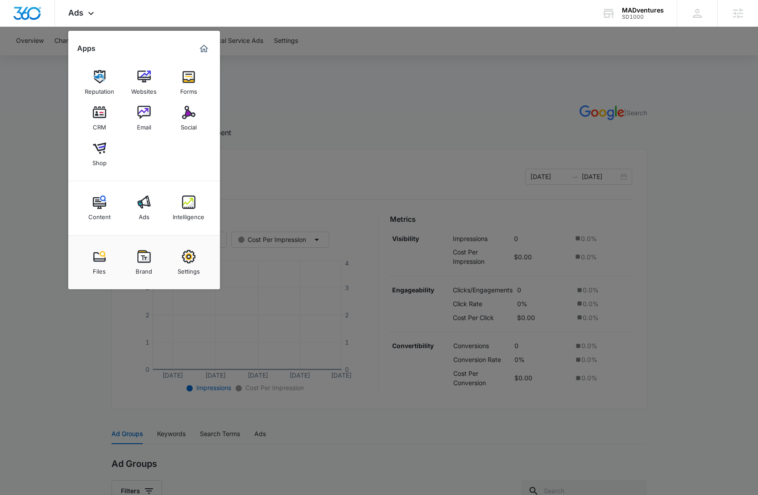
click at [180, 199] on link "Intelligence" at bounding box center [189, 208] width 34 height 34
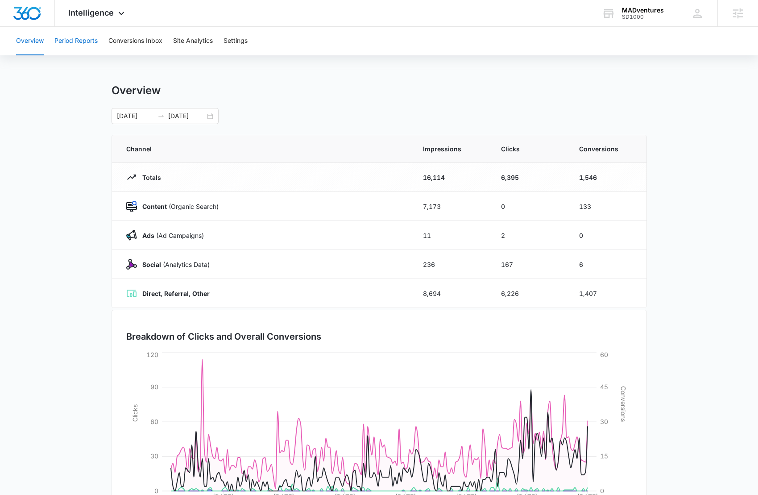
click at [74, 37] on button "Period Reports" at bounding box center [75, 41] width 43 height 29
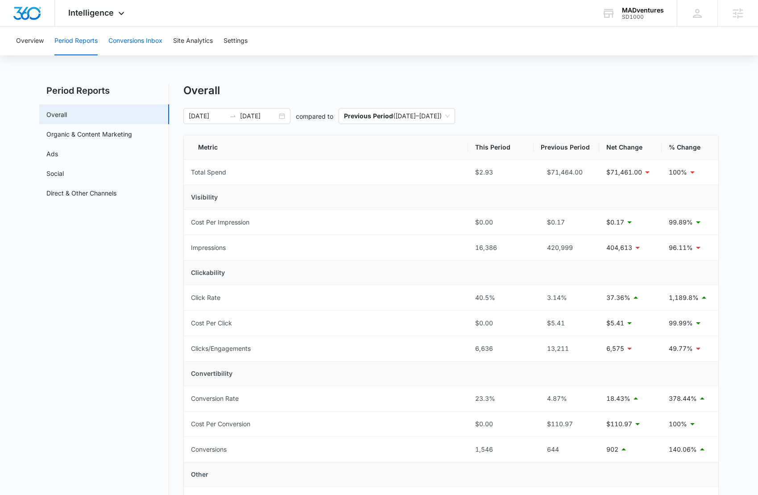
click at [146, 39] on button "Conversions Inbox" at bounding box center [135, 41] width 54 height 29
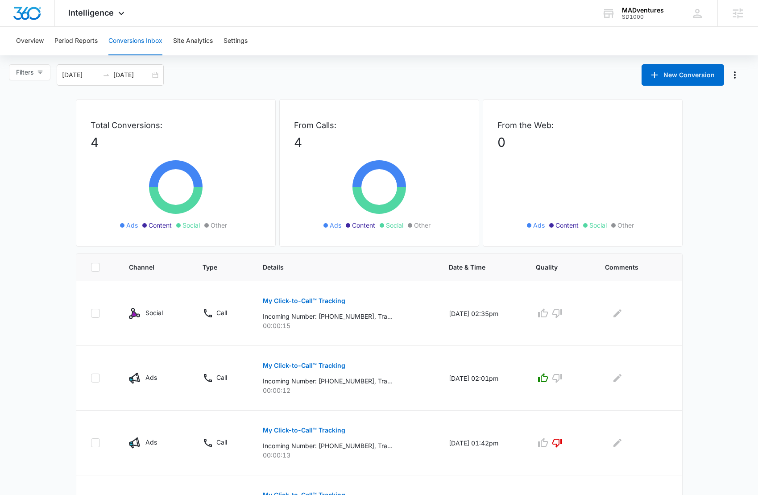
click at [287, 76] on div "Filters [DATE] [DATE] New Conversion" at bounding box center [379, 74] width 758 height 21
click at [185, 46] on button "Site Analytics" at bounding box center [193, 41] width 40 height 29
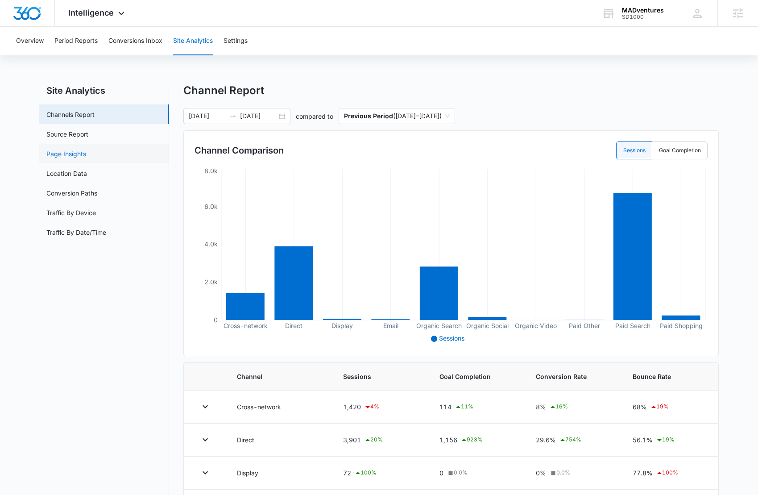
click at [85, 158] on link "Page Insights" at bounding box center [66, 153] width 40 height 9
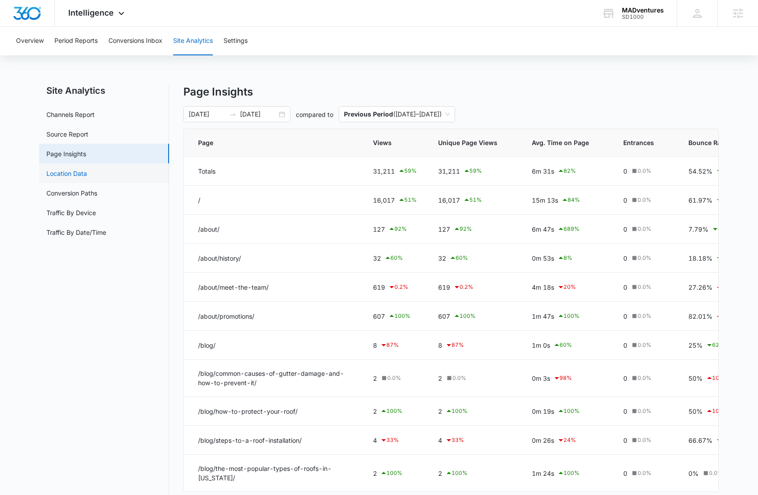
click at [87, 178] on link "Location Data" at bounding box center [66, 173] width 41 height 9
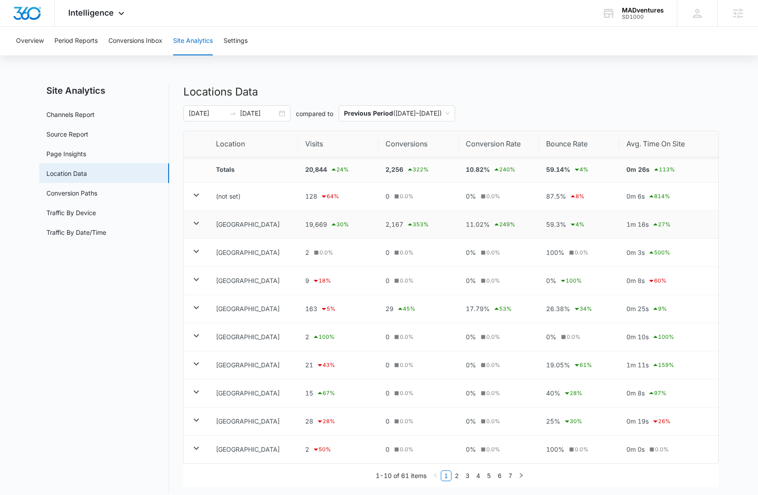
click at [193, 221] on icon at bounding box center [196, 223] width 11 height 11
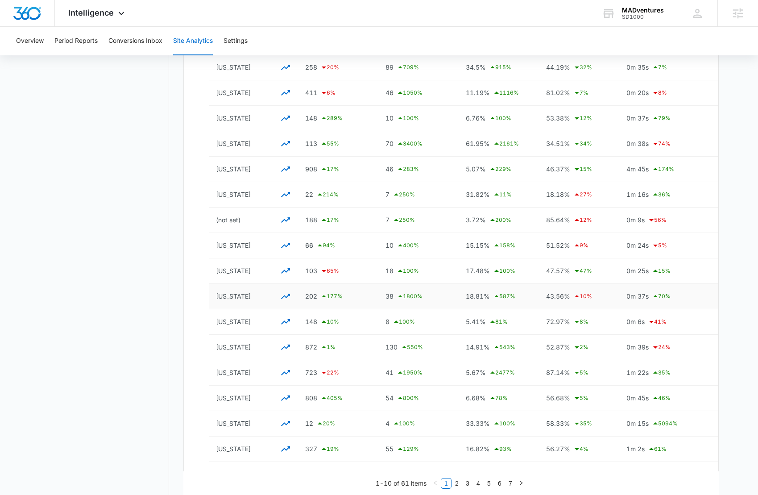
scroll to position [414, 0]
click at [286, 346] on icon "button" at bounding box center [285, 345] width 9 height 5
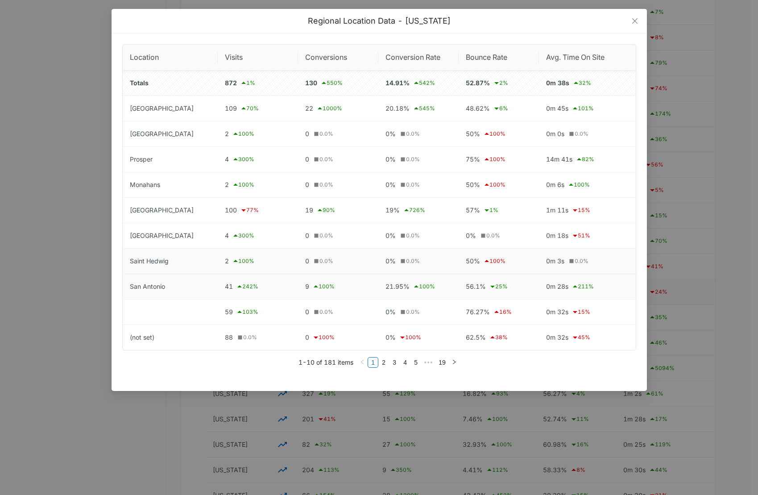
scroll to position [490, 0]
click at [636, 21] on icon "close" at bounding box center [634, 20] width 7 height 7
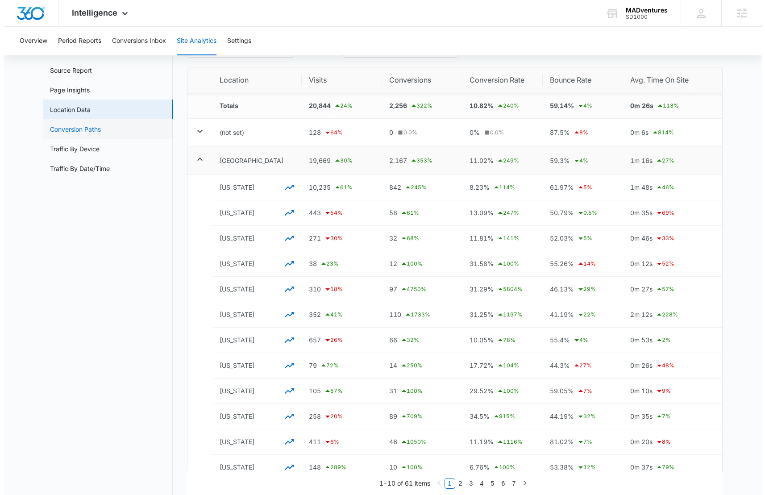
scroll to position [0, 0]
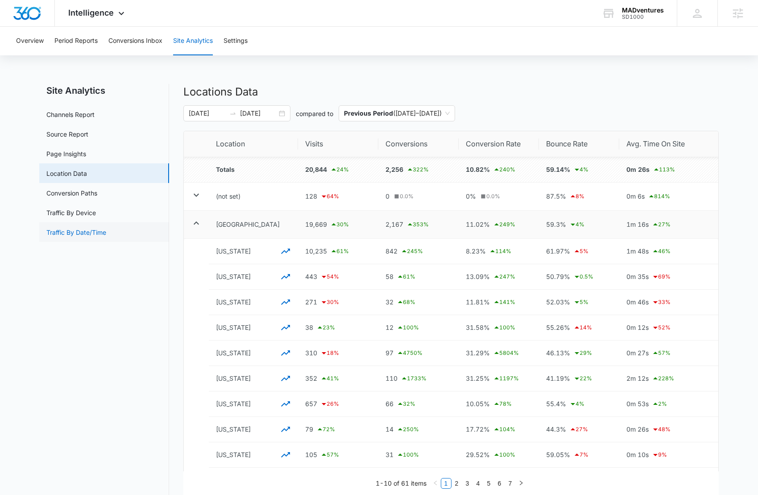
click at [106, 236] on link "Traffic By Date/Time" at bounding box center [76, 232] width 60 height 9
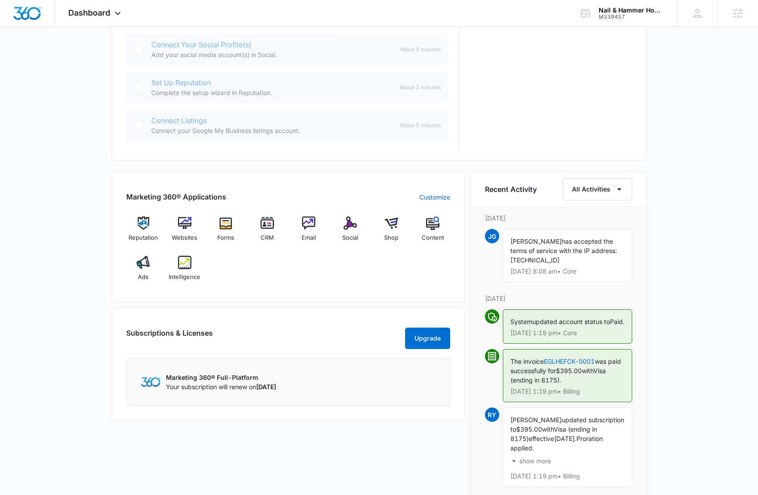
scroll to position [406, 0]
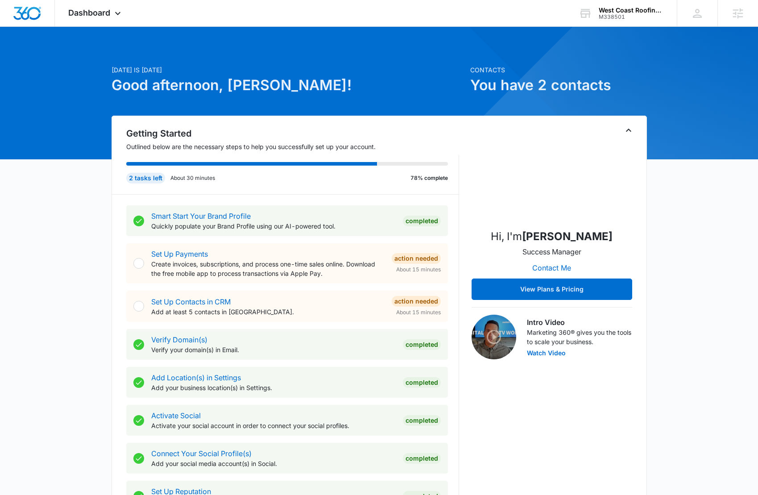
scroll to position [331, 0]
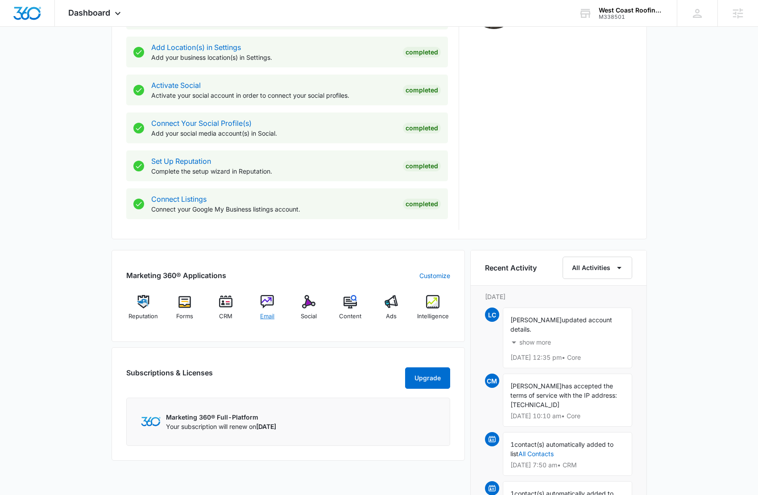
click at [265, 299] on img at bounding box center [267, 301] width 13 height 13
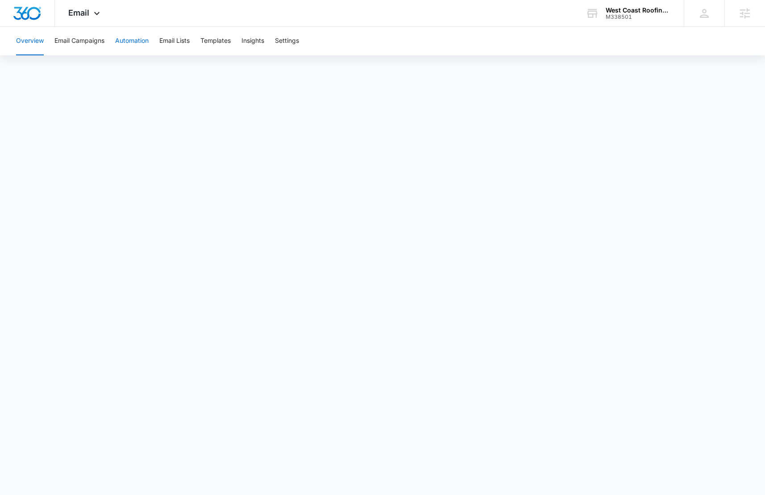
click at [135, 43] on button "Automation" at bounding box center [131, 41] width 33 height 29
click at [223, 45] on button "Templates" at bounding box center [215, 41] width 30 height 29
drag, startPoint x: 35, startPoint y: 16, endPoint x: 100, endPoint y: 0, distance: 66.4
click at [35, 16] on img "Dashboard" at bounding box center [27, 13] width 29 height 13
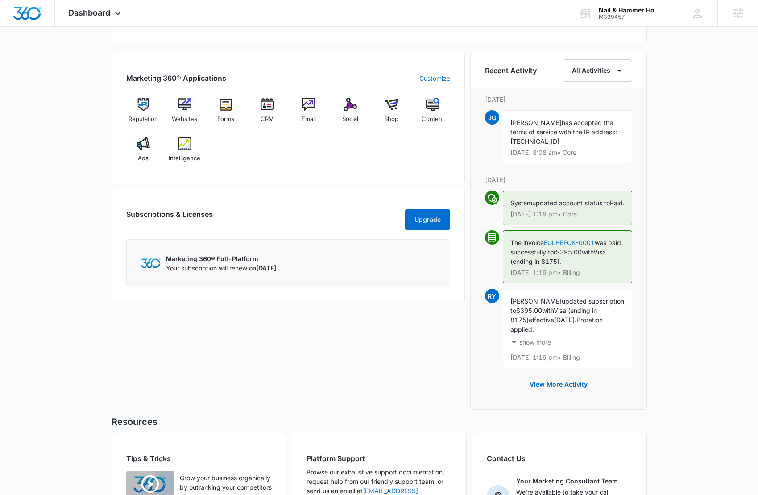
scroll to position [475, 0]
